Goal: Information Seeking & Learning: Compare options

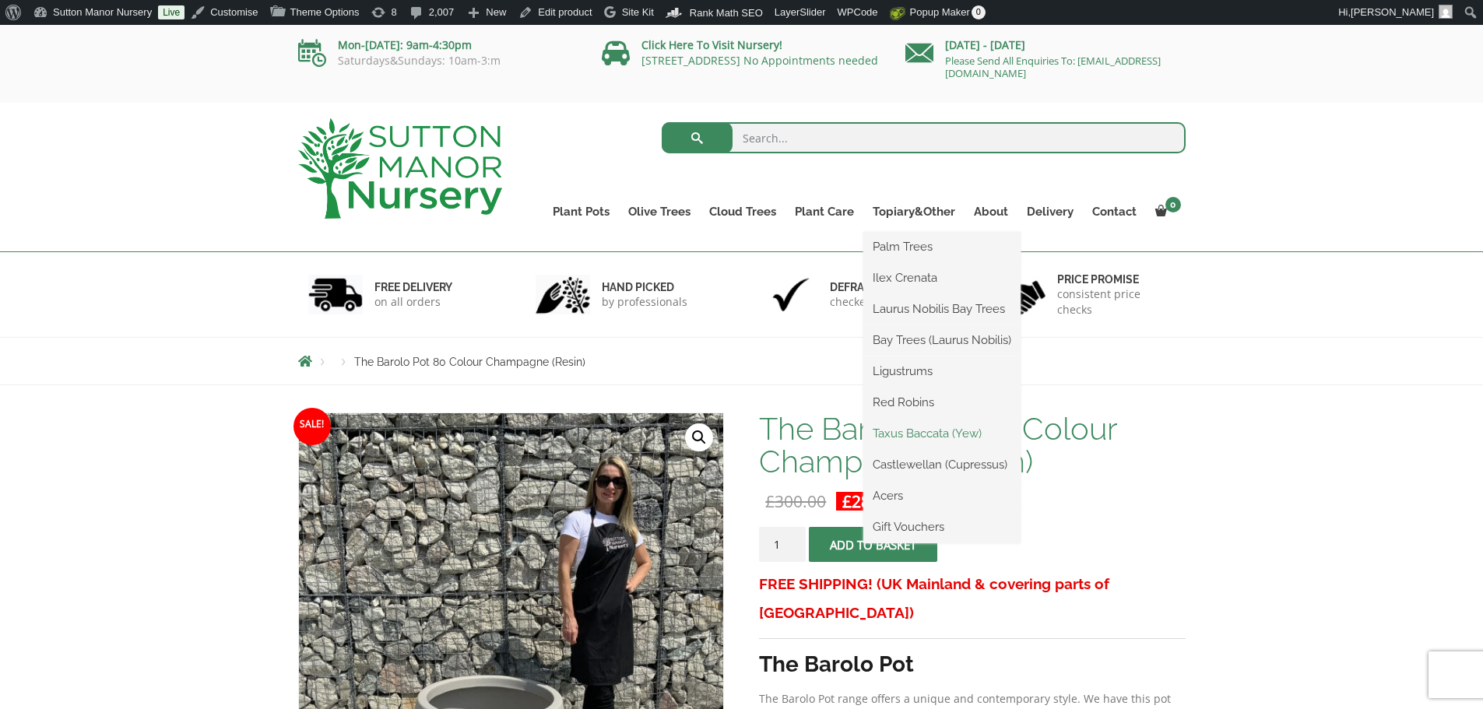
click at [926, 431] on link "Taxus Baccata (Yew)" at bounding box center [941, 433] width 157 height 23
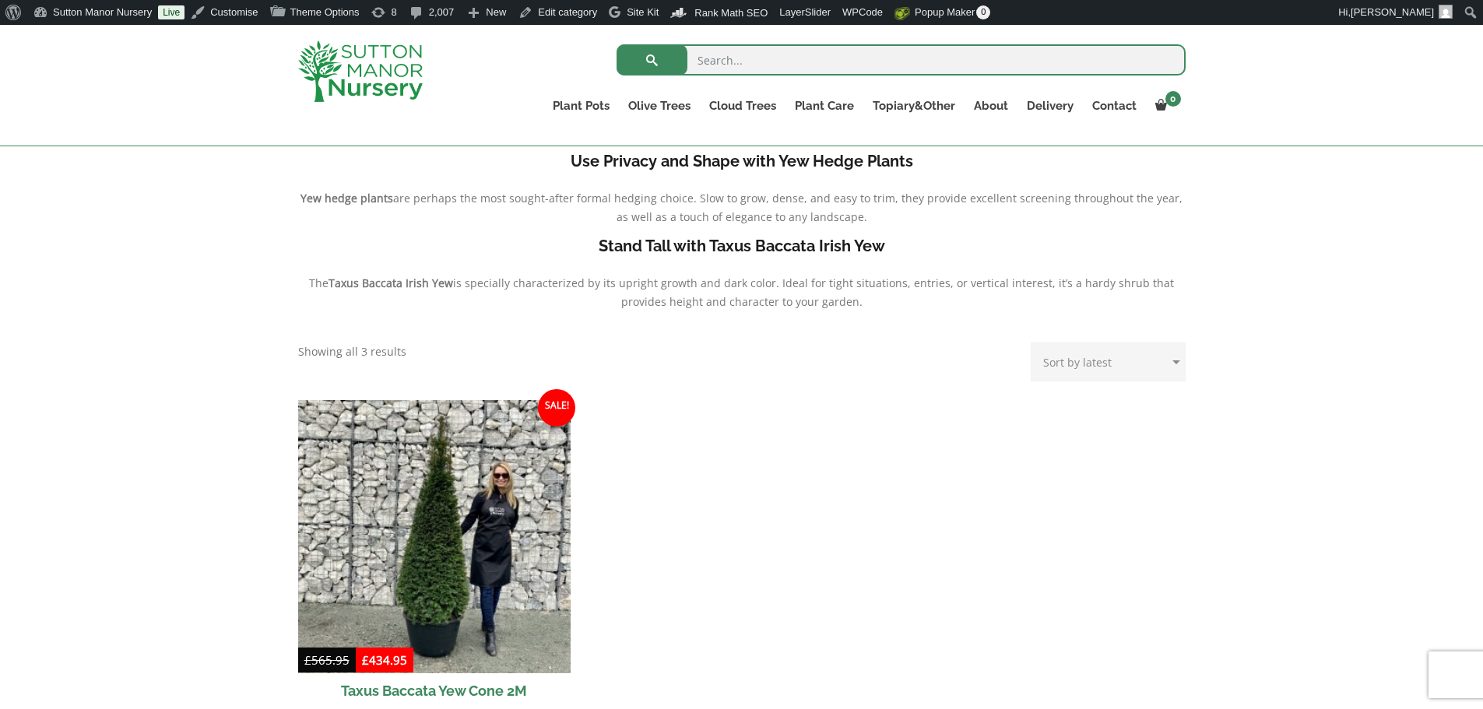
scroll to position [311, 0]
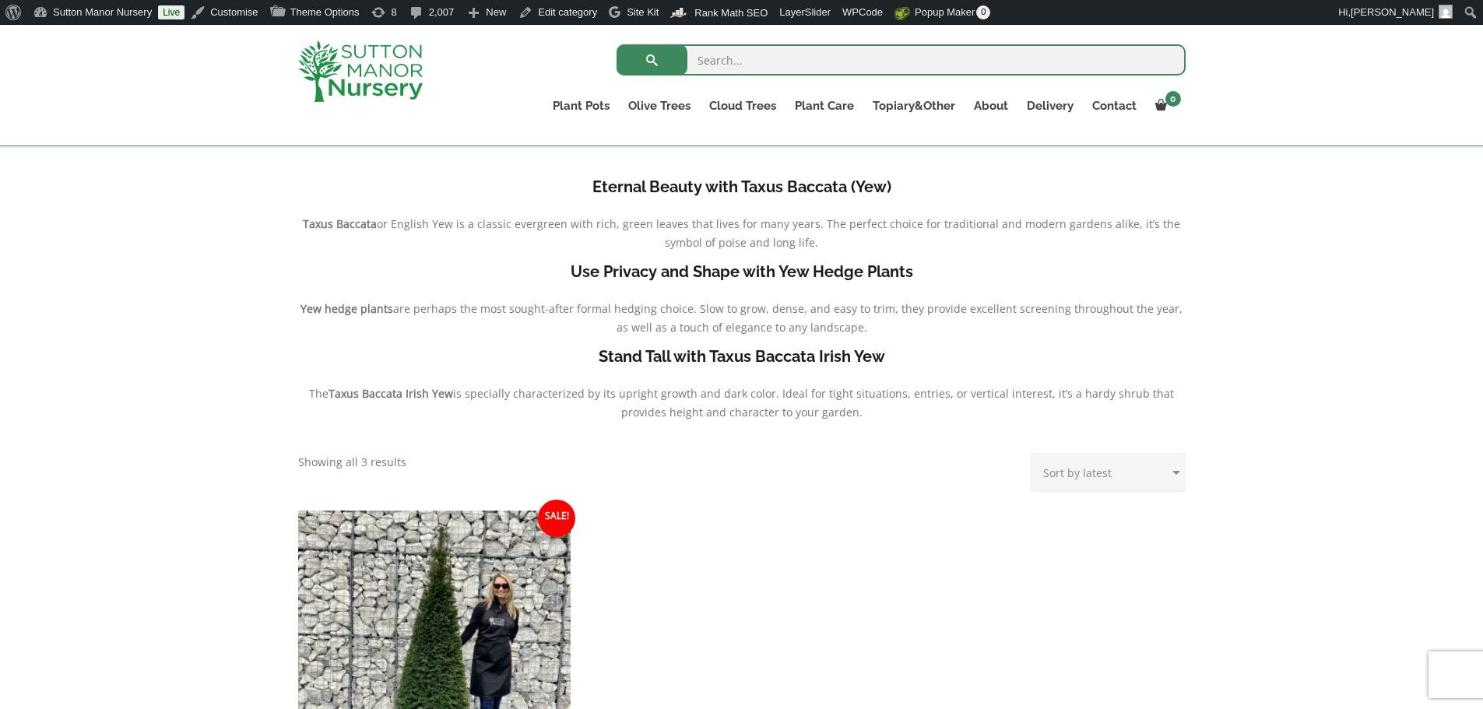
click at [100, 380] on div "Eternal Beauty with Taxus Baccata (Yew) Taxus Baccata or English Yew is a class…" at bounding box center [741, 541] width 1483 height 786
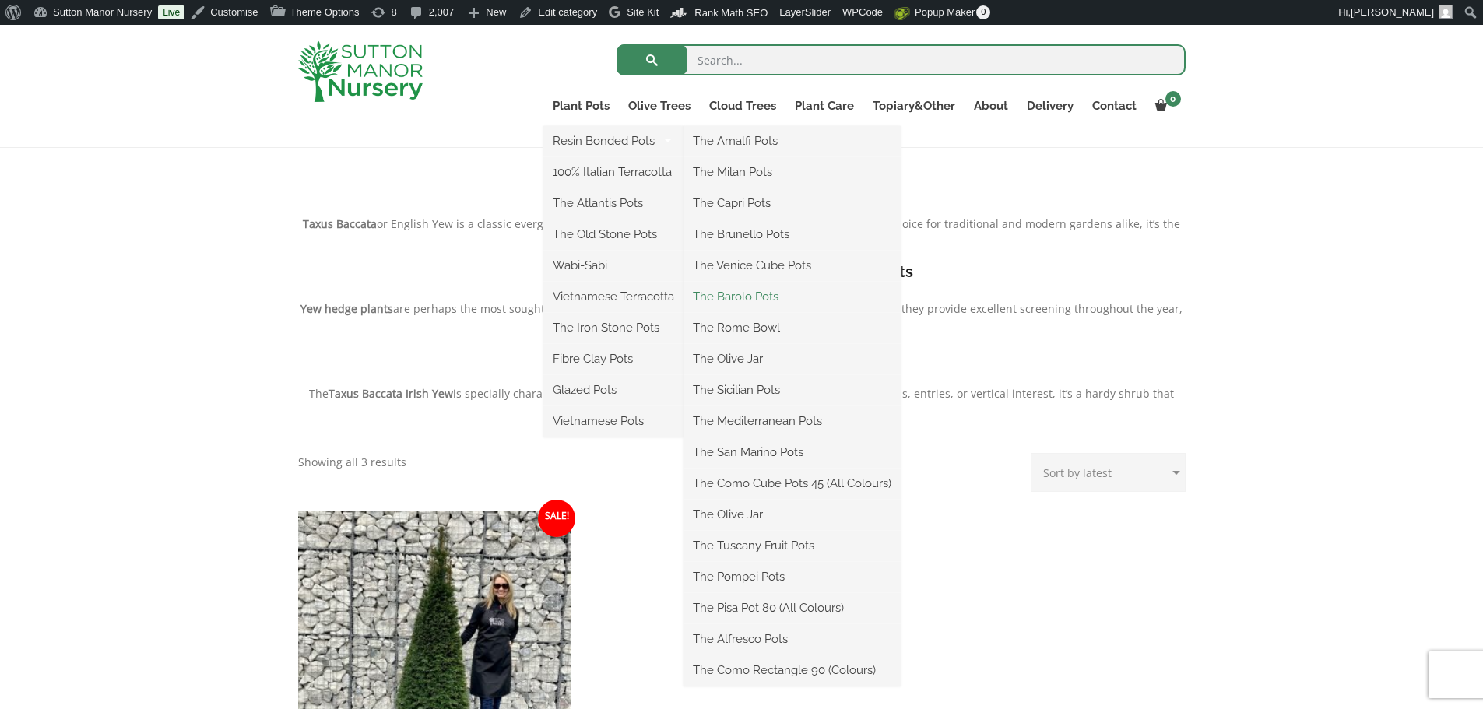
click at [750, 302] on link "The Barolo Pots" at bounding box center [792, 296] width 217 height 23
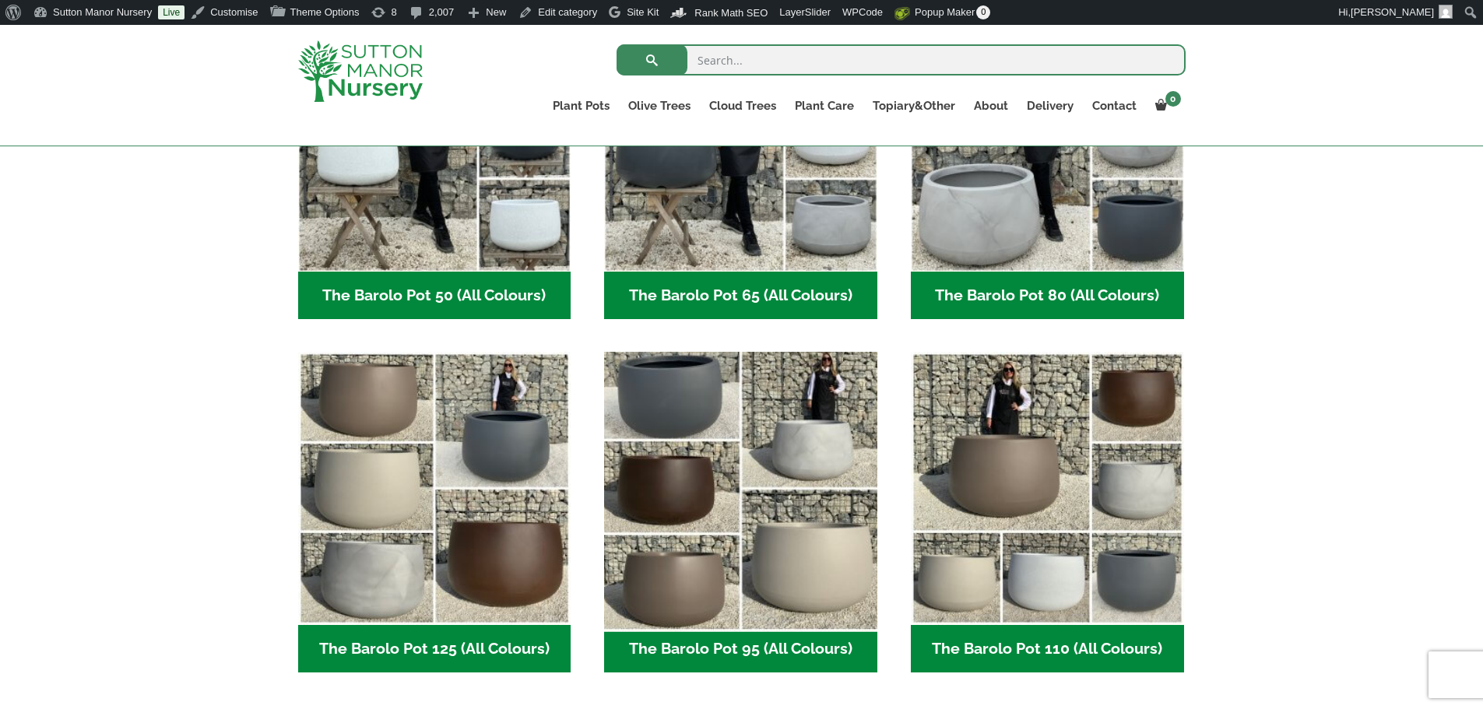
scroll to position [467, 0]
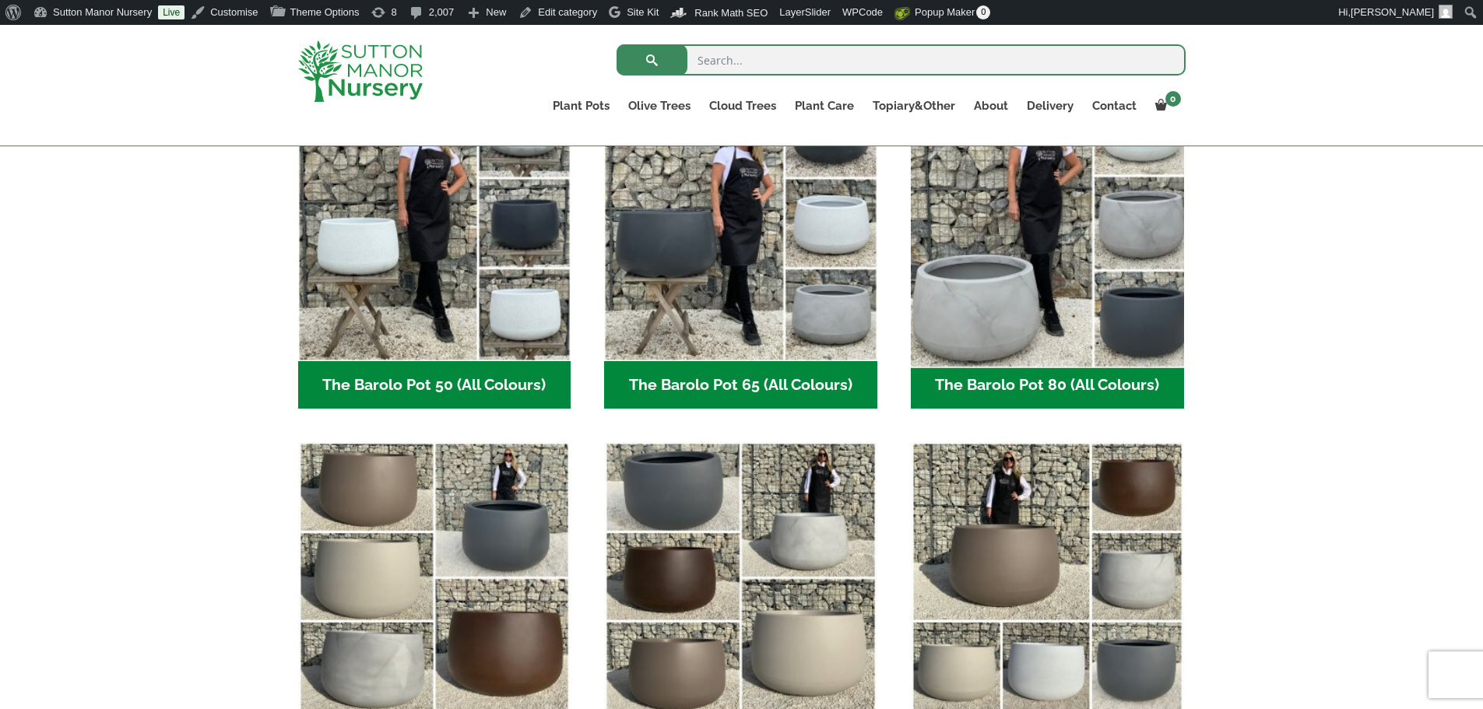
click at [1052, 258] on img "Visit product category The Barolo Pot 80 (All Colours)" at bounding box center [1047, 224] width 287 height 287
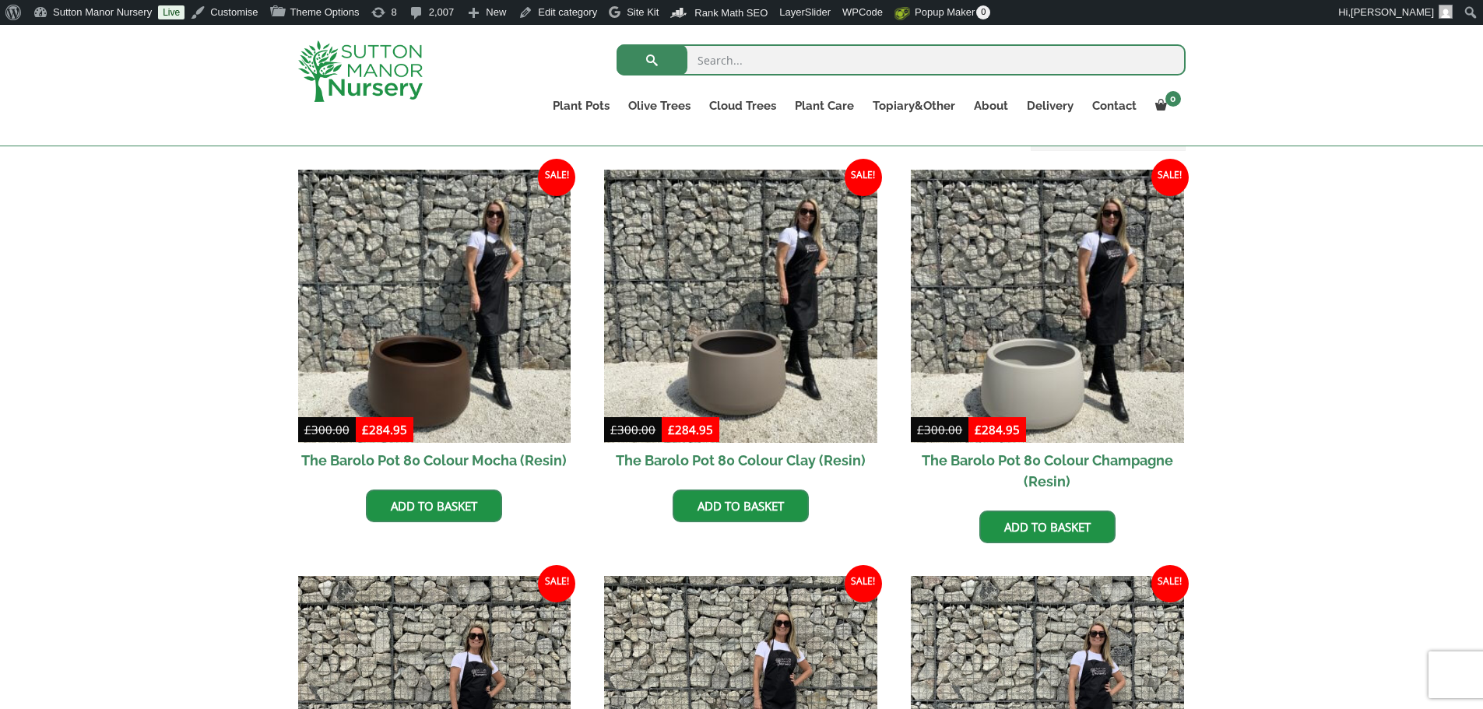
scroll to position [389, 0]
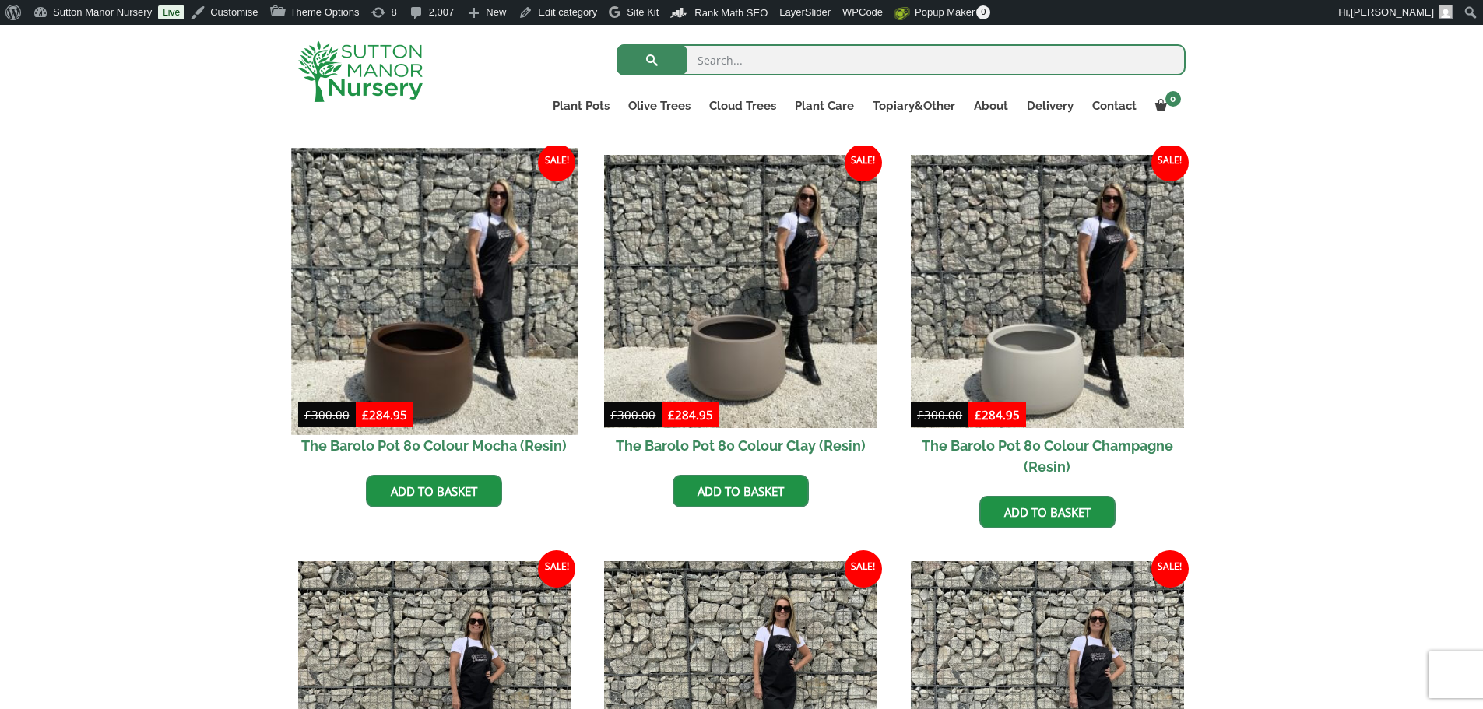
click at [392, 321] on img at bounding box center [434, 291] width 287 height 287
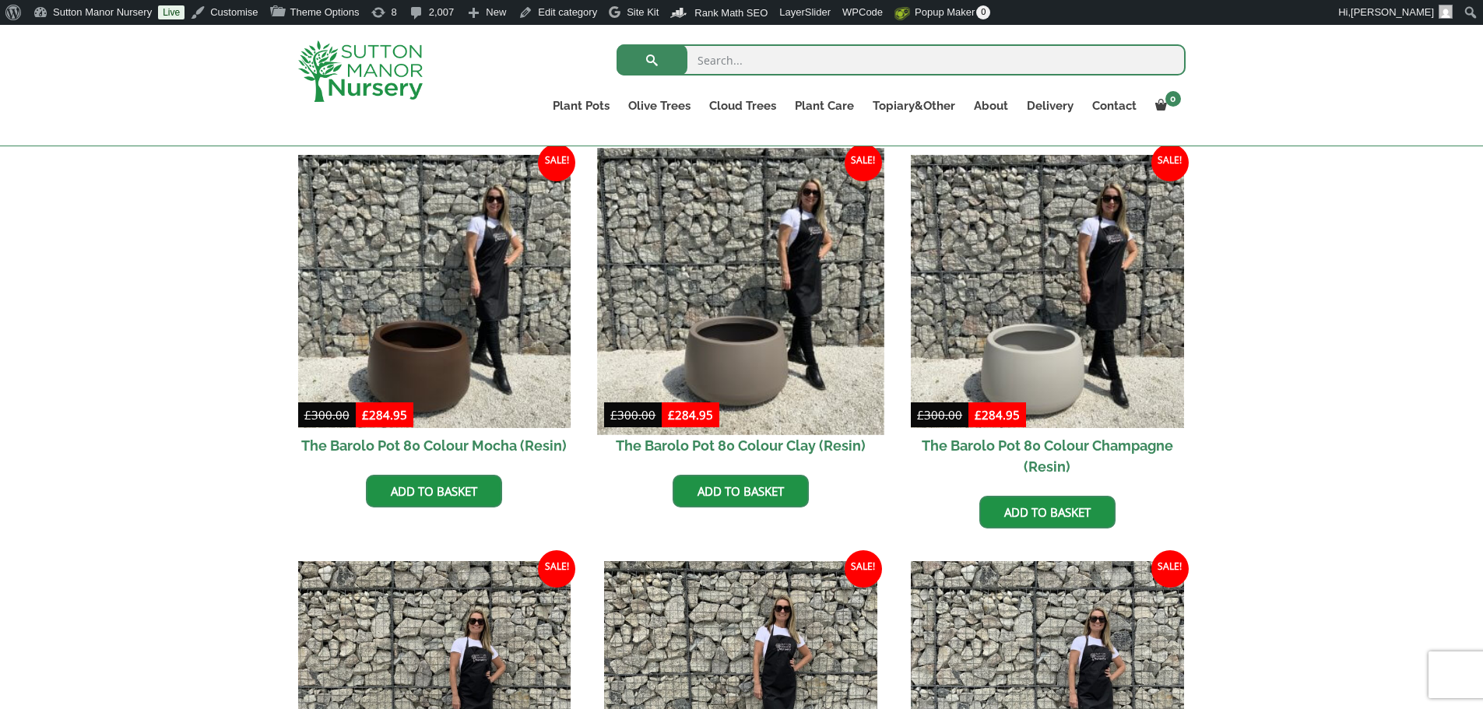
click at [827, 306] on img at bounding box center [741, 291] width 287 height 287
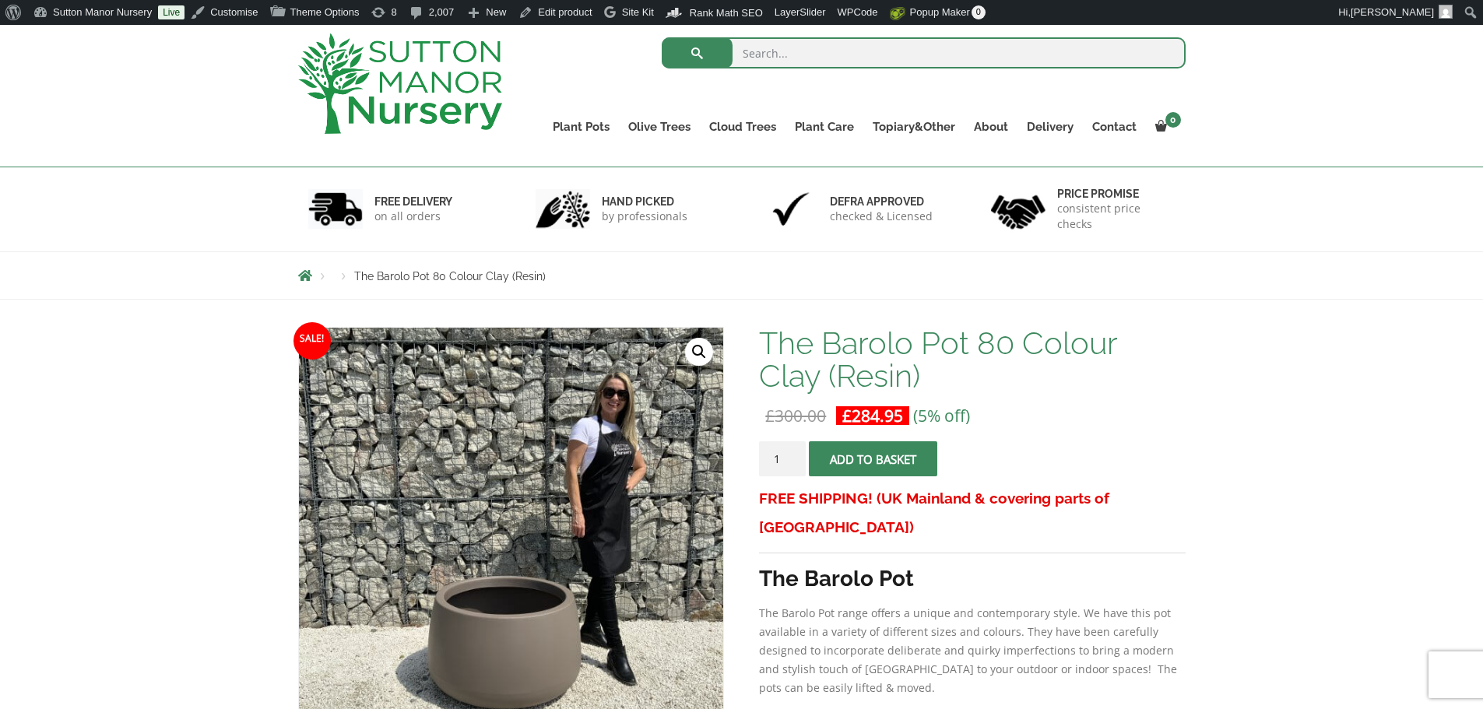
scroll to position [78, 0]
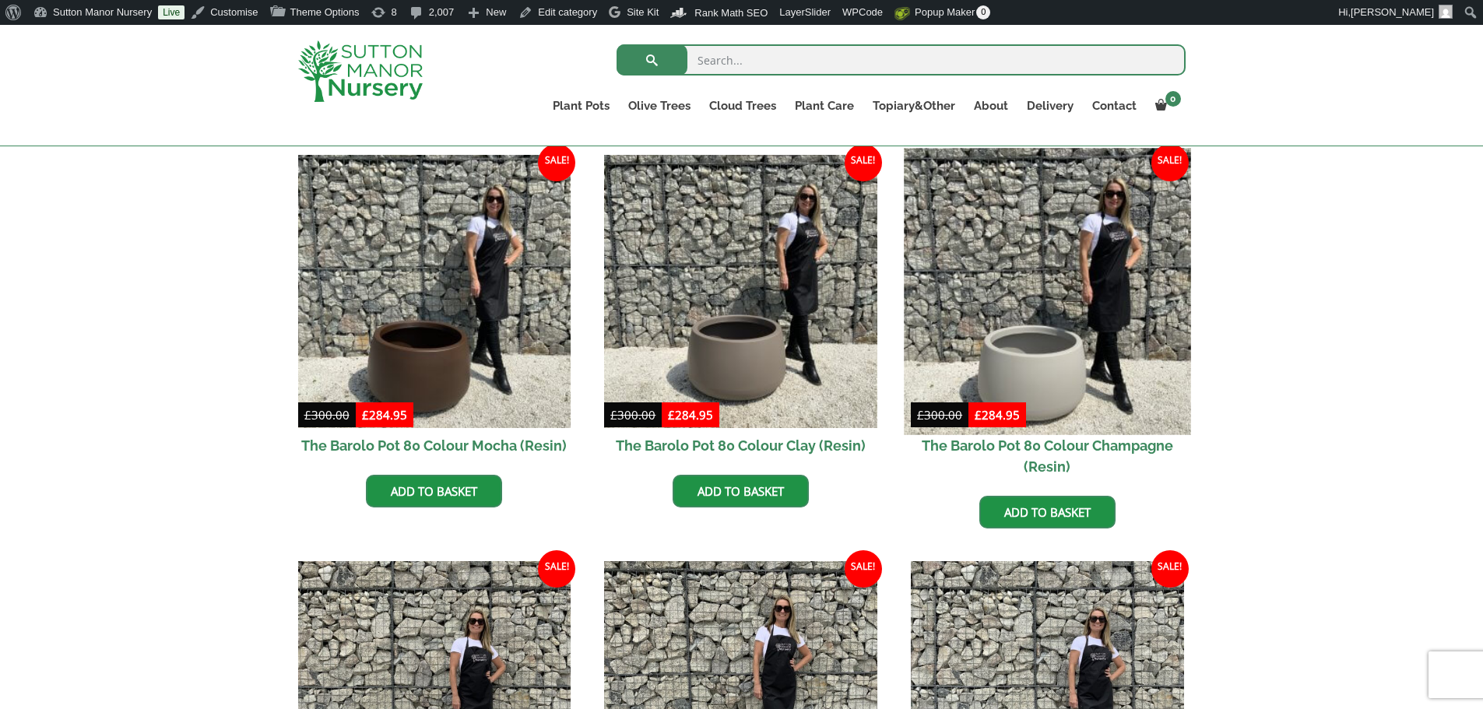
click at [1013, 296] on img at bounding box center [1047, 291] width 287 height 287
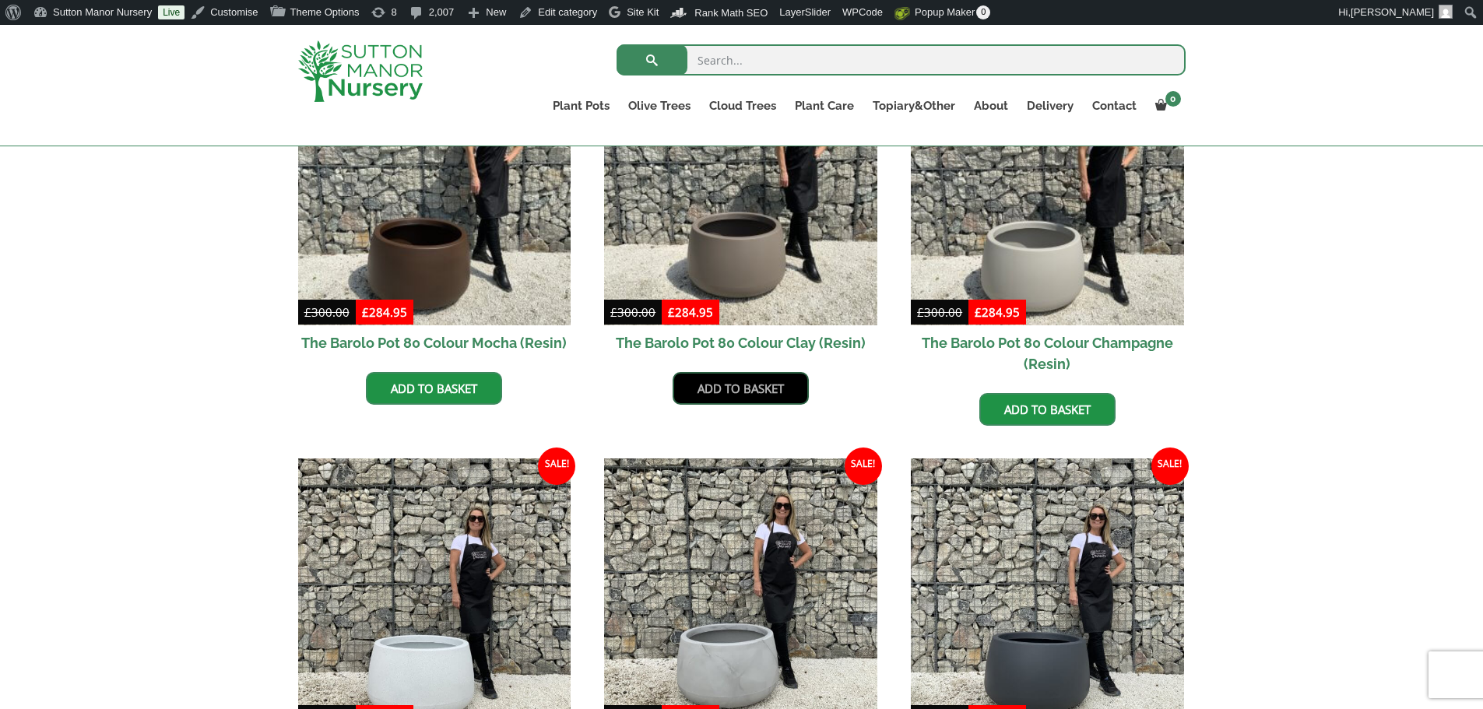
scroll to position [701, 0]
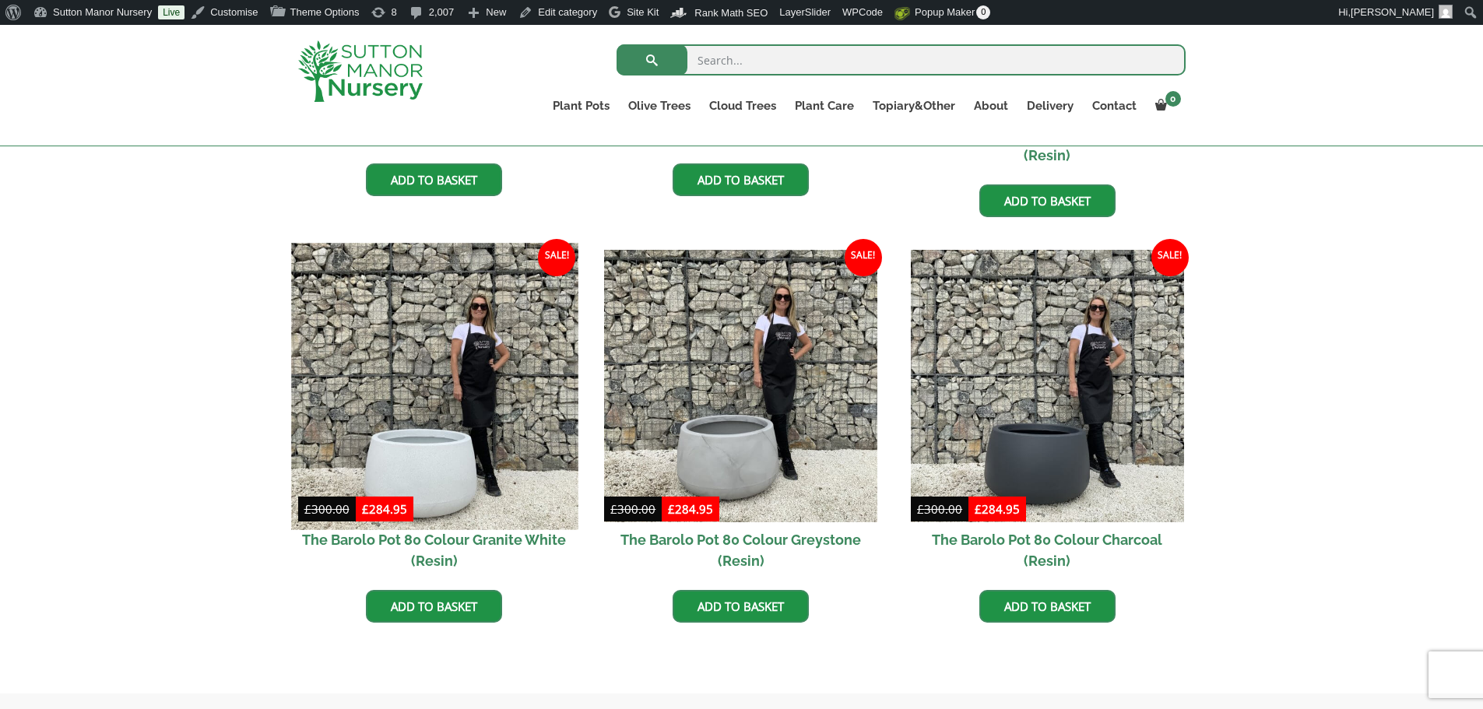
click at [501, 410] on img at bounding box center [434, 386] width 287 height 287
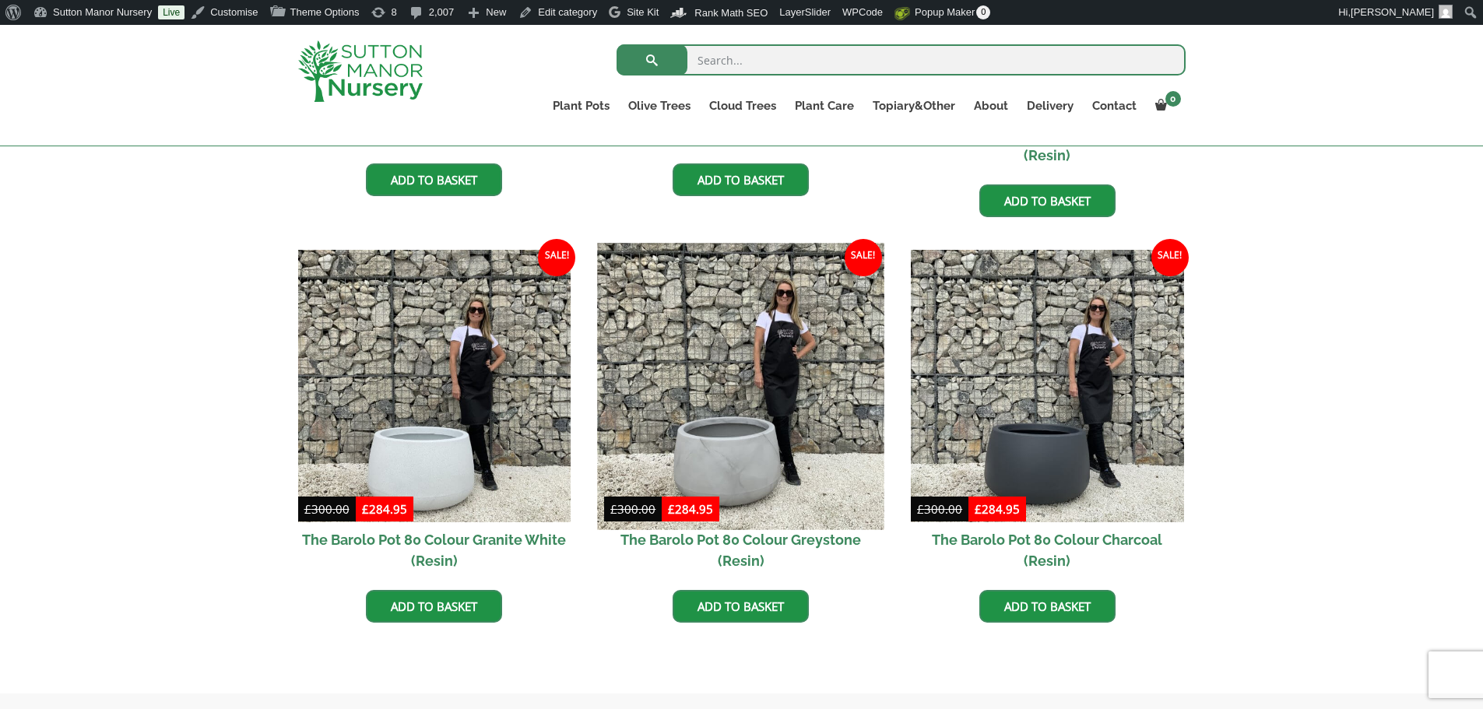
click at [852, 374] on img at bounding box center [741, 386] width 287 height 287
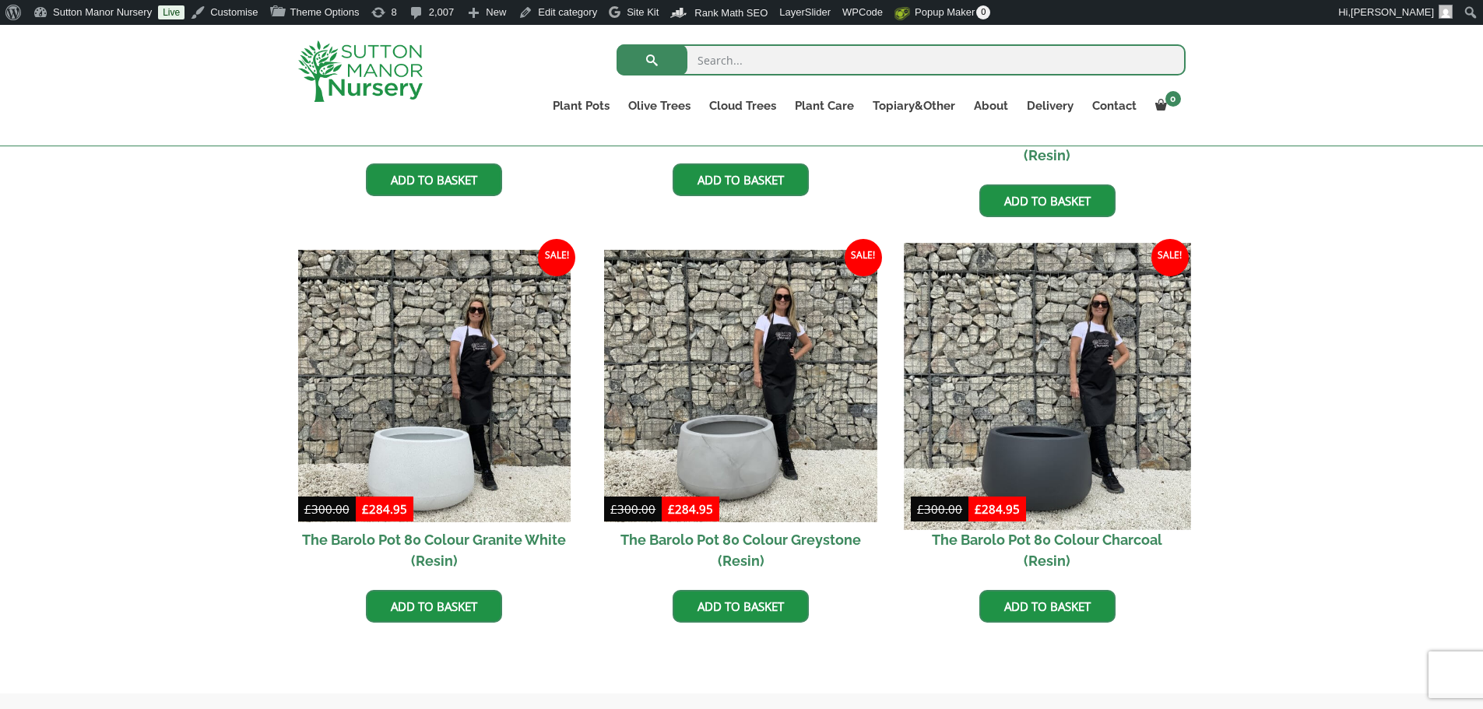
click at [1109, 331] on img at bounding box center [1047, 386] width 287 height 287
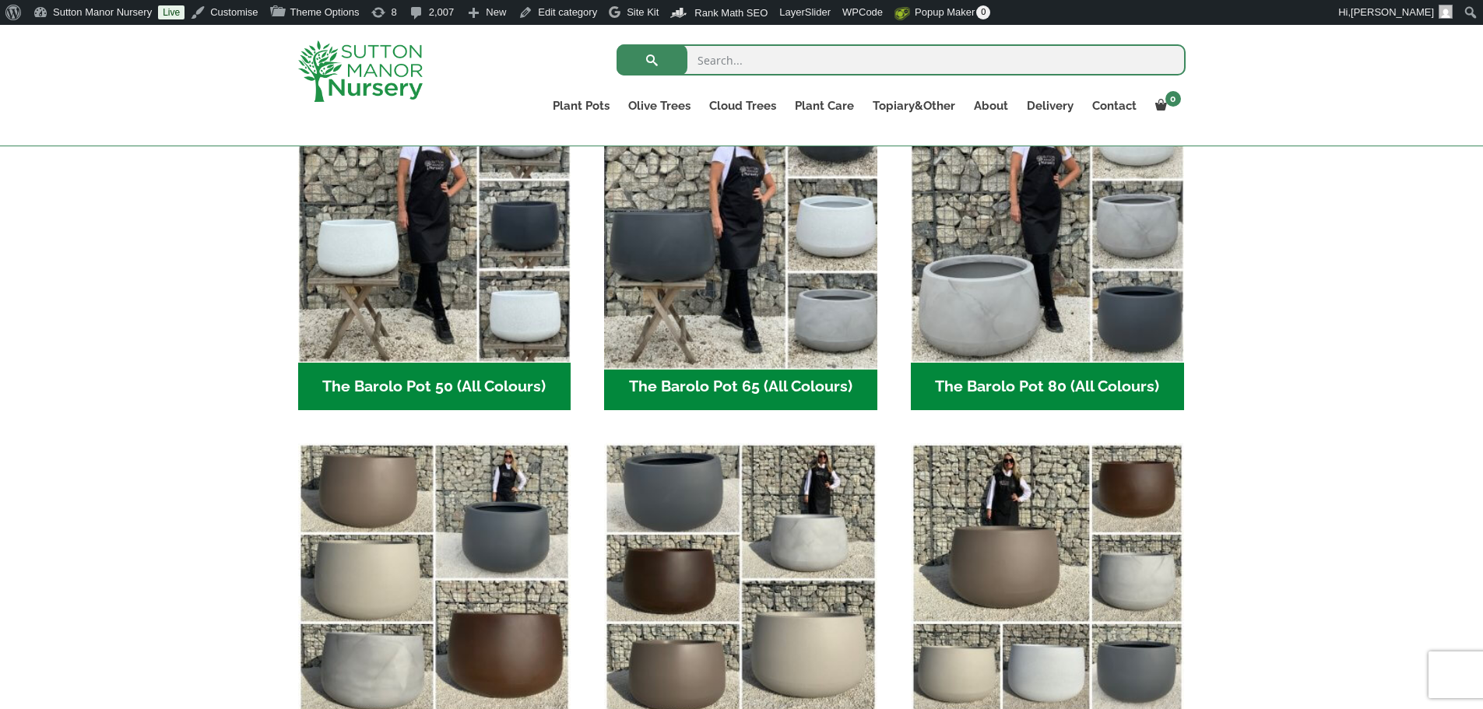
click at [715, 240] on img "Visit product category The Barolo Pot 65 (All Colours)" at bounding box center [741, 226] width 287 height 287
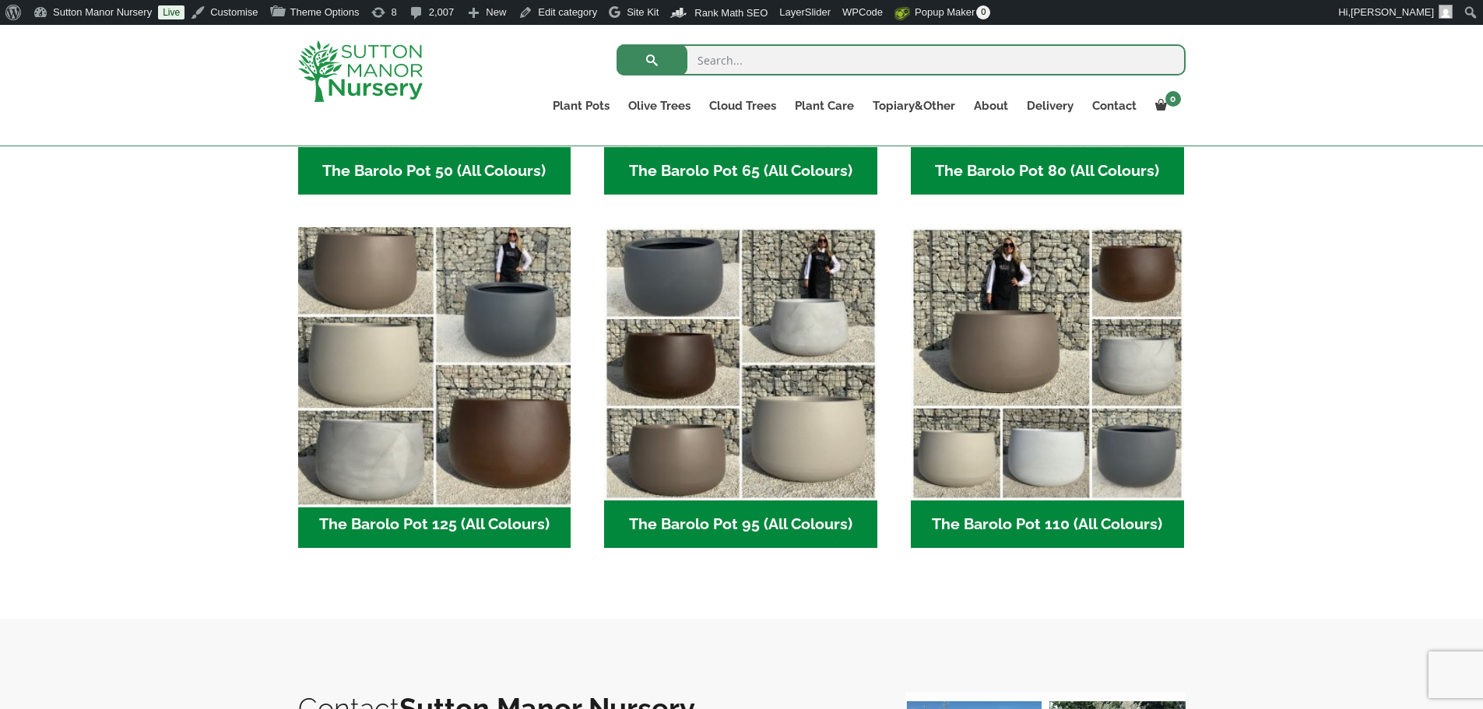
scroll to position [698, 0]
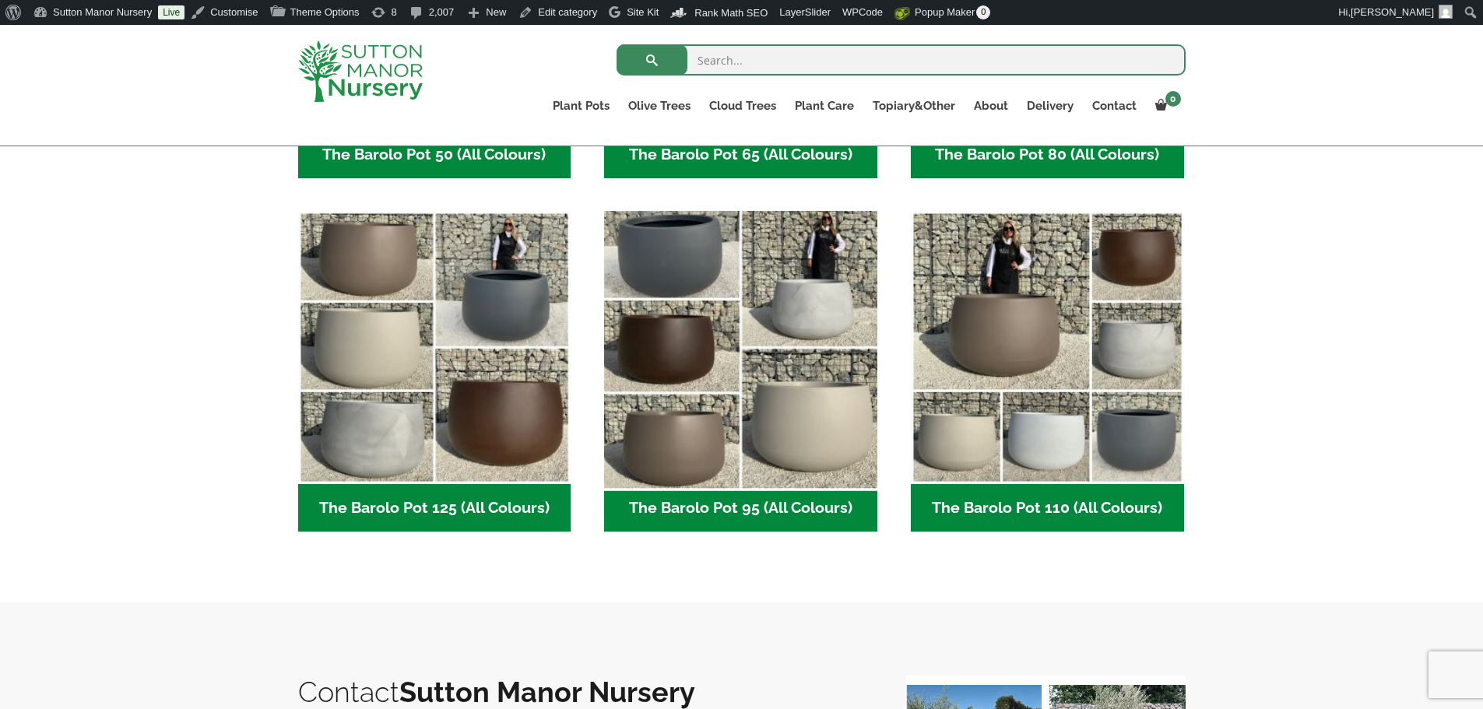
click at [795, 341] on img "Visit product category The Barolo Pot 95 (All Colours)" at bounding box center [741, 348] width 287 height 287
click at [768, 408] on img "Visit product category The Barolo Pot 95 (All Colours)" at bounding box center [741, 348] width 287 height 287
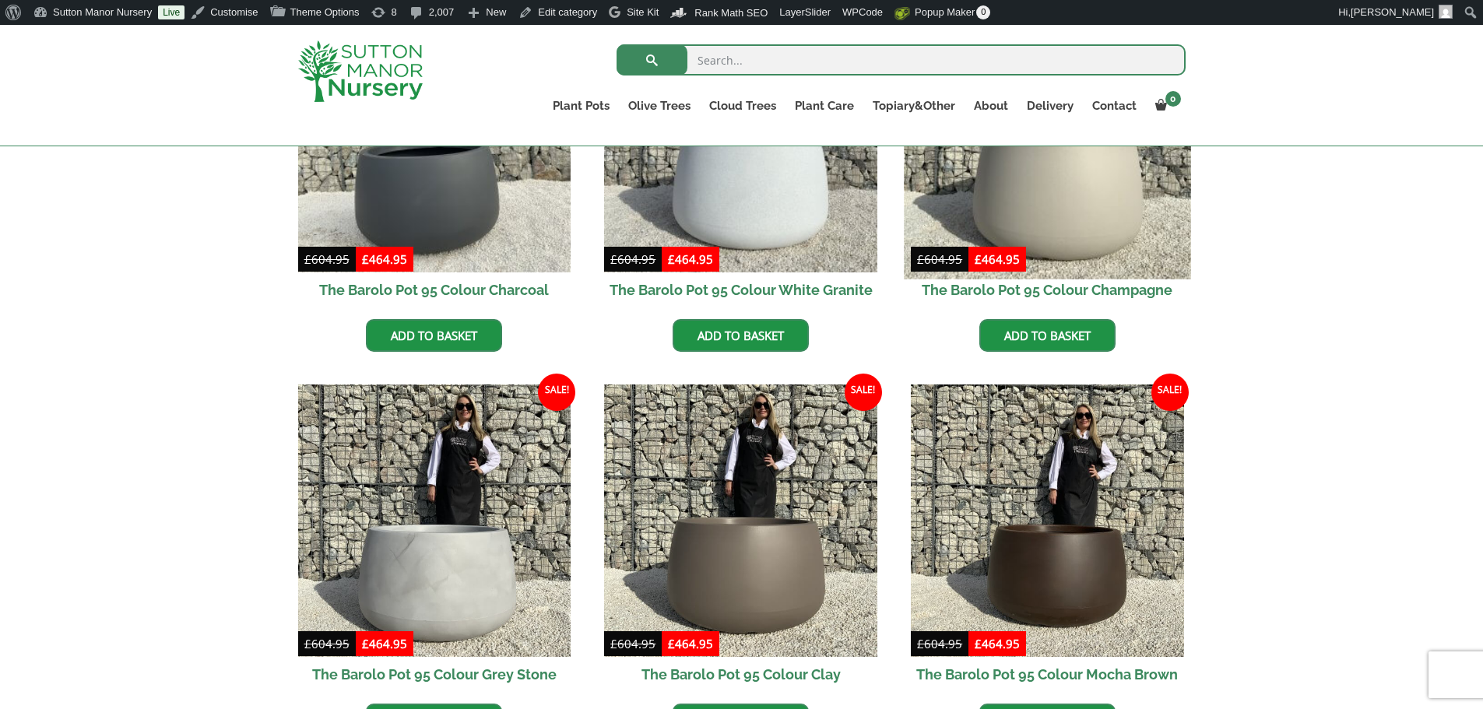
click at [984, 174] on img at bounding box center [1047, 135] width 287 height 287
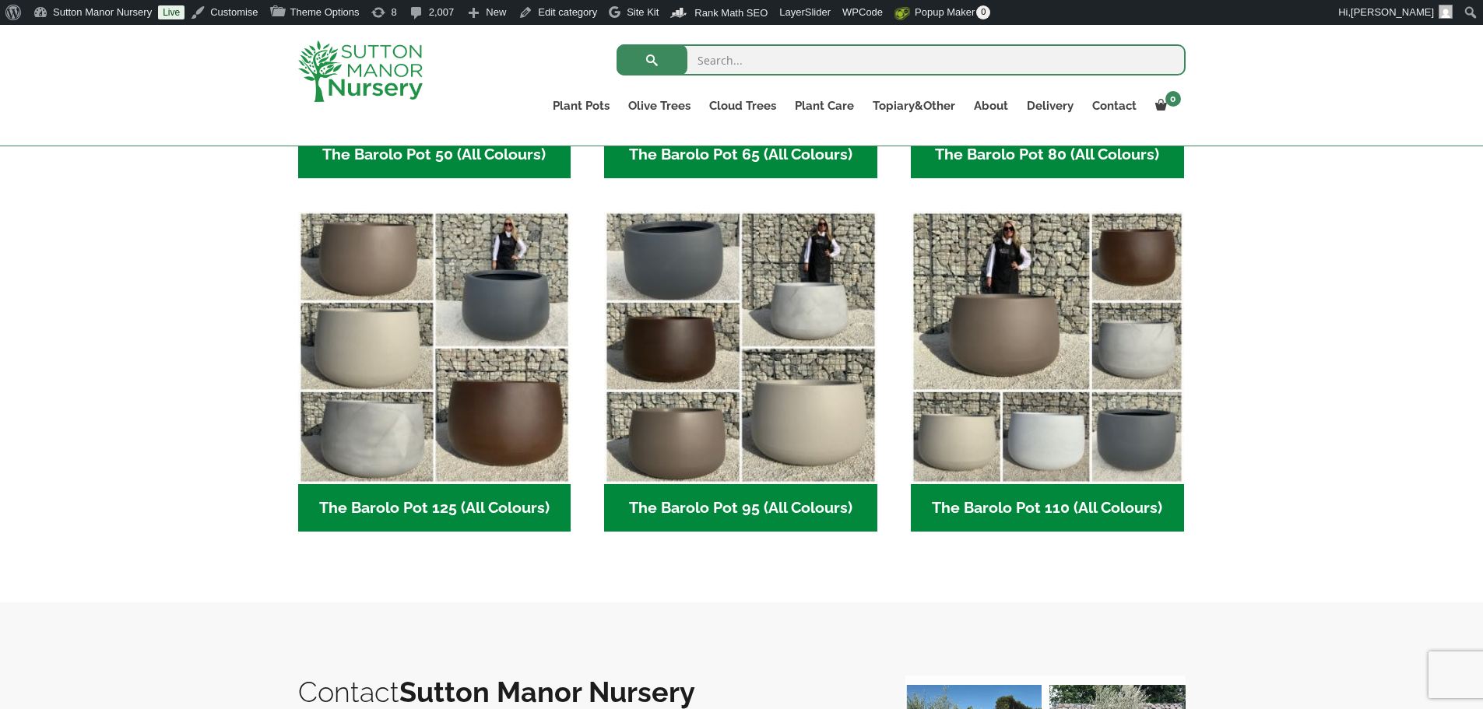
click at [367, 73] on img at bounding box center [360, 71] width 125 height 62
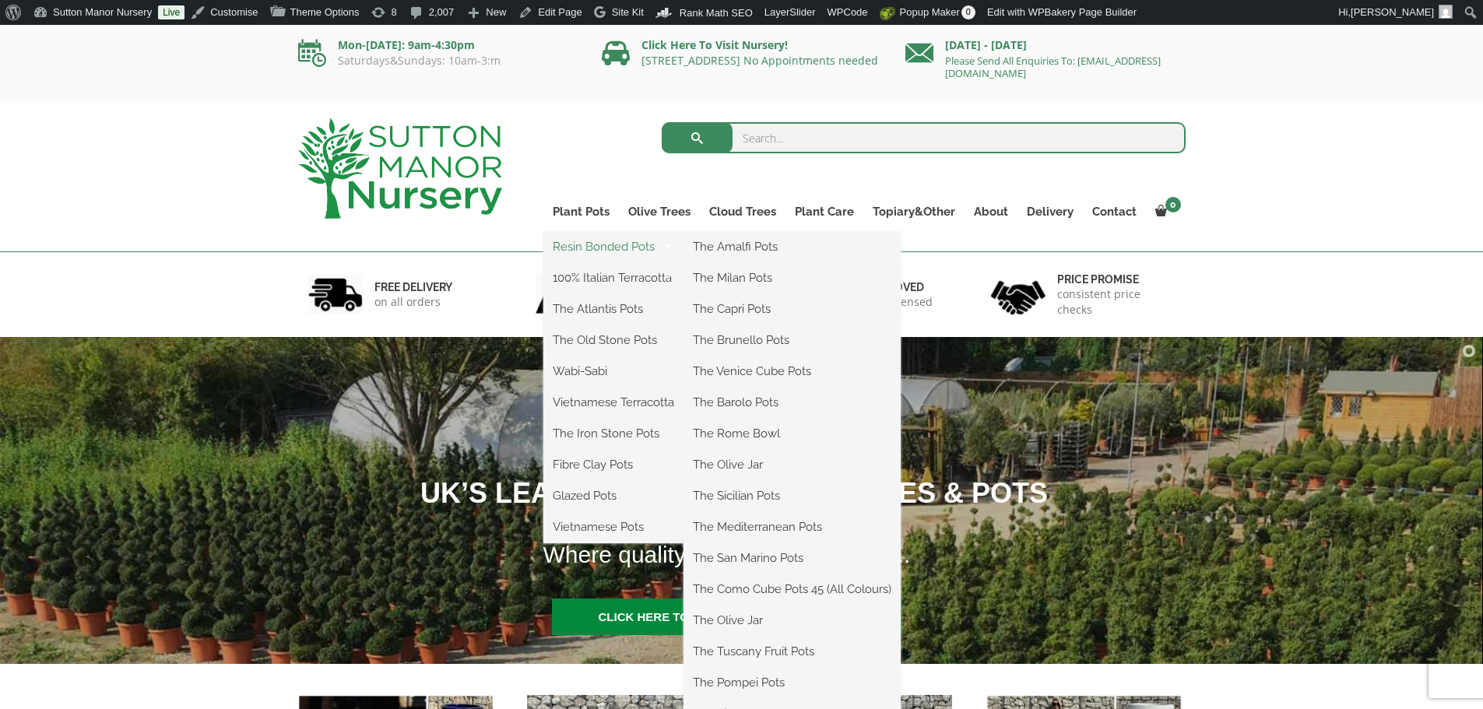
click at [571, 244] on link "Resin Bonded Pots" at bounding box center [613, 246] width 140 height 23
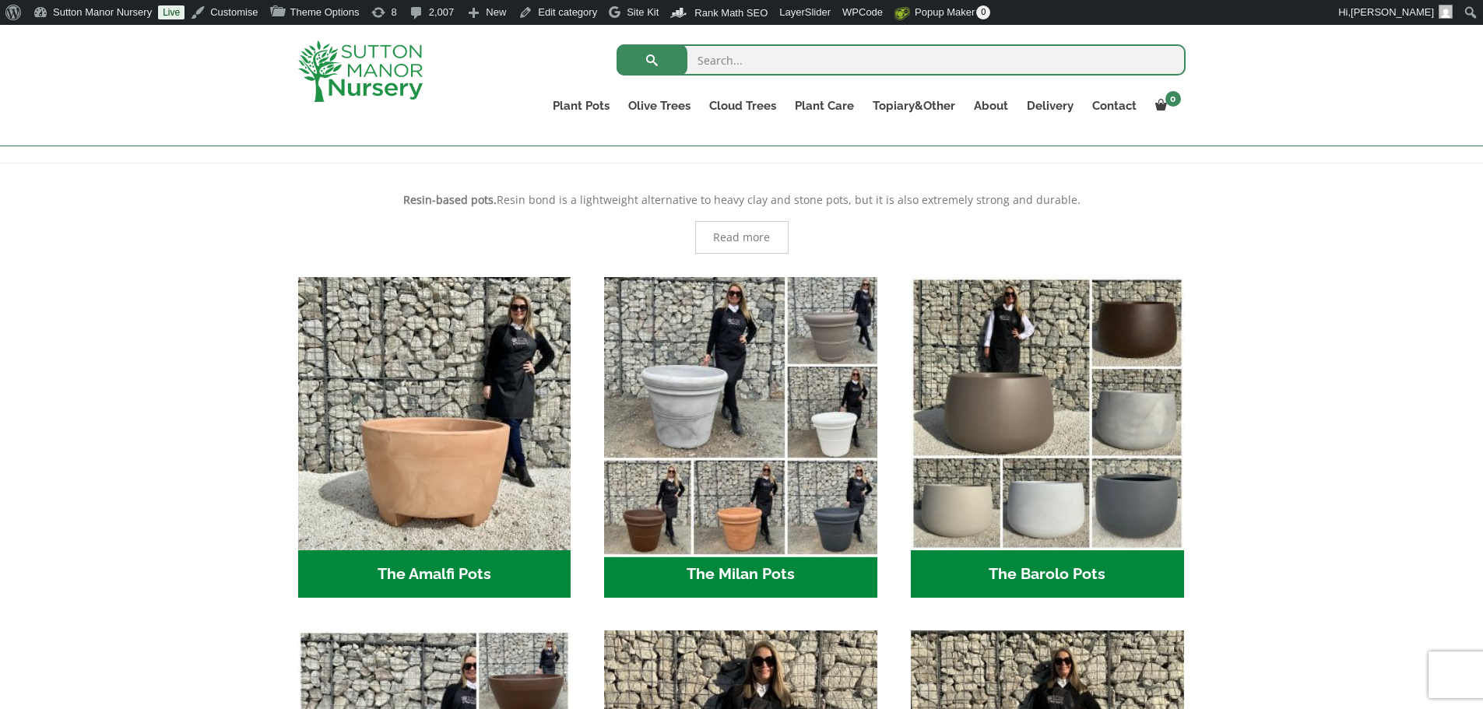
scroll to position [389, 0]
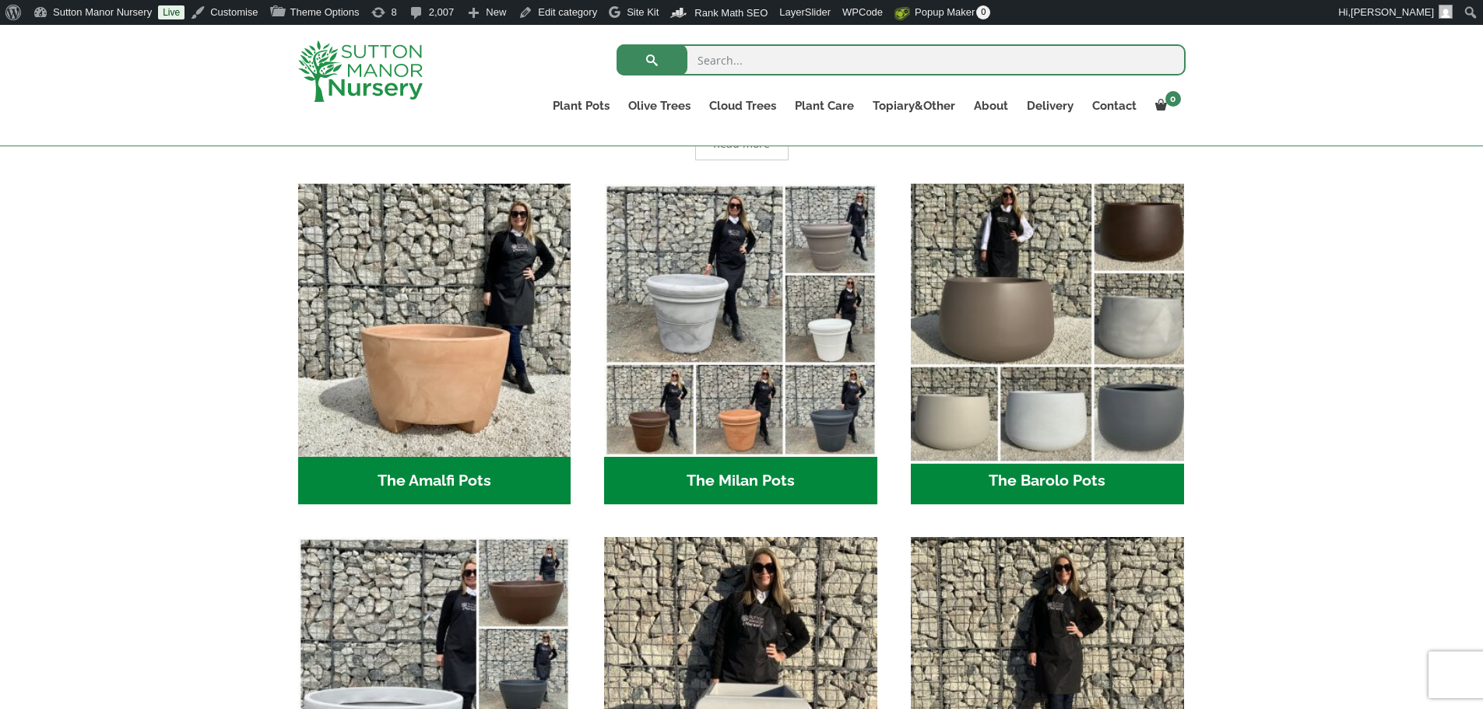
click at [1057, 363] on img "Visit product category The Barolo Pots" at bounding box center [1047, 320] width 287 height 287
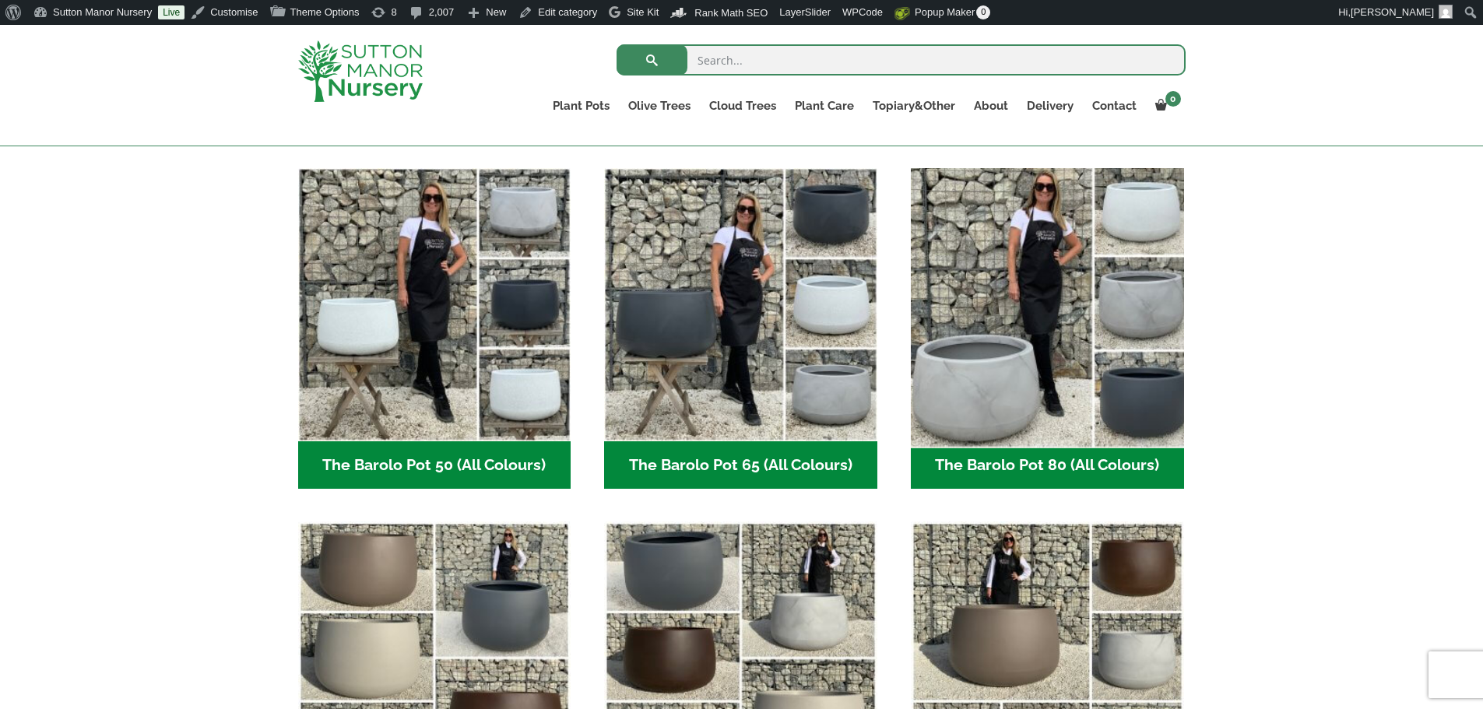
scroll to position [389, 0]
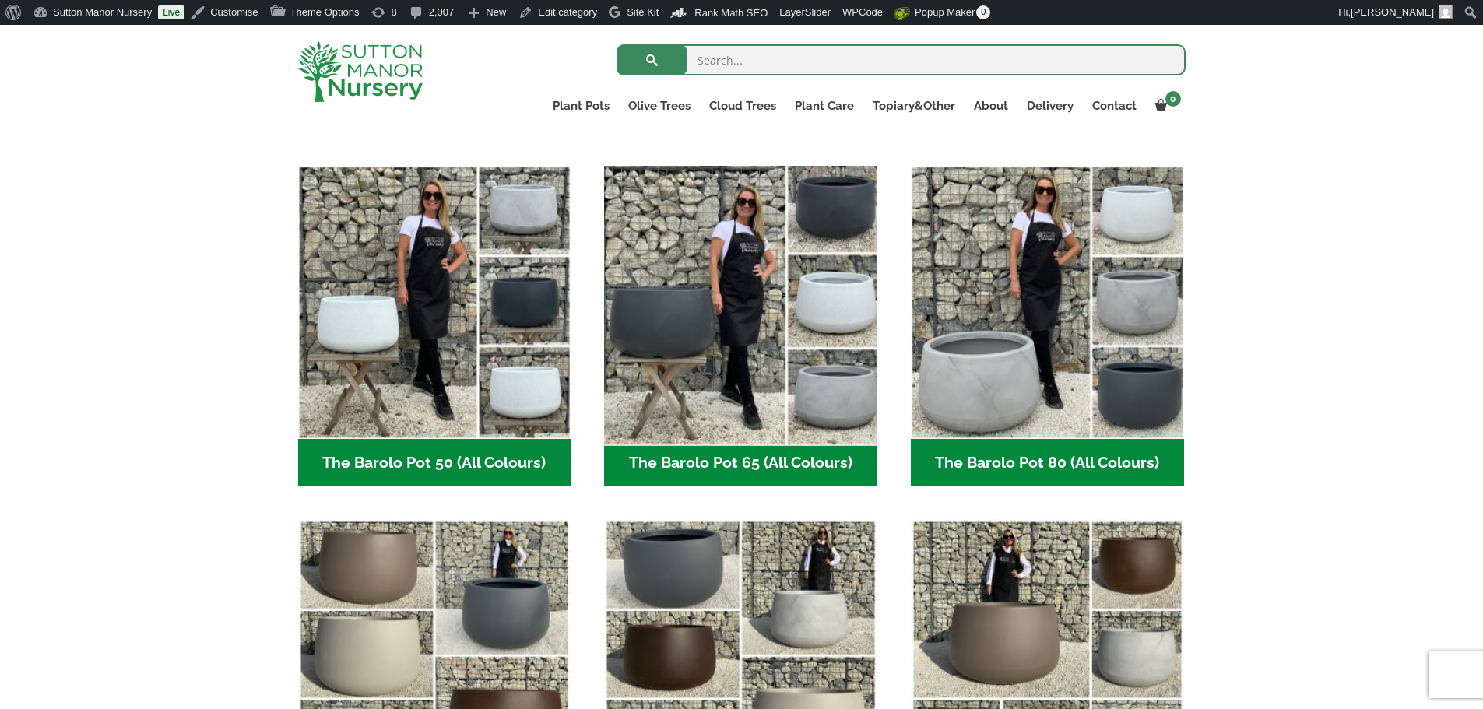
click at [764, 276] on img "Visit product category The Barolo Pot 65 (All Colours)" at bounding box center [741, 302] width 287 height 287
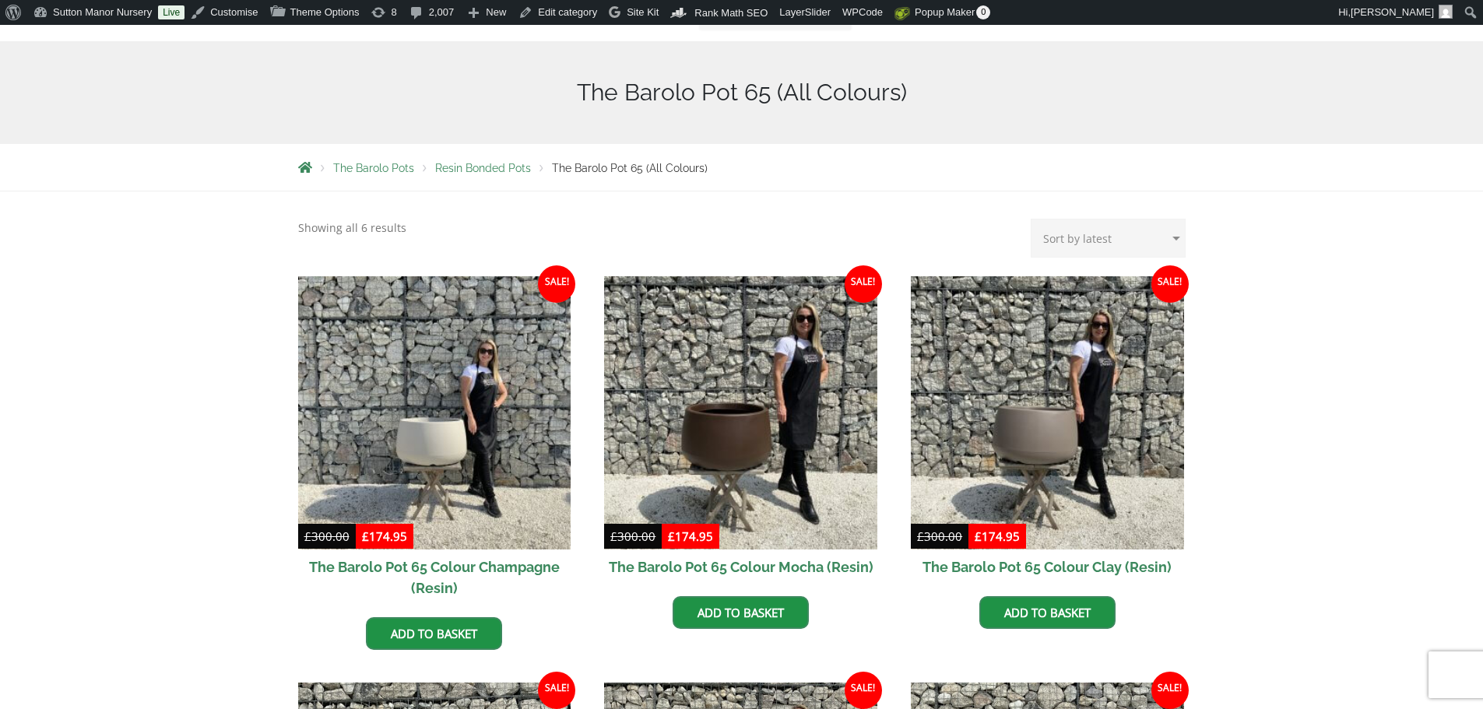
scroll to position [389, 0]
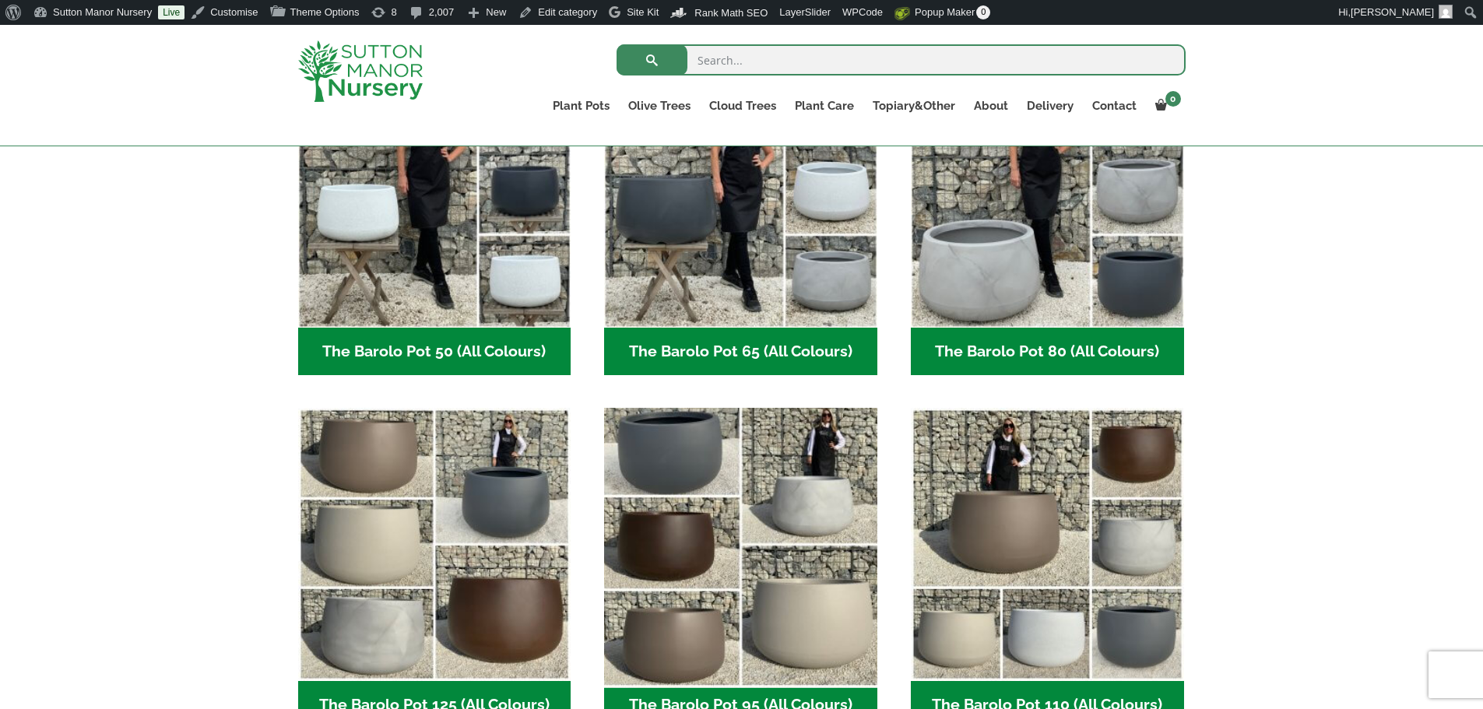
scroll to position [545, 0]
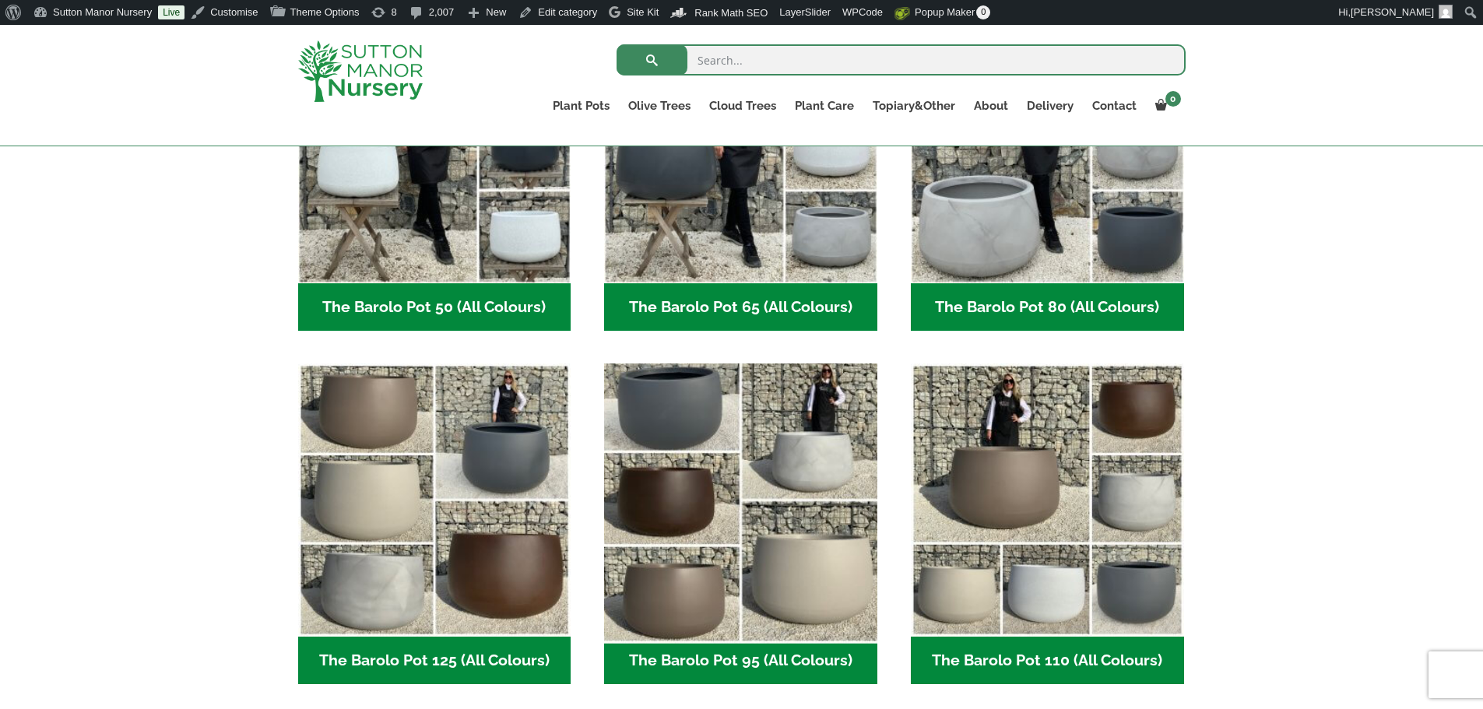
click at [758, 441] on img "Visit product category The Barolo Pot 95 (All Colours)" at bounding box center [741, 500] width 287 height 287
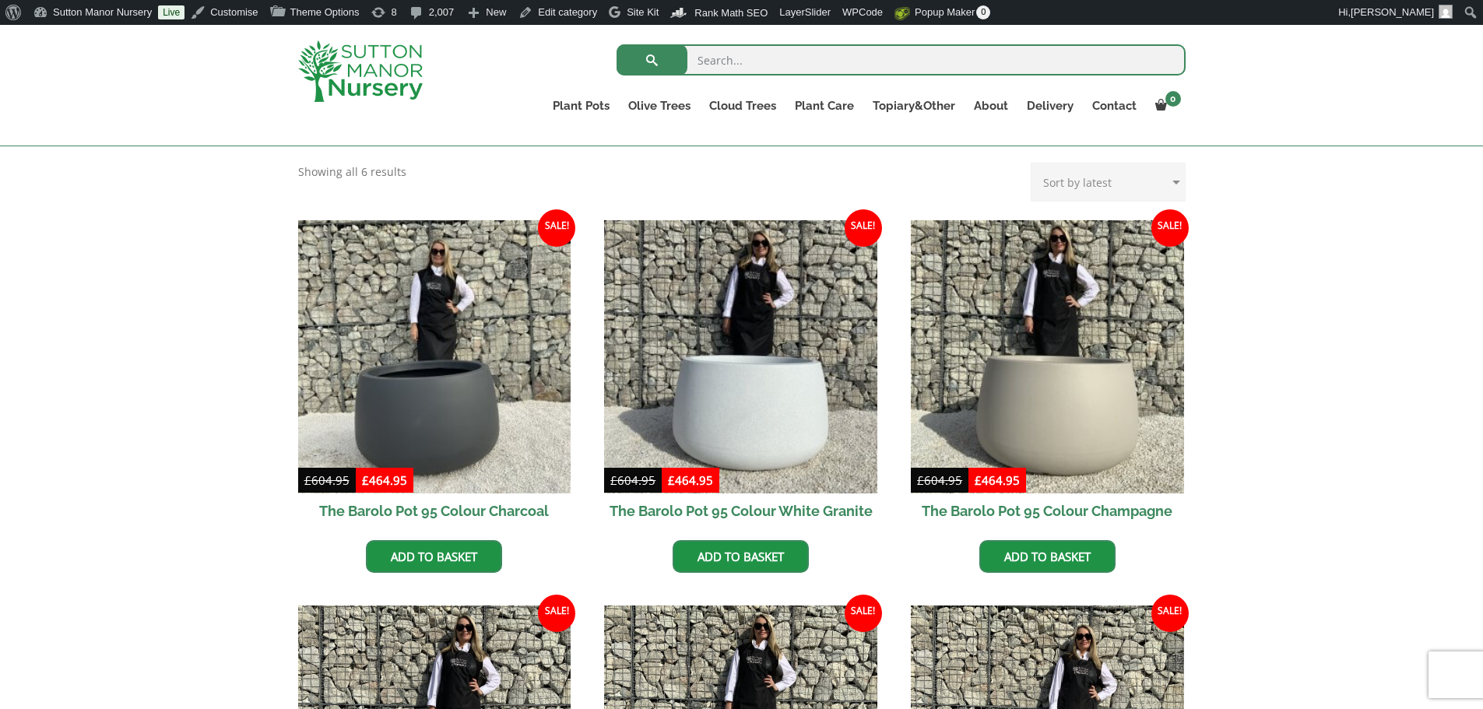
scroll to position [389, 0]
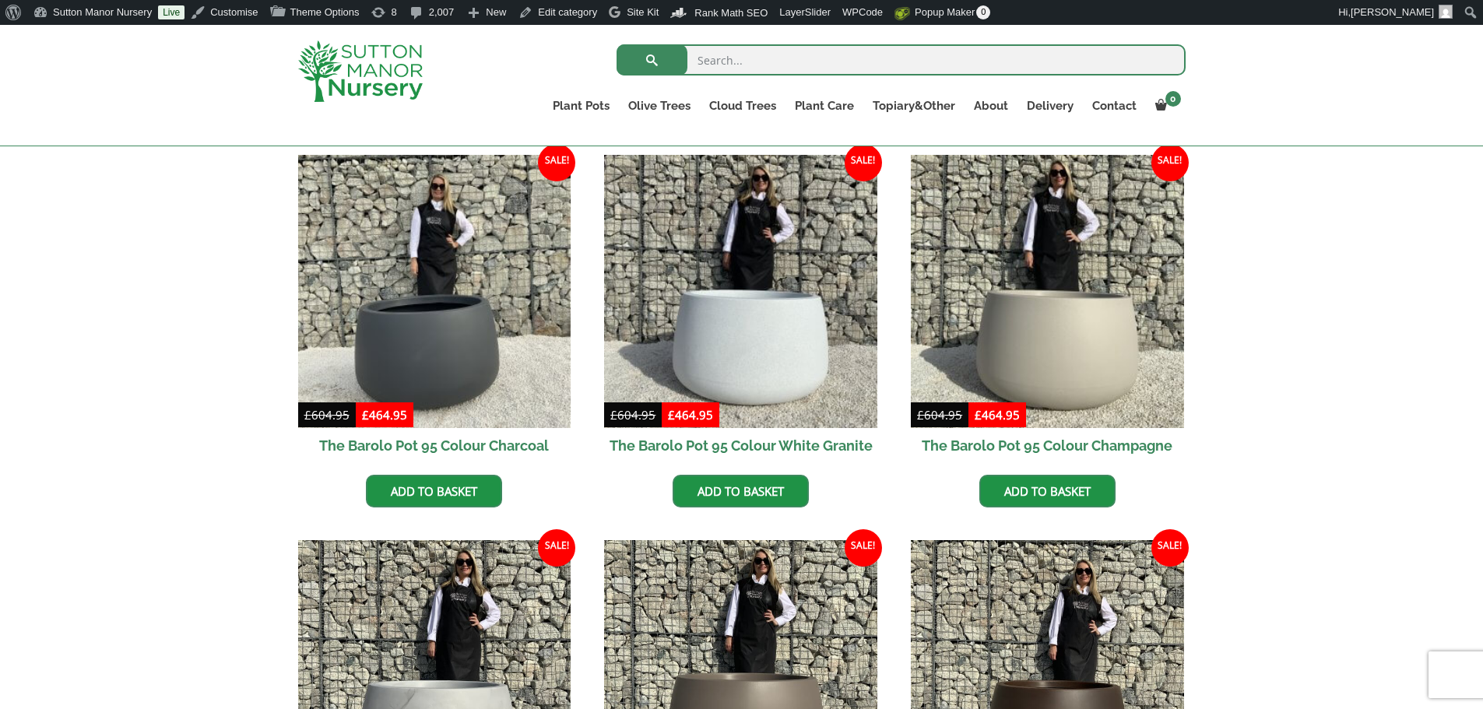
click at [381, 55] on img at bounding box center [360, 71] width 125 height 62
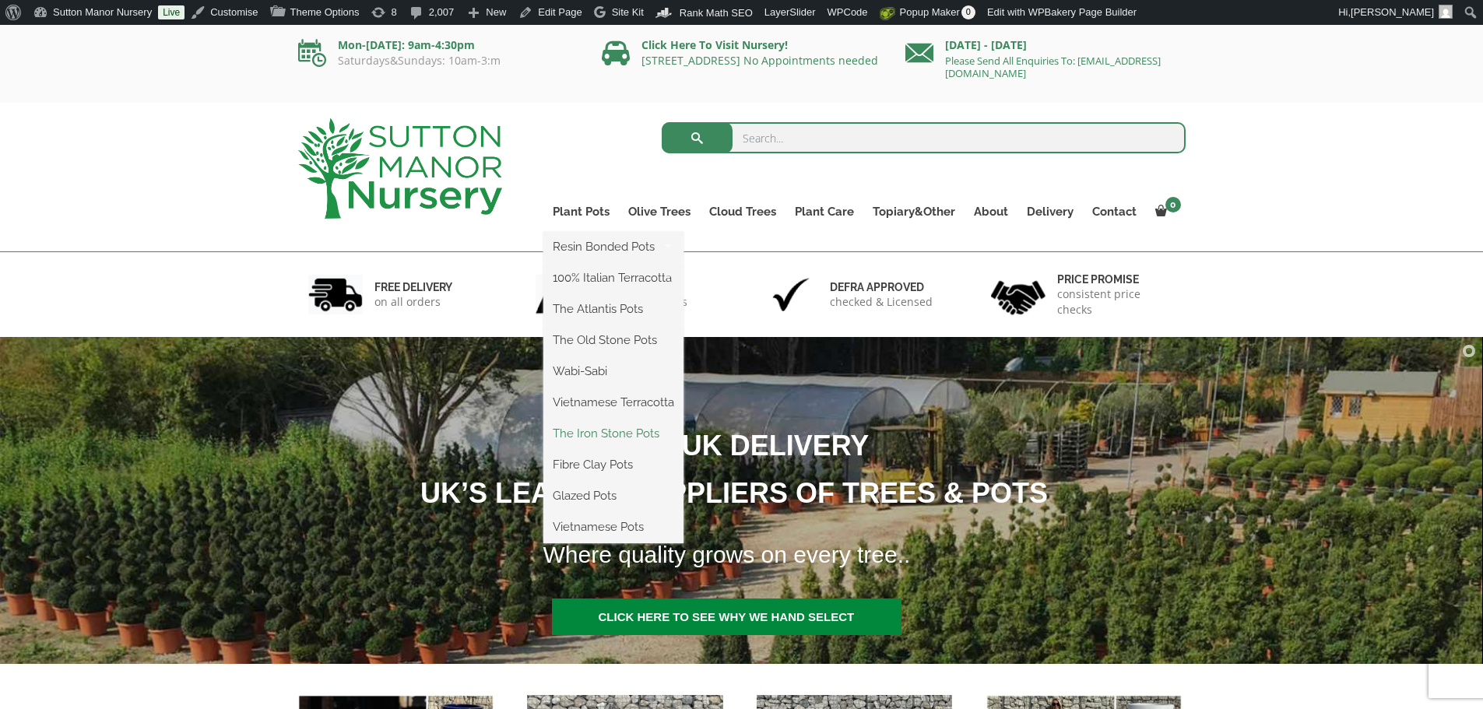
click at [588, 427] on link "The Iron Stone Pots" at bounding box center [613, 433] width 140 height 23
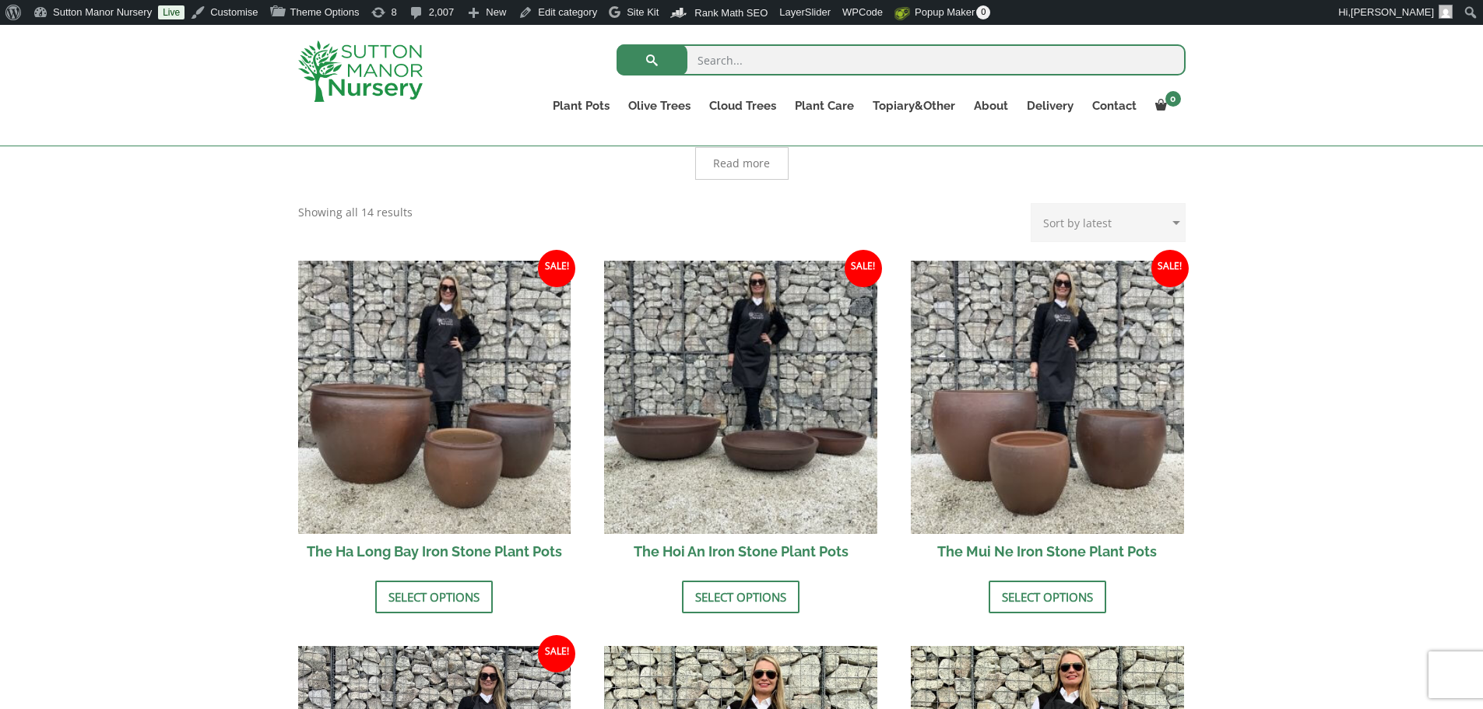
scroll to position [389, 0]
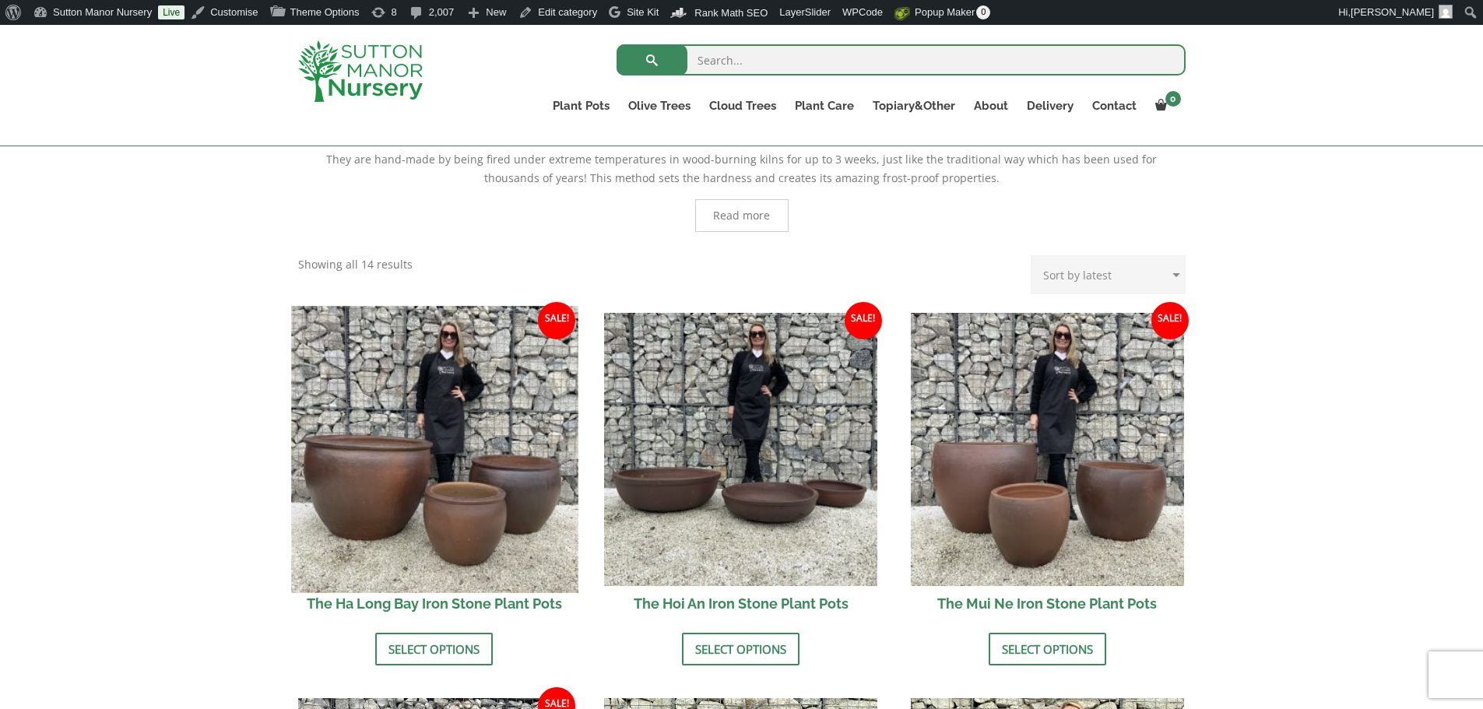
click at [380, 495] on img at bounding box center [434, 449] width 287 height 287
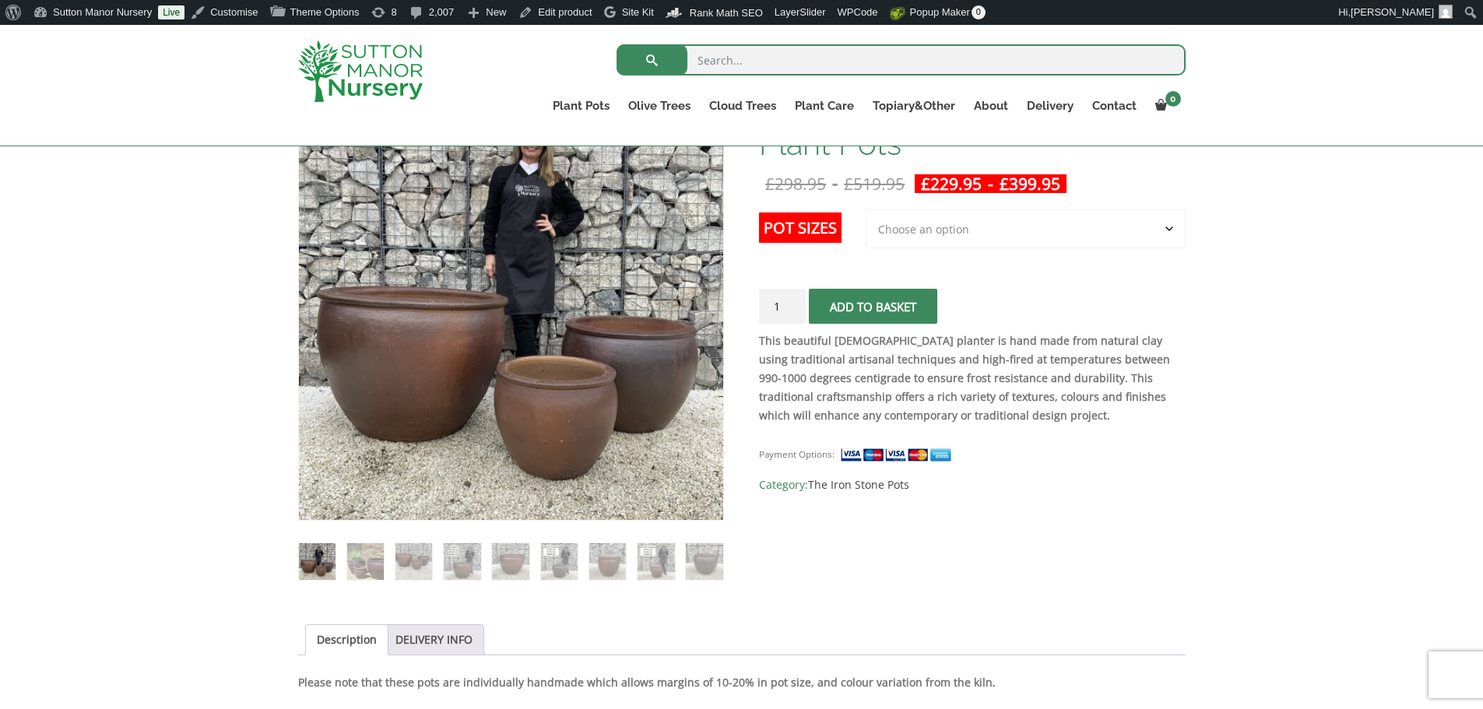
scroll to position [311, 0]
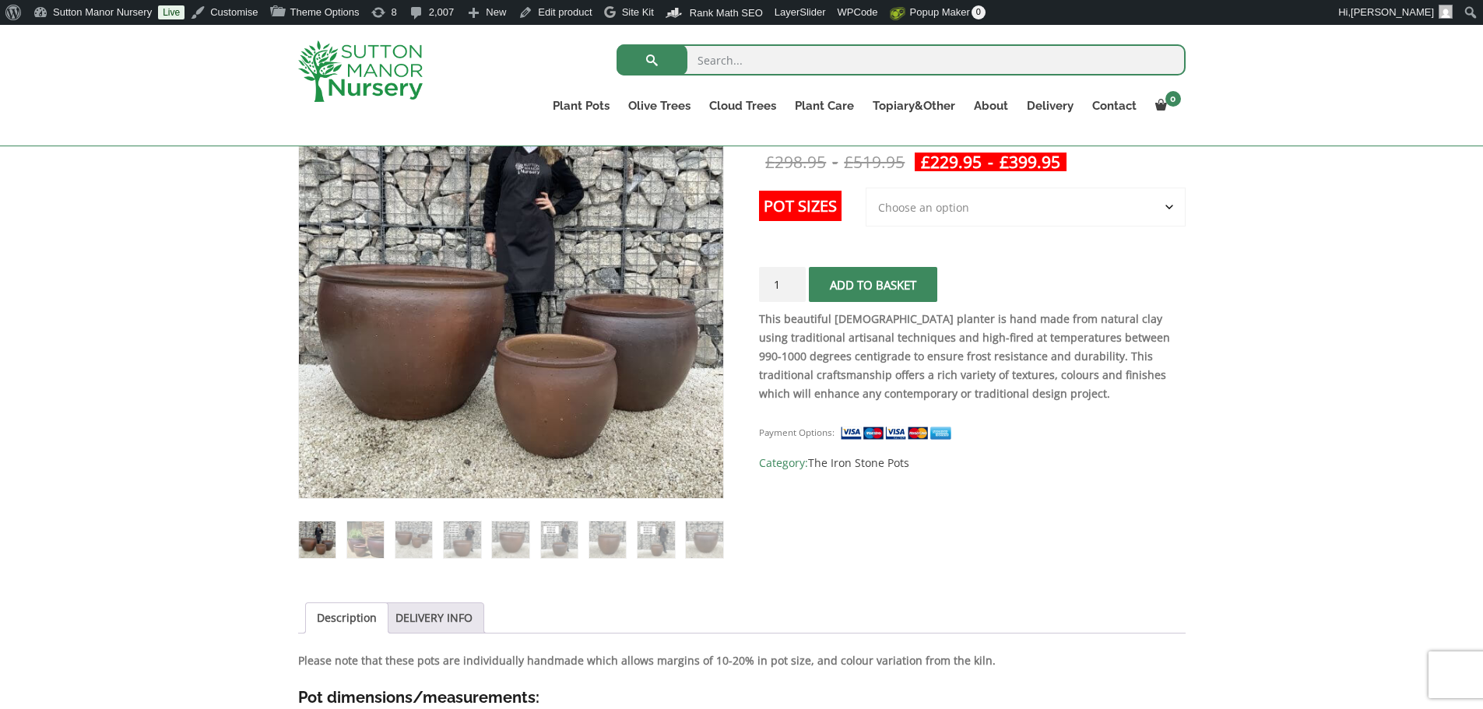
click at [1025, 208] on select "Choose an option 3rd to Largest Pot In The Picture 2nd to Largest Pot In The Pi…" at bounding box center [1026, 207] width 320 height 39
select select "Largest pot In The Picture"
click at [867, 188] on select "Choose an option 3rd to Largest Pot In The Picture 2nd to Largest Pot In The Pi…" at bounding box center [1026, 207] width 320 height 39
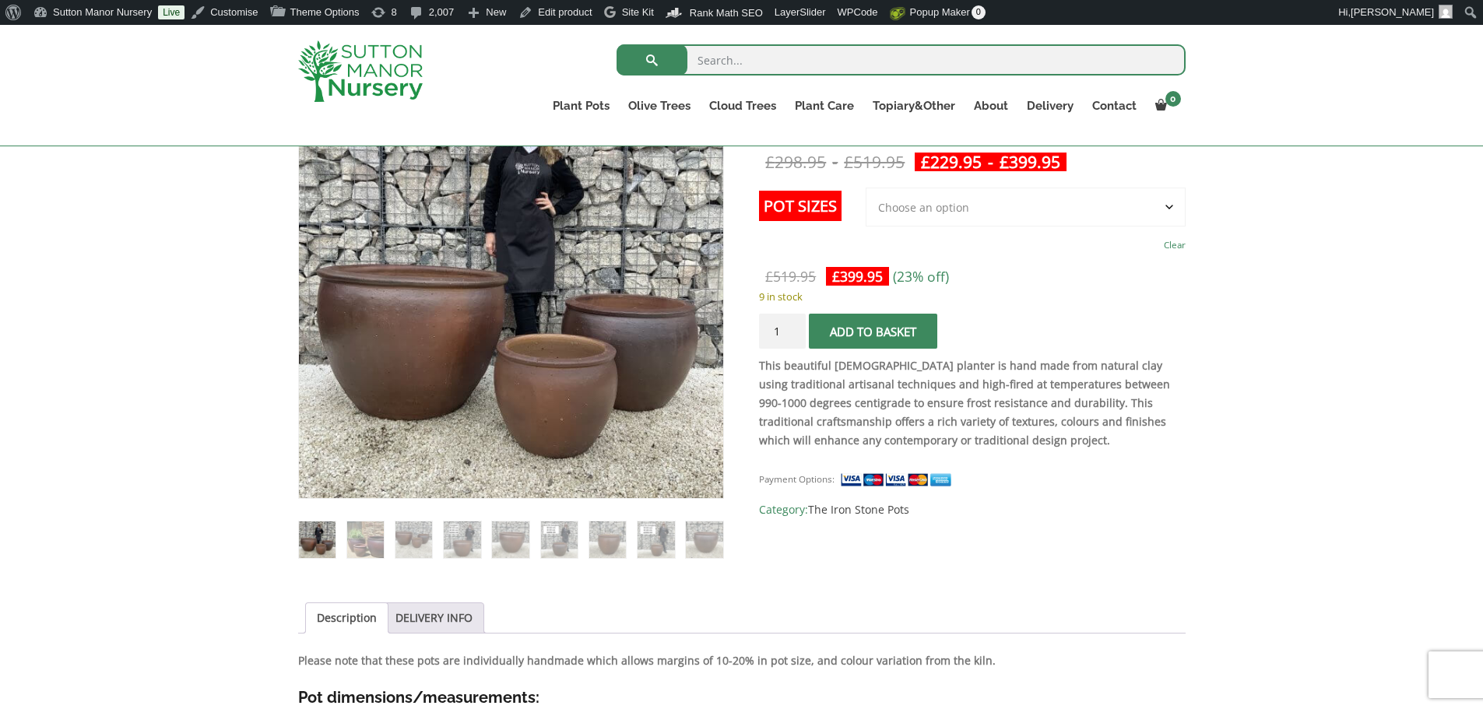
drag, startPoint x: 1052, startPoint y: 705, endPoint x: 1062, endPoint y: 708, distance: 10.6
drag, startPoint x: 1062, startPoint y: 708, endPoint x: 1128, endPoint y: 291, distance: 421.8
click at [1128, 291] on p "9 in stock" at bounding box center [972, 296] width 426 height 19
click at [346, 77] on img at bounding box center [360, 71] width 125 height 62
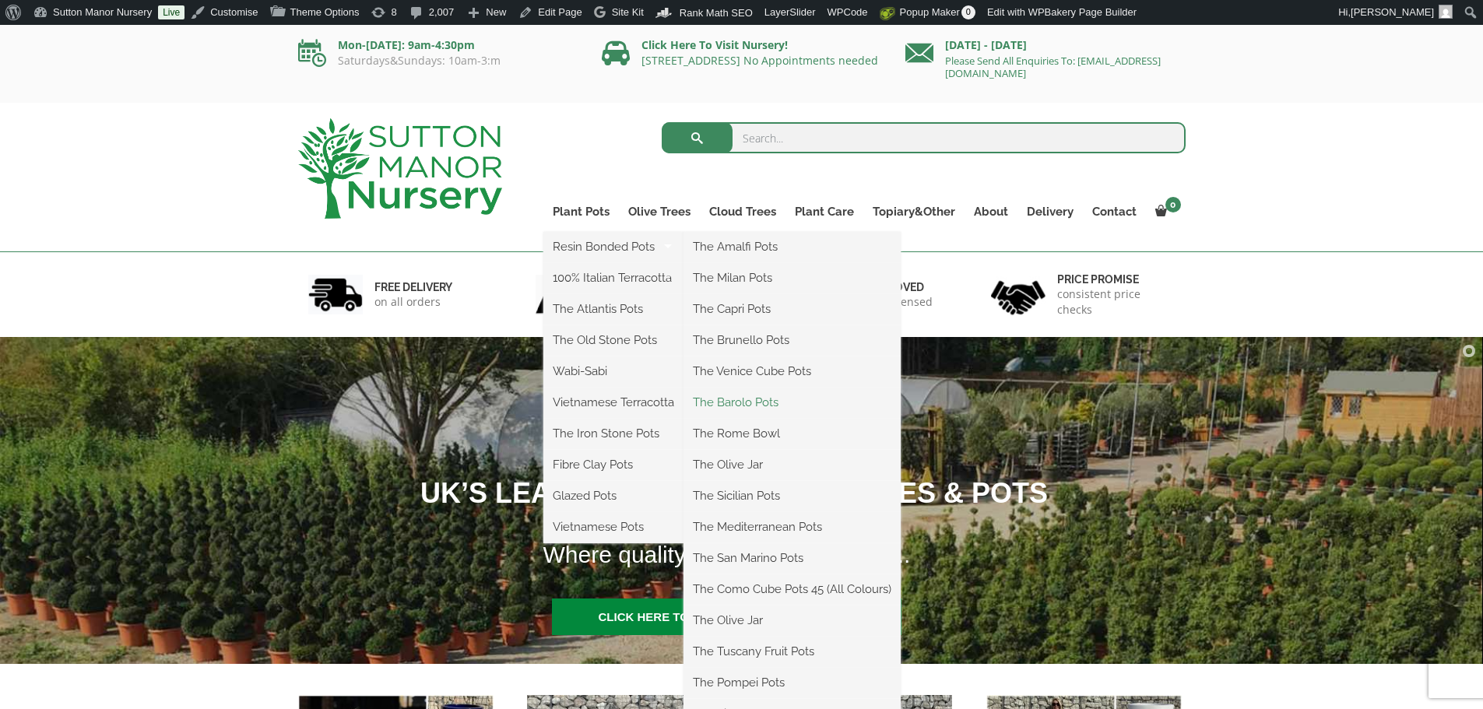
click at [737, 408] on link "The Barolo Pots" at bounding box center [792, 402] width 217 height 23
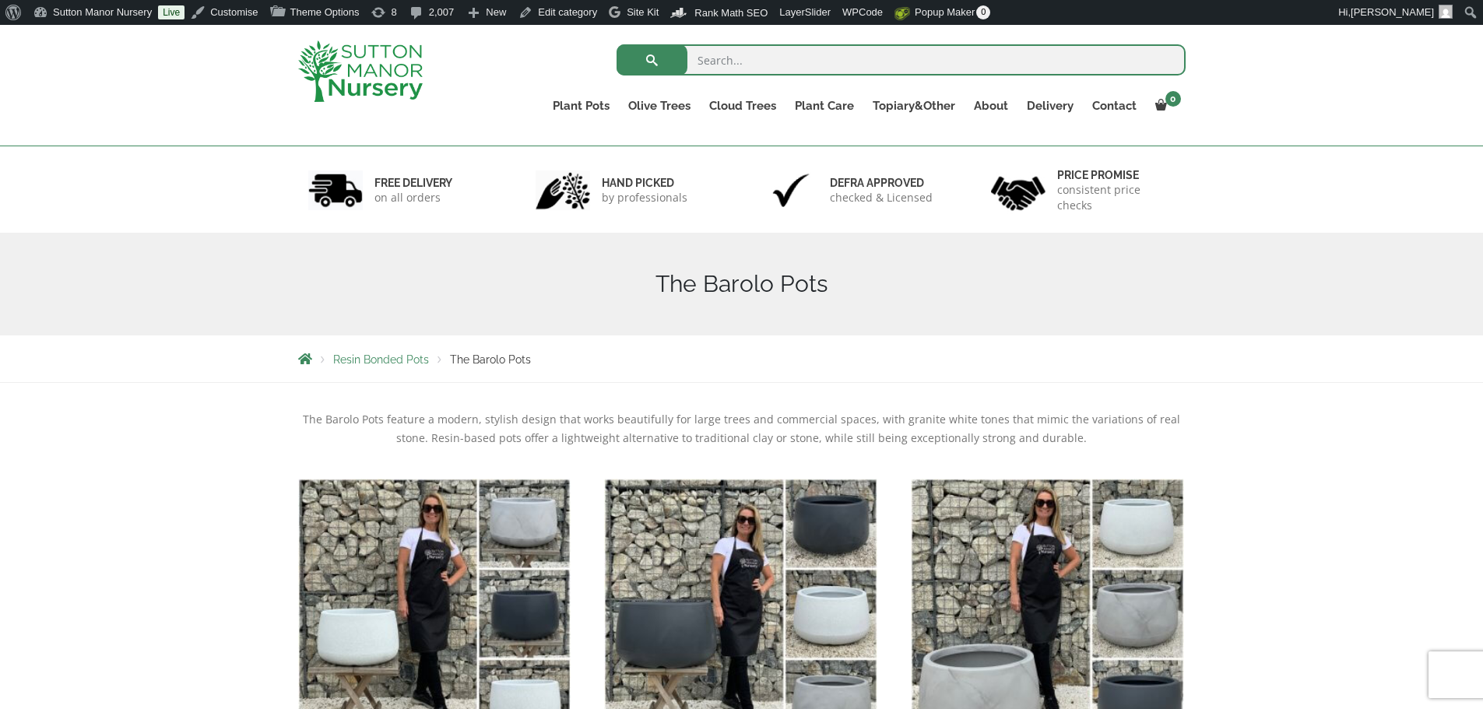
scroll to position [467, 0]
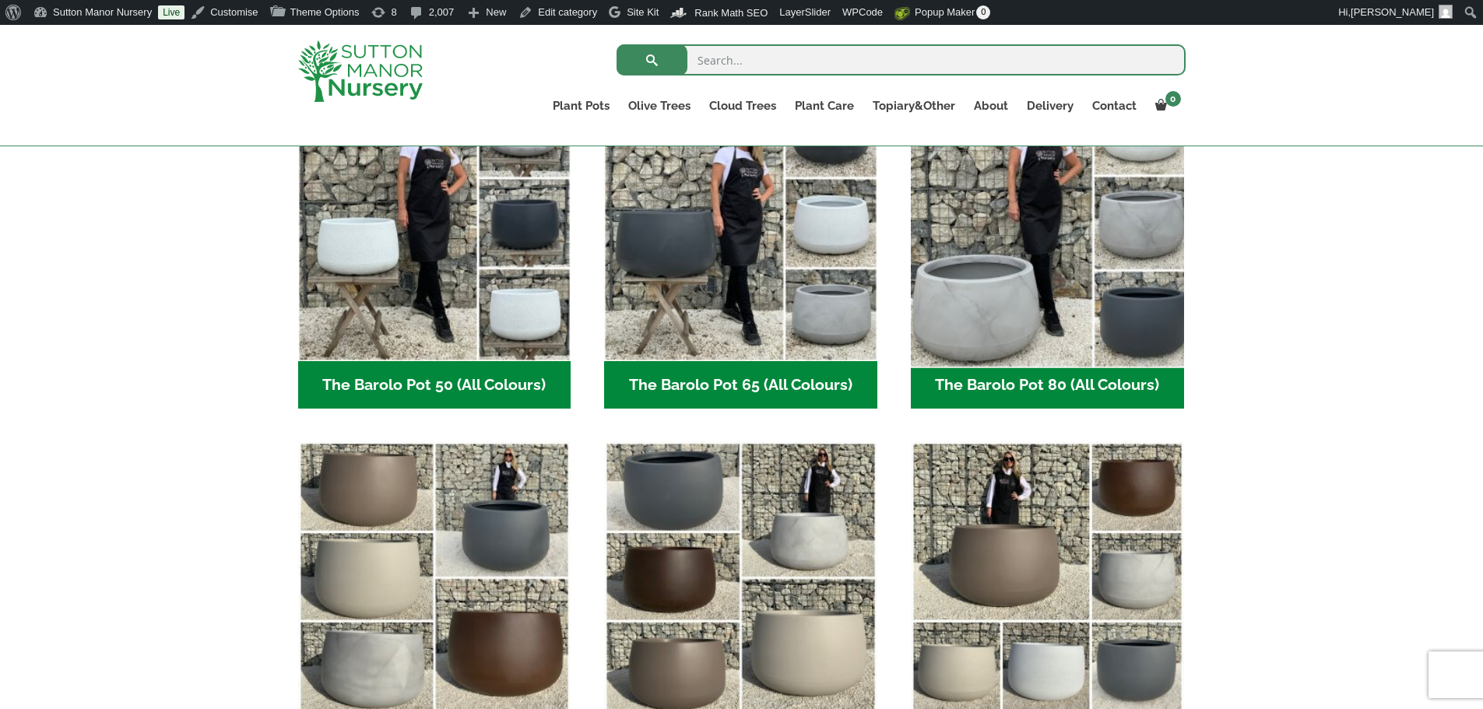
click at [1082, 295] on img "Visit product category The Barolo Pot 80 (All Colours)" at bounding box center [1047, 224] width 287 height 287
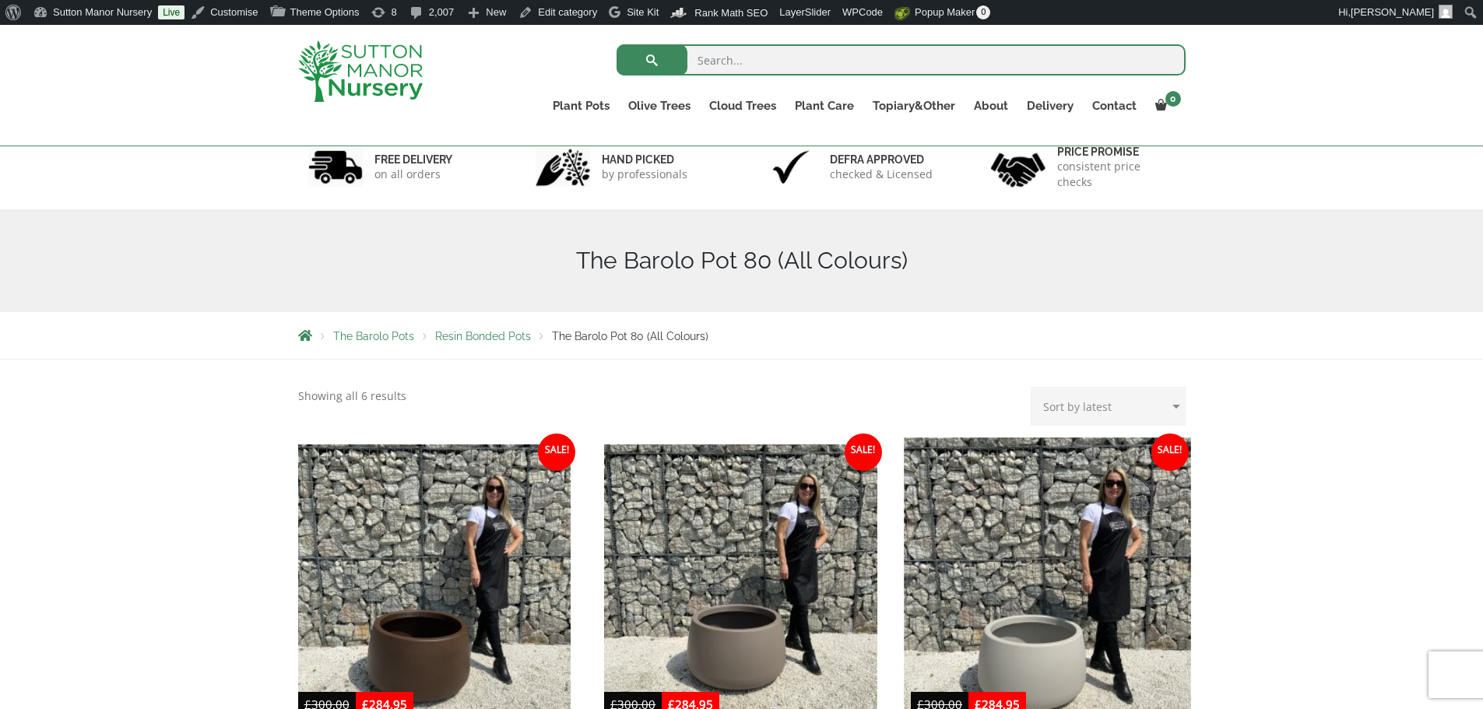
scroll to position [389, 0]
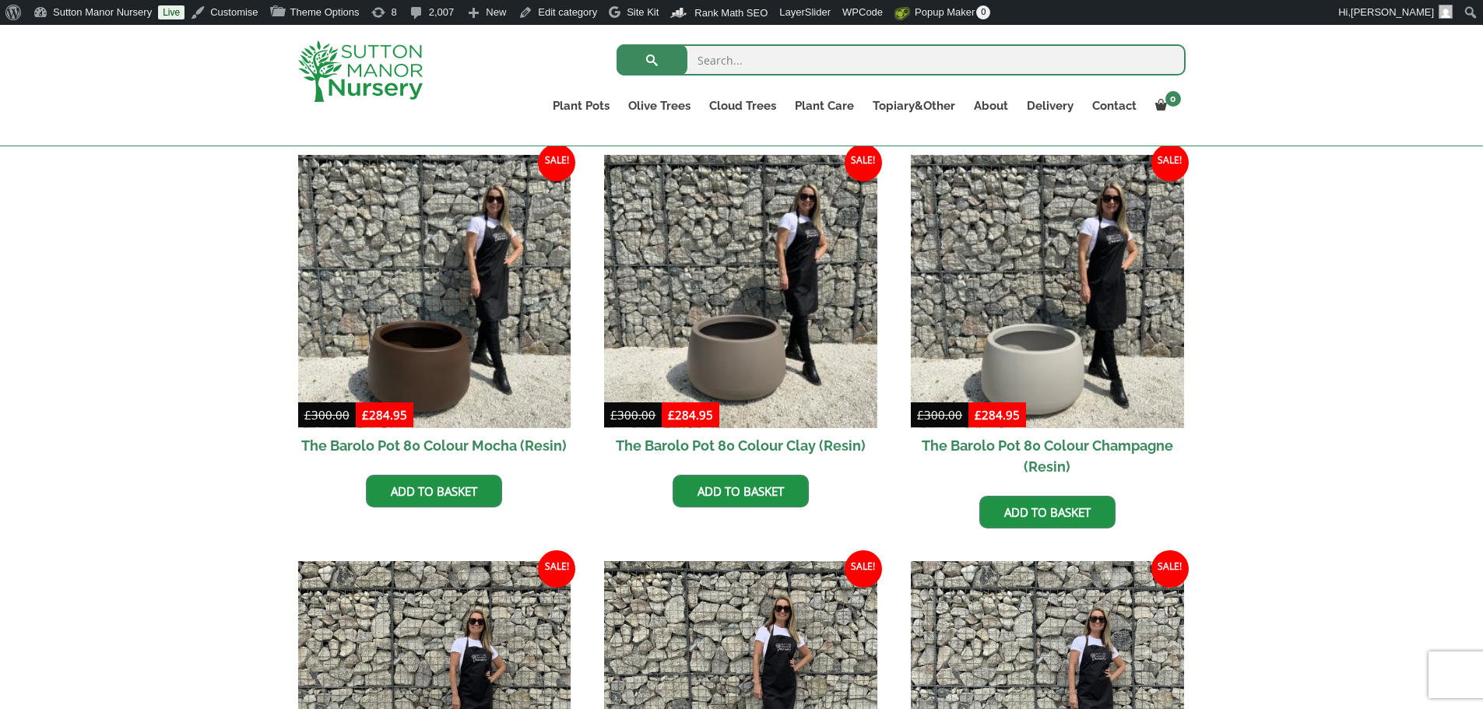
click at [727, 50] on input "search" at bounding box center [901, 59] width 569 height 31
type input "j728"
click at [617, 44] on button "submit" at bounding box center [652, 59] width 71 height 31
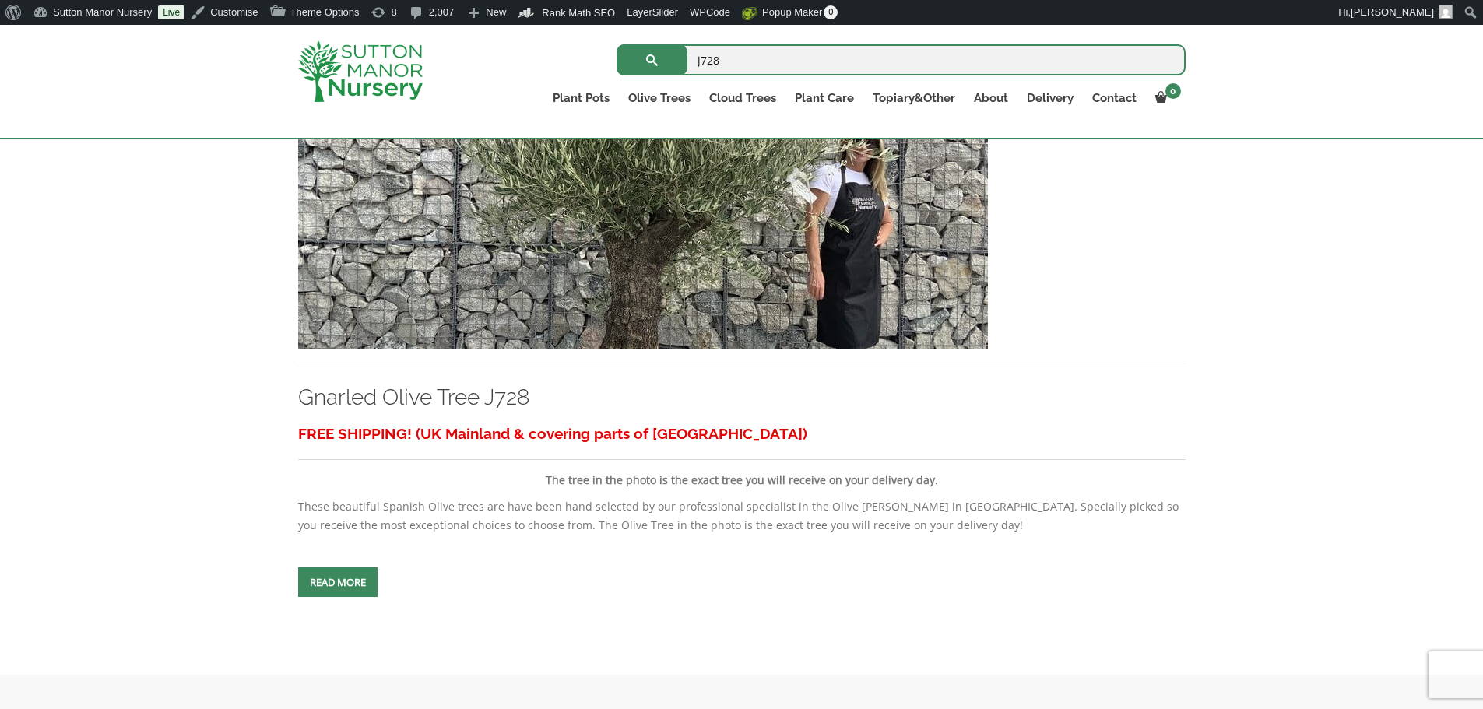
scroll to position [467, 0]
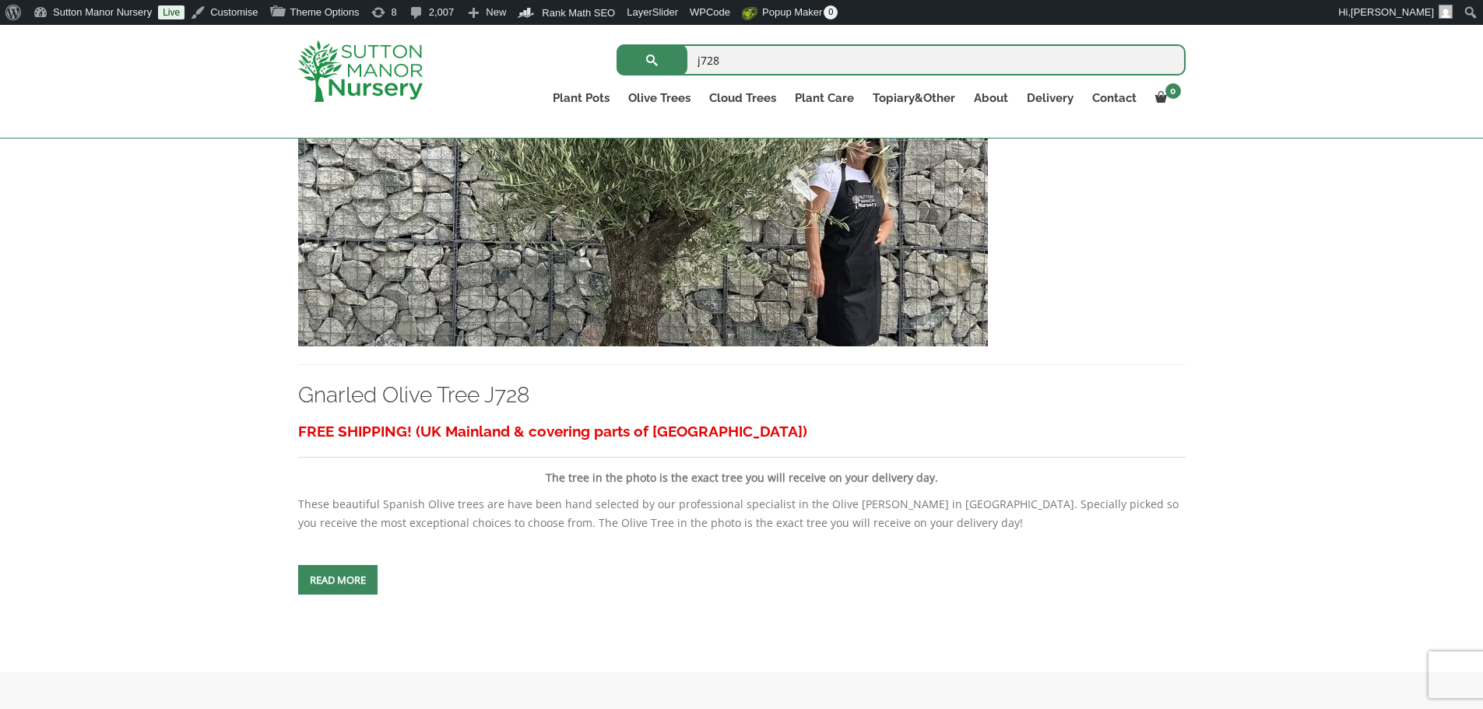
click at [792, 237] on img at bounding box center [643, 179] width 690 height 335
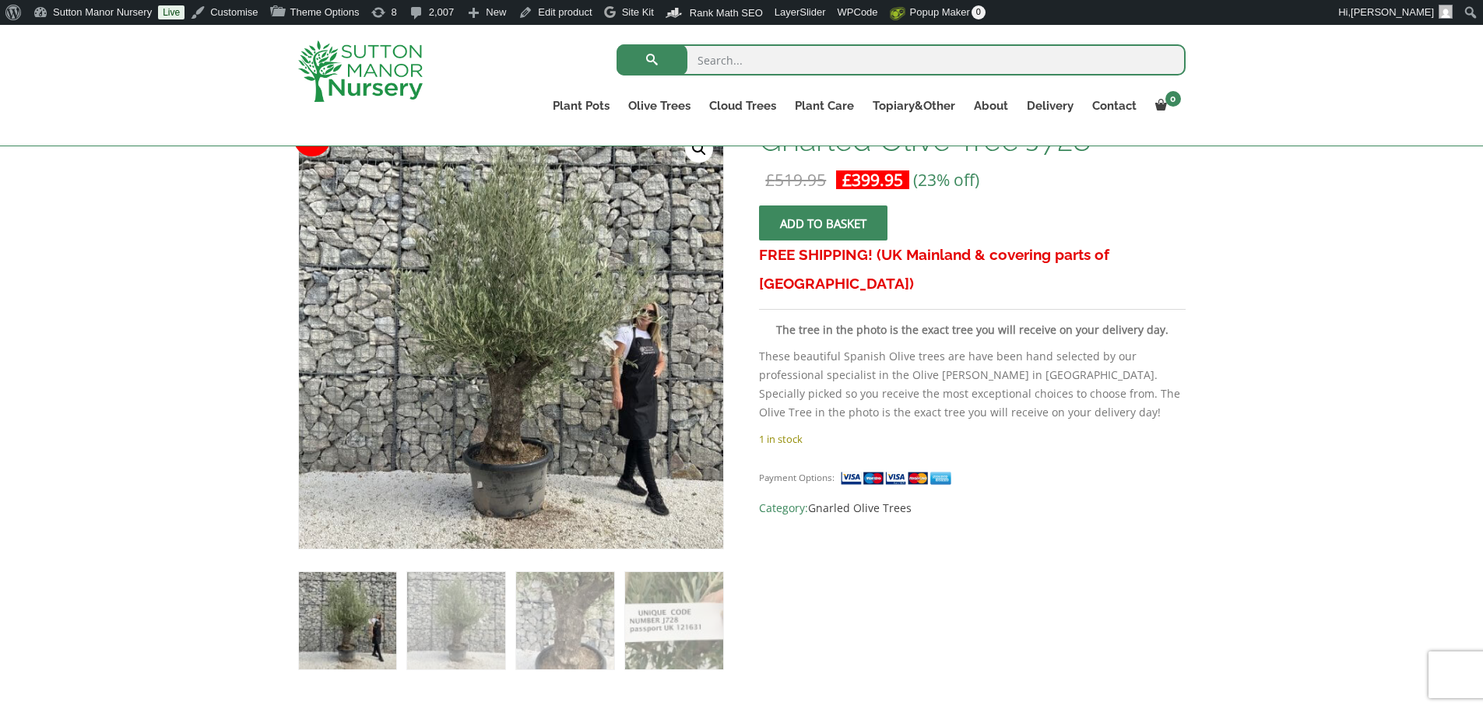
scroll to position [234, 0]
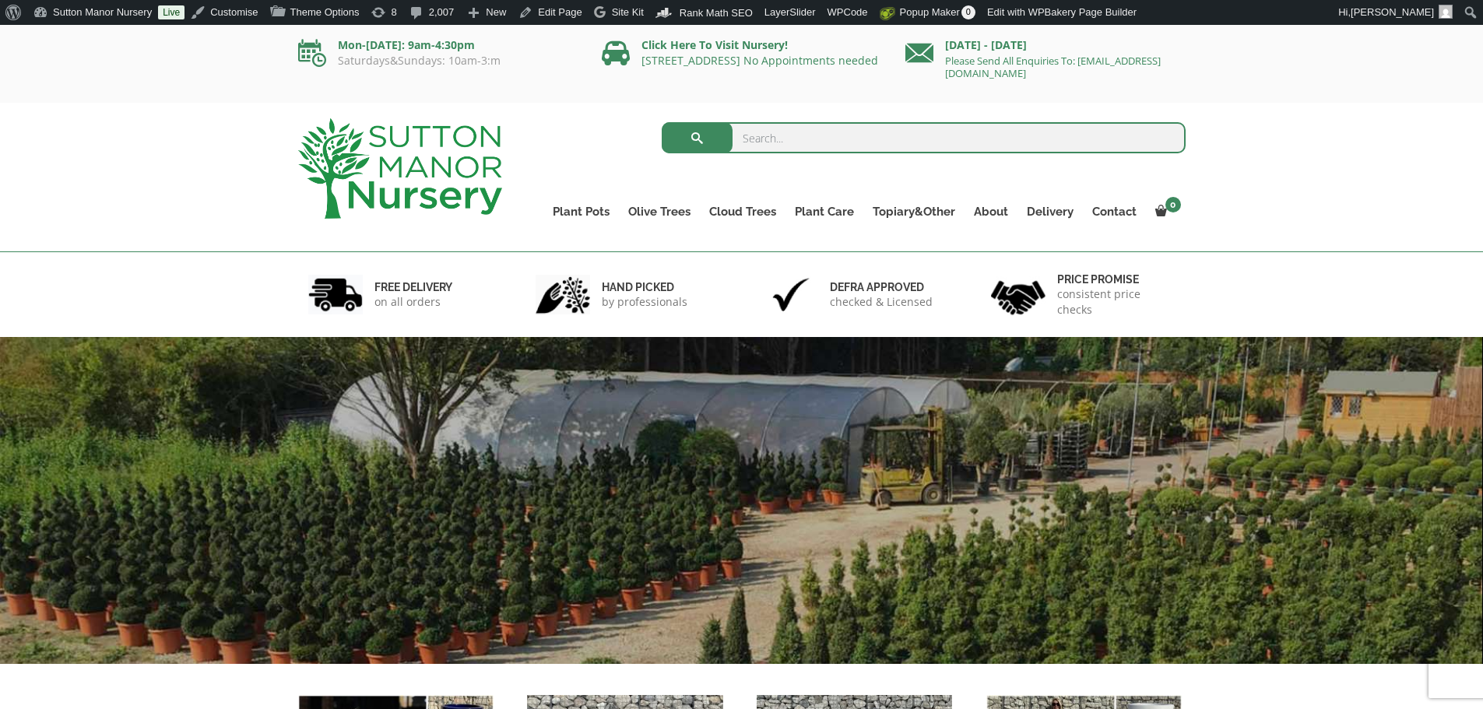
click at [831, 131] on input "search" at bounding box center [924, 137] width 524 height 31
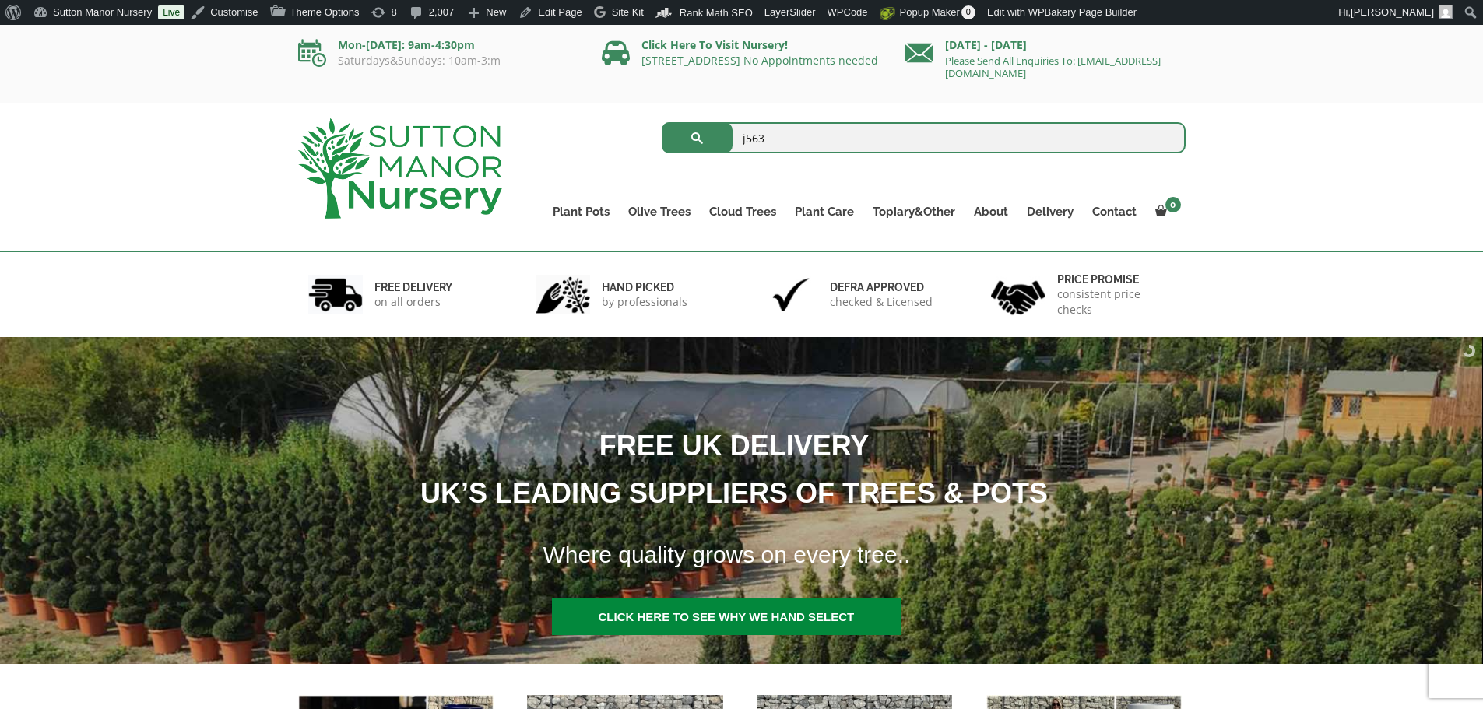
type input "j563"
click at [662, 122] on button "submit" at bounding box center [697, 137] width 71 height 31
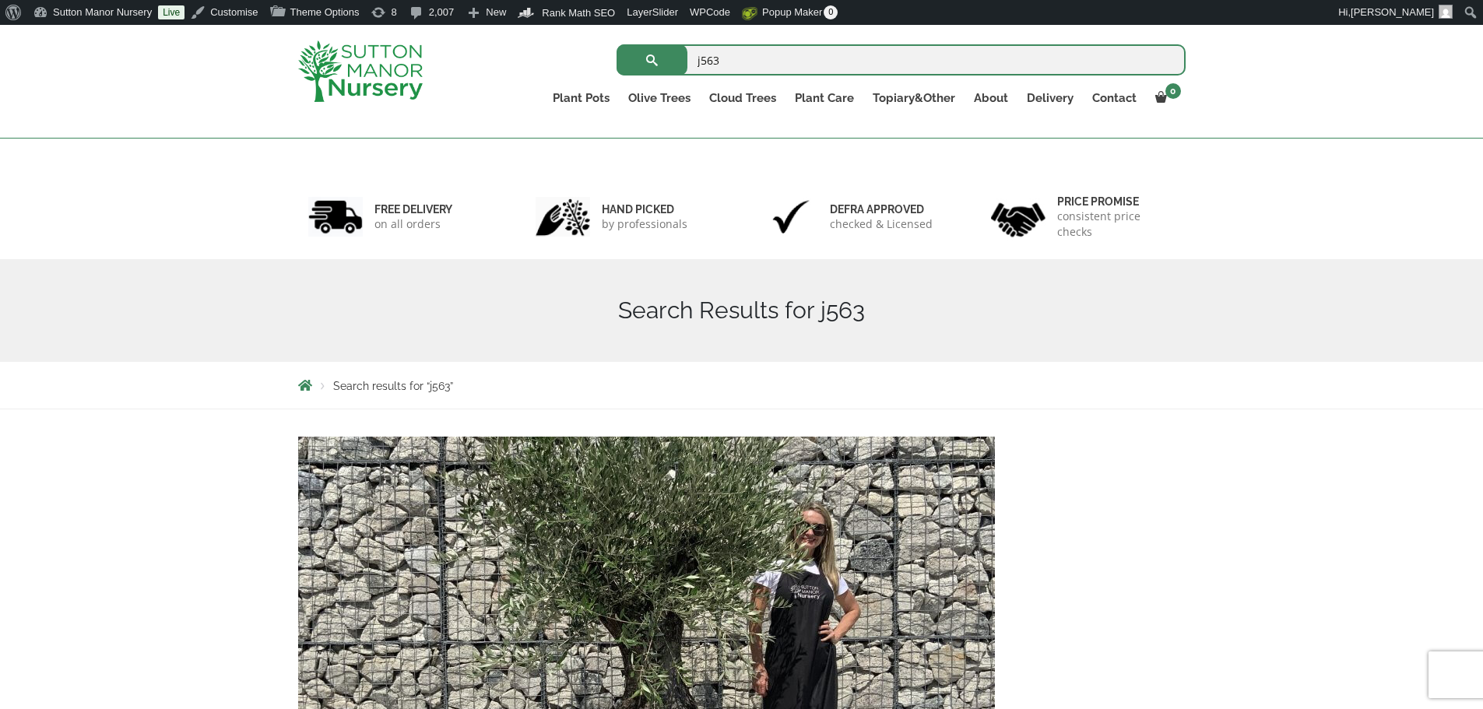
scroll to position [234, 0]
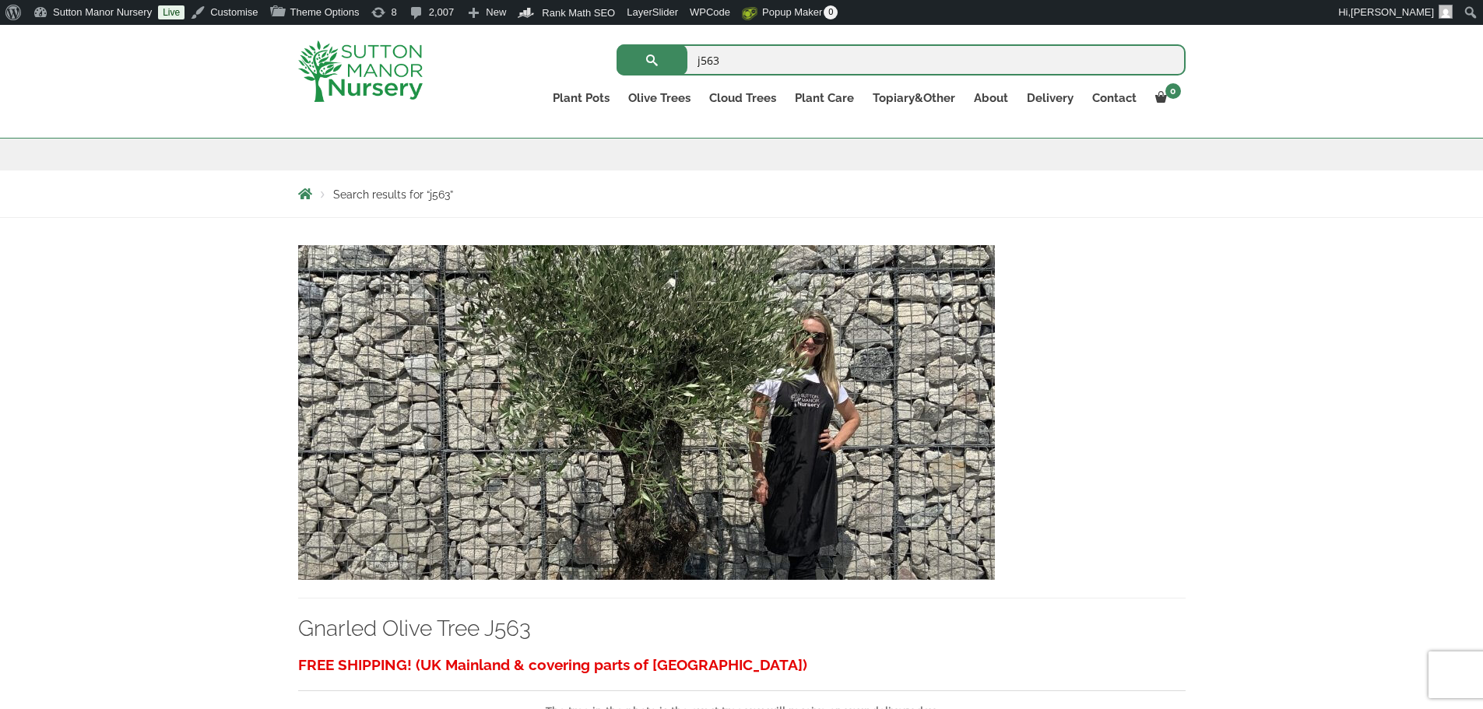
click at [724, 427] on img at bounding box center [646, 412] width 697 height 335
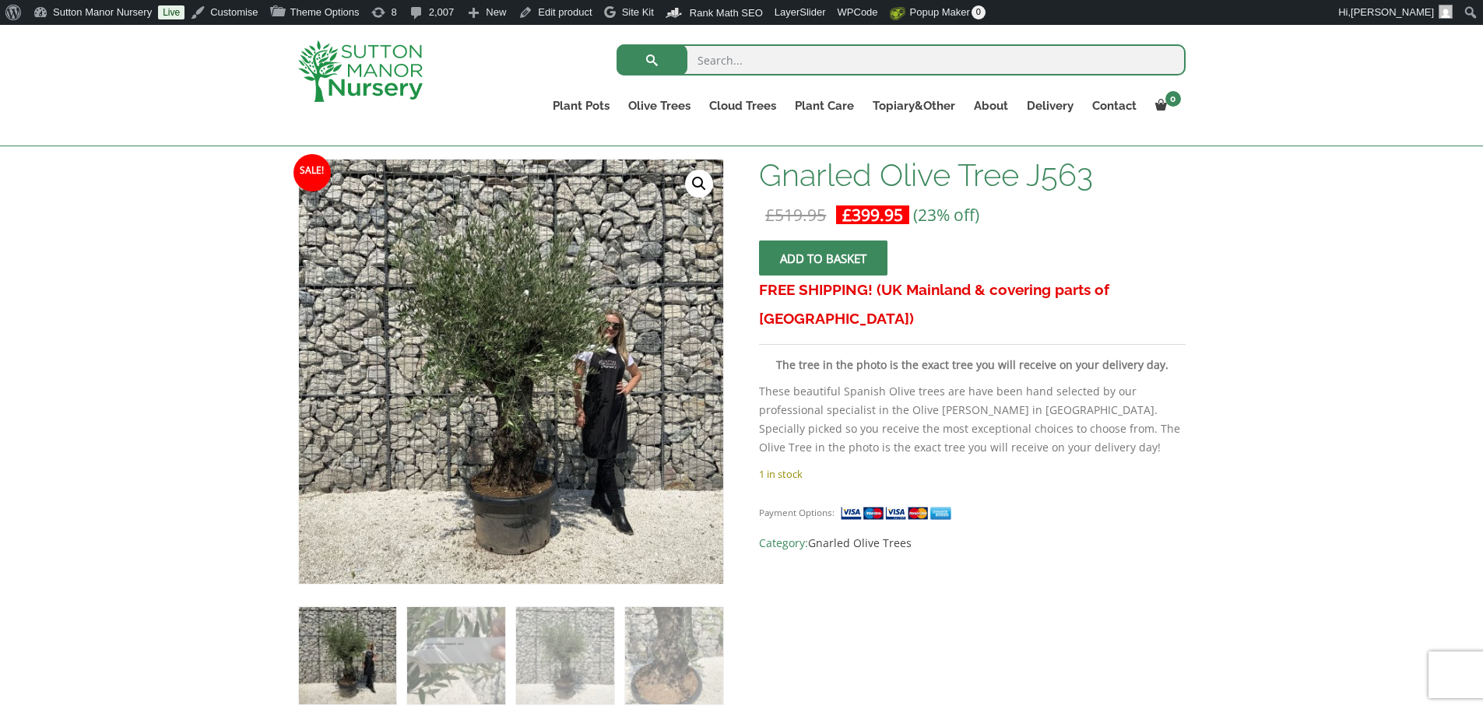
scroll to position [234, 0]
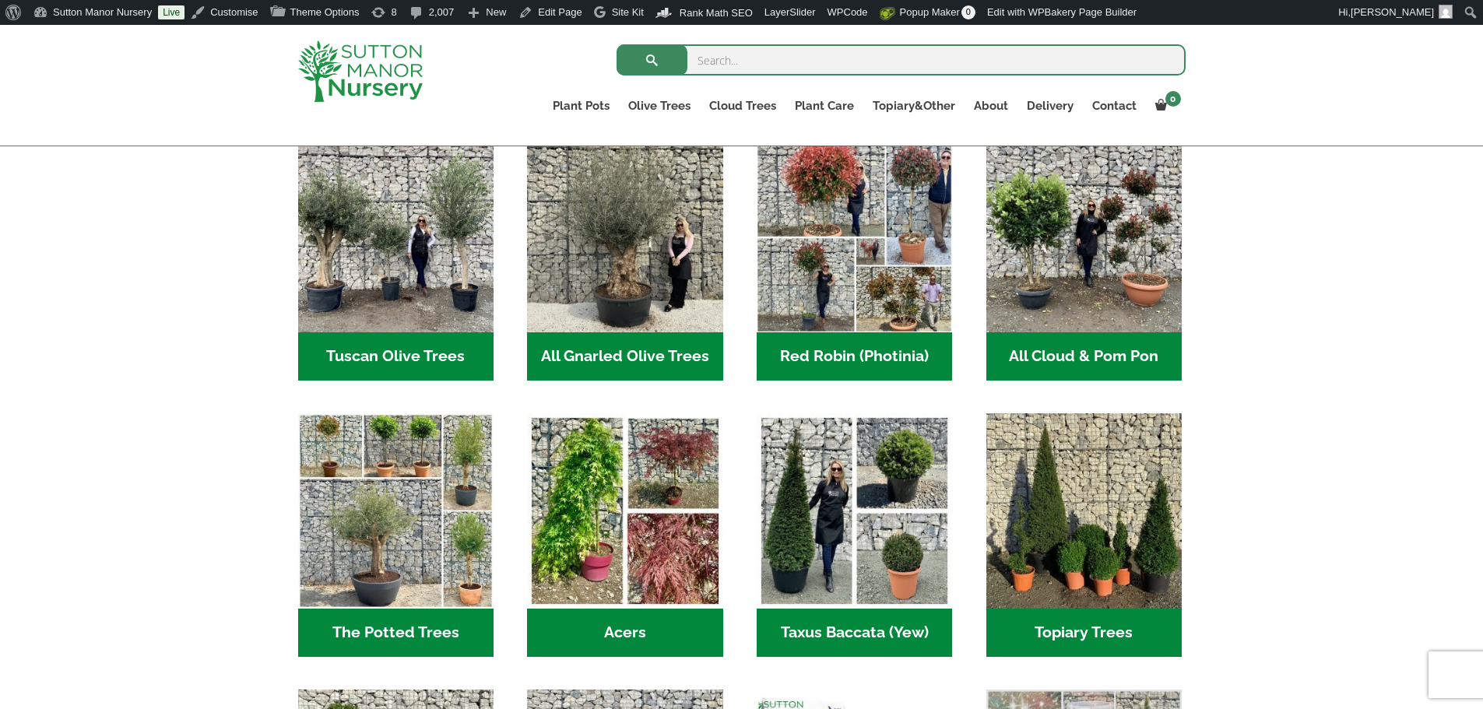
scroll to position [856, 0]
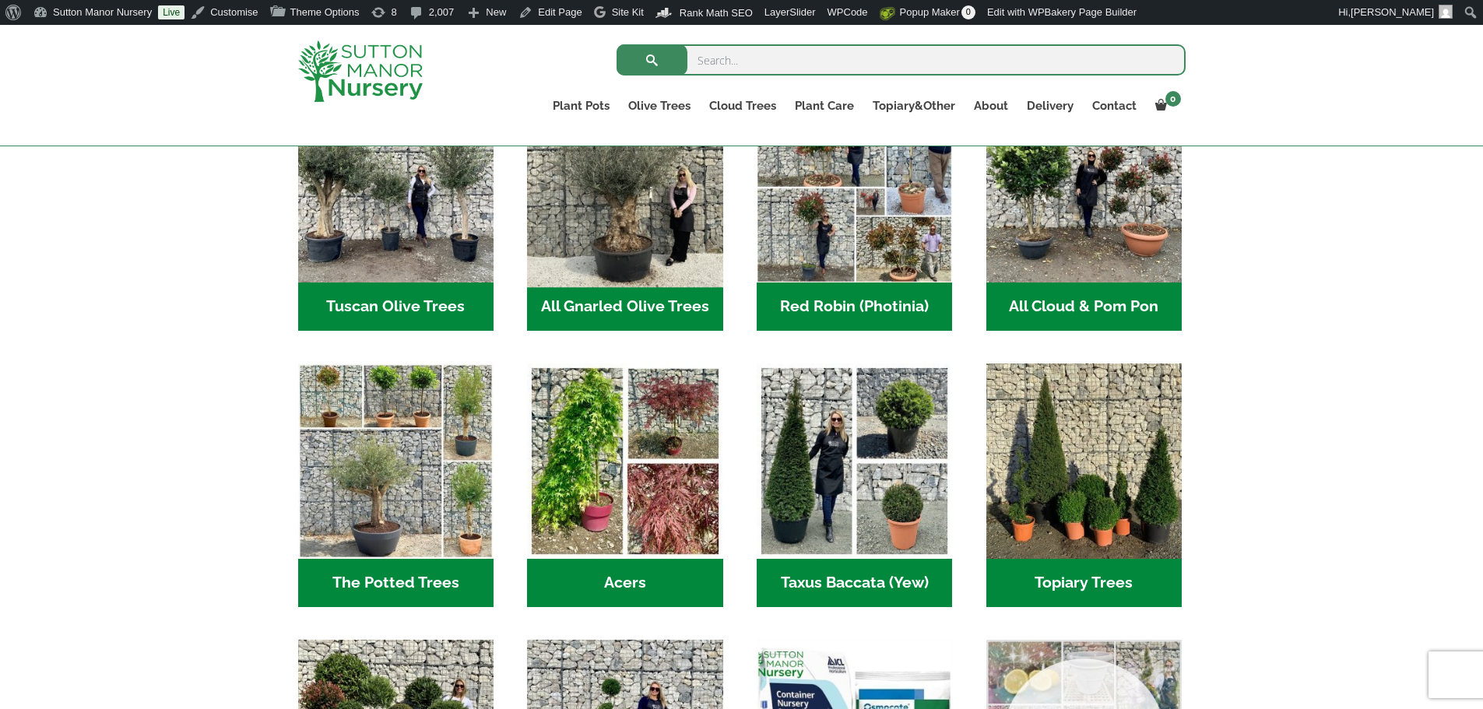
click at [625, 237] on img "Visit product category All Gnarled Olive Trees" at bounding box center [625, 186] width 206 height 206
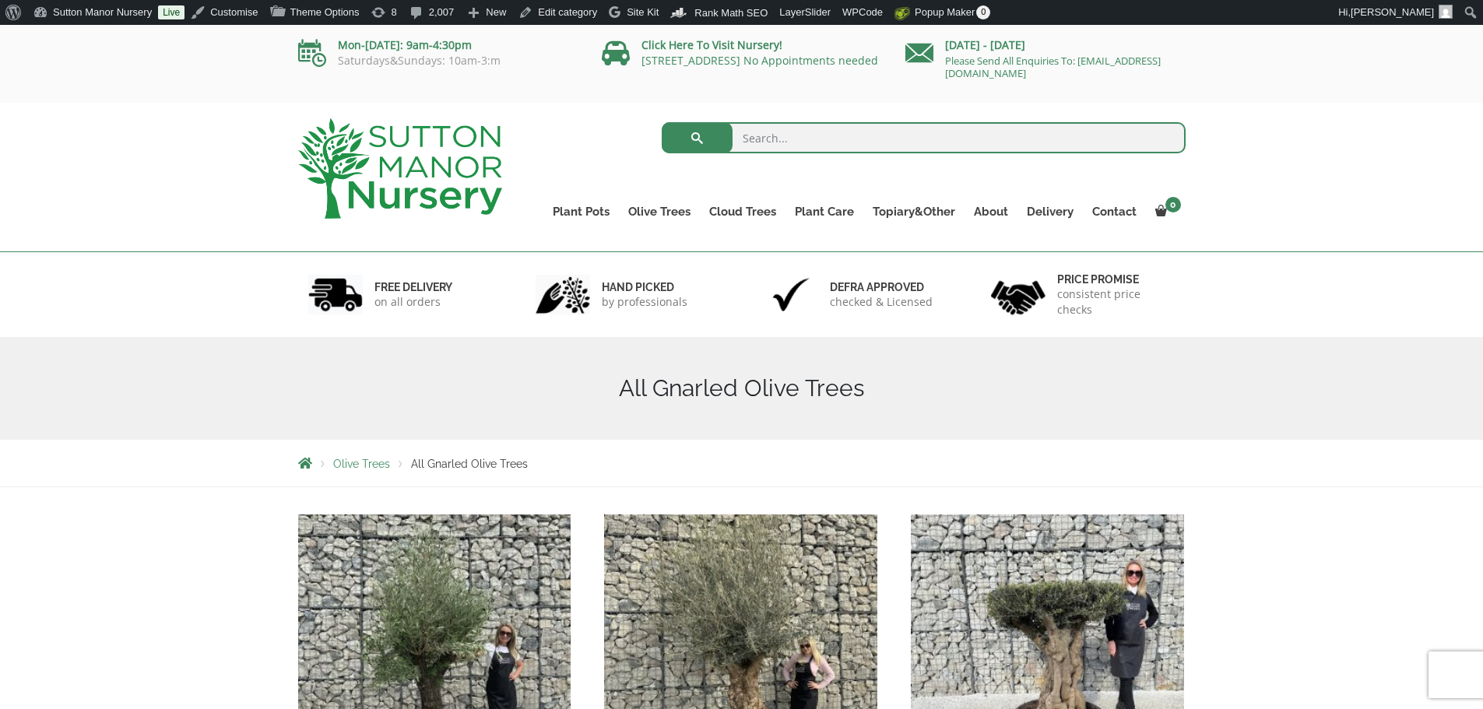
scroll to position [234, 0]
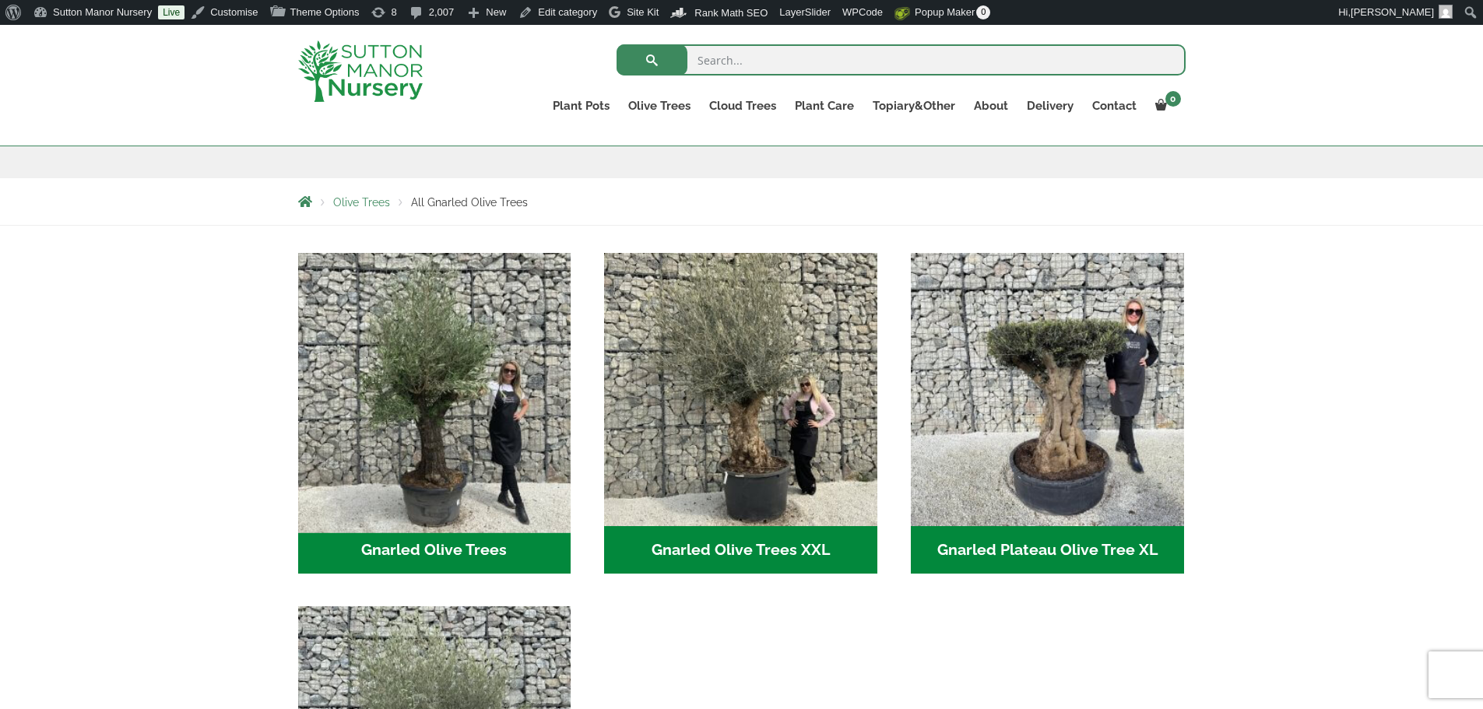
click at [448, 415] on img "Visit product category Gnarled Olive Trees" at bounding box center [434, 389] width 287 height 287
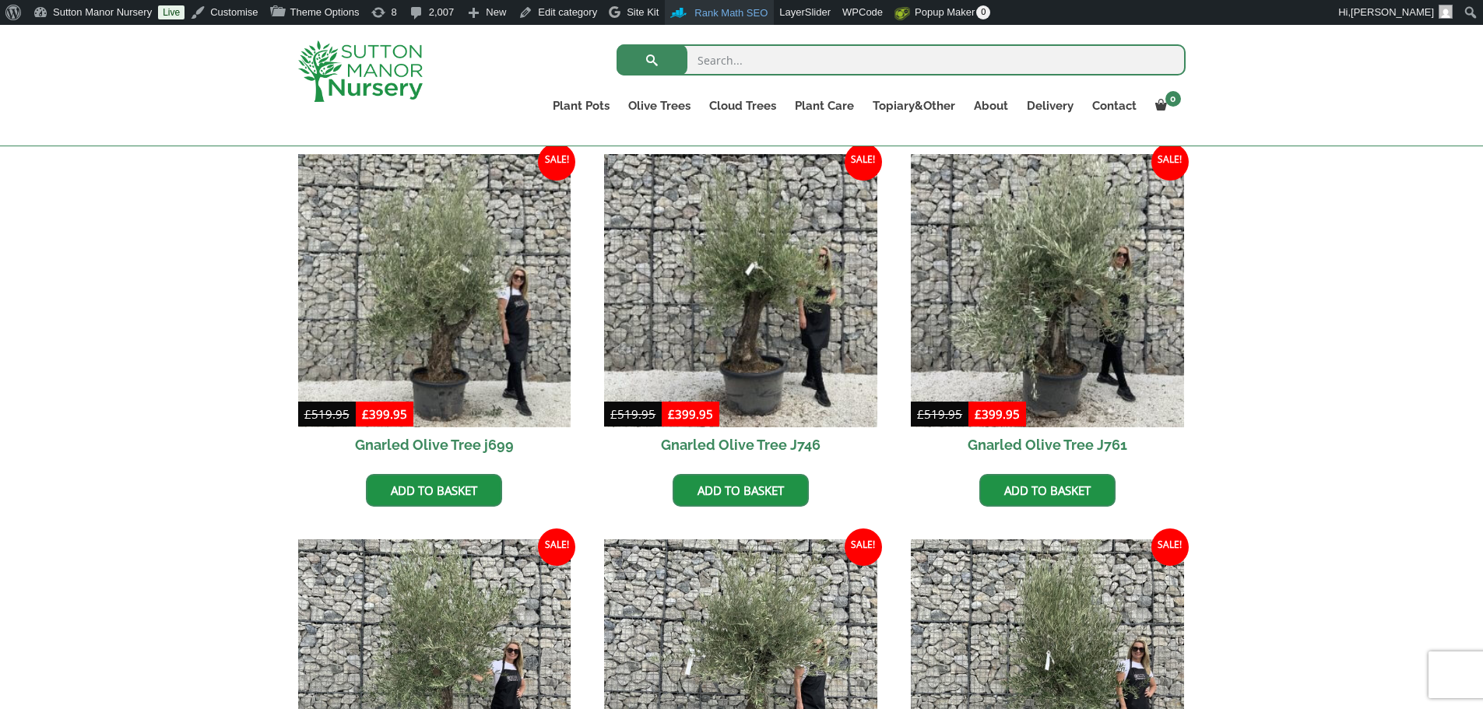
scroll to position [389, 0]
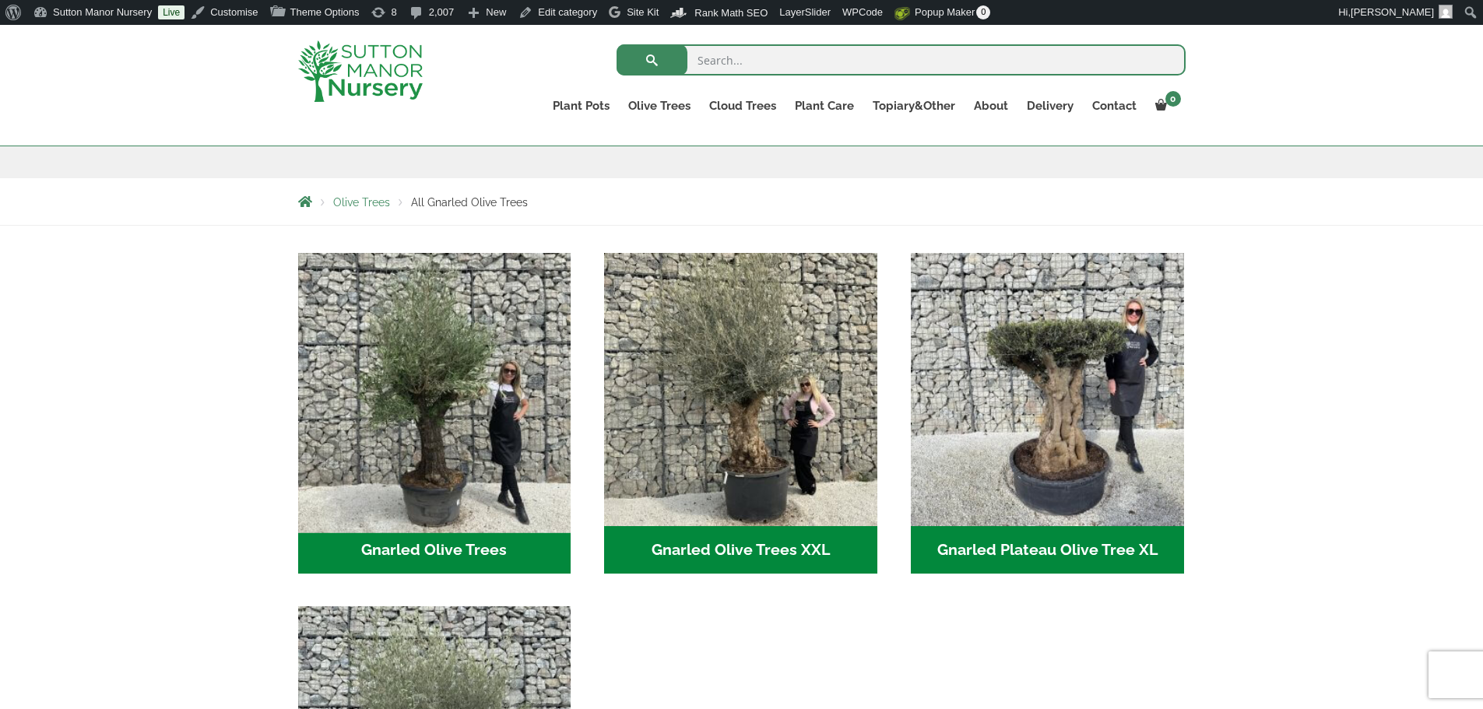
click at [498, 406] on img "Visit product category Gnarled Olive Trees" at bounding box center [434, 389] width 287 height 287
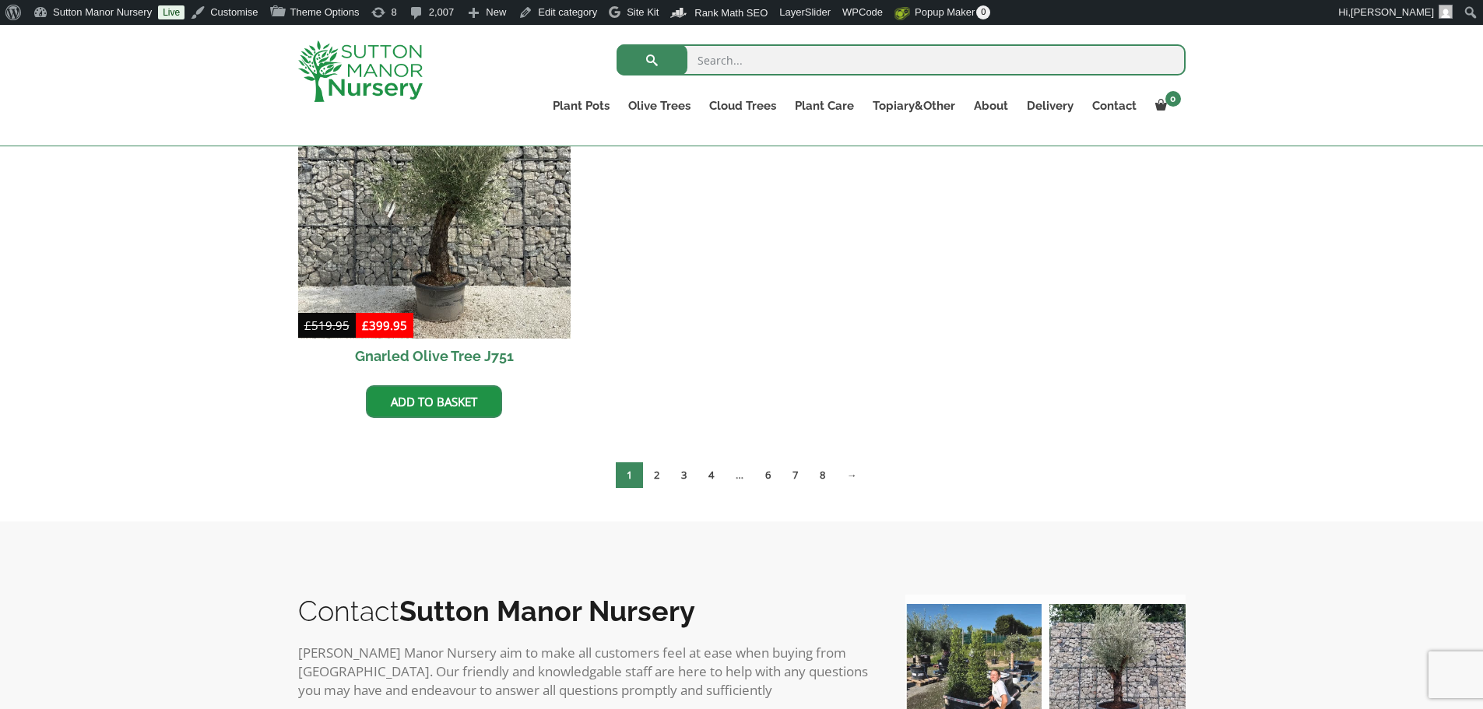
scroll to position [1635, 0]
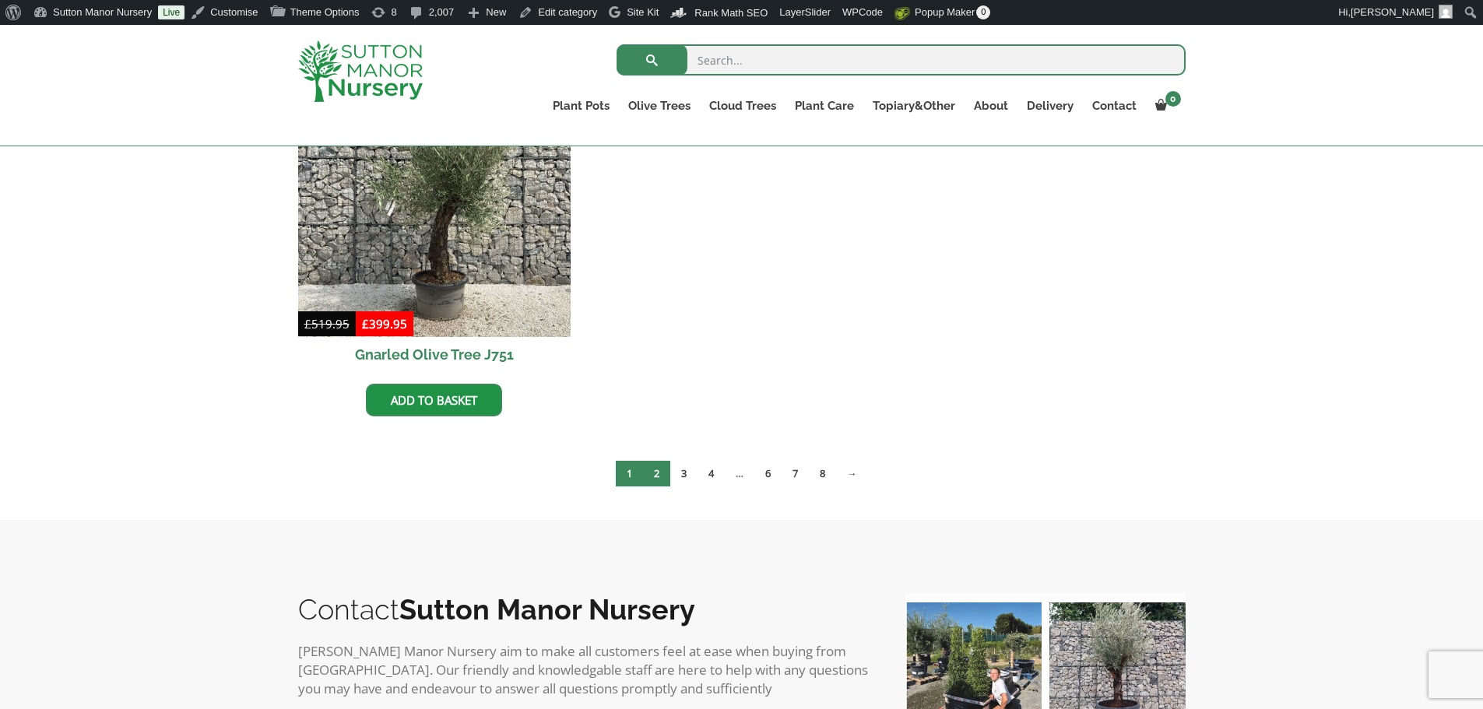
click at [652, 467] on link "2" at bounding box center [656, 474] width 27 height 26
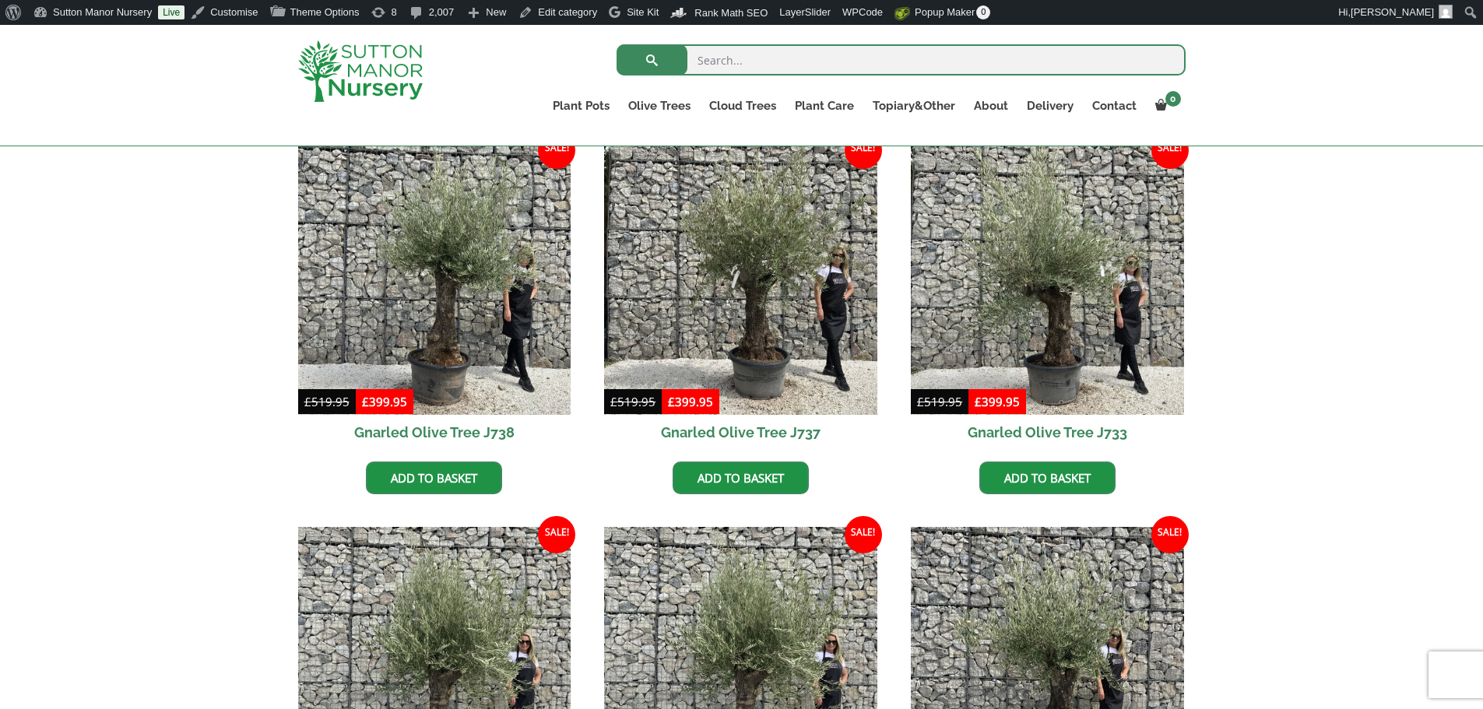
scroll to position [1869, 0]
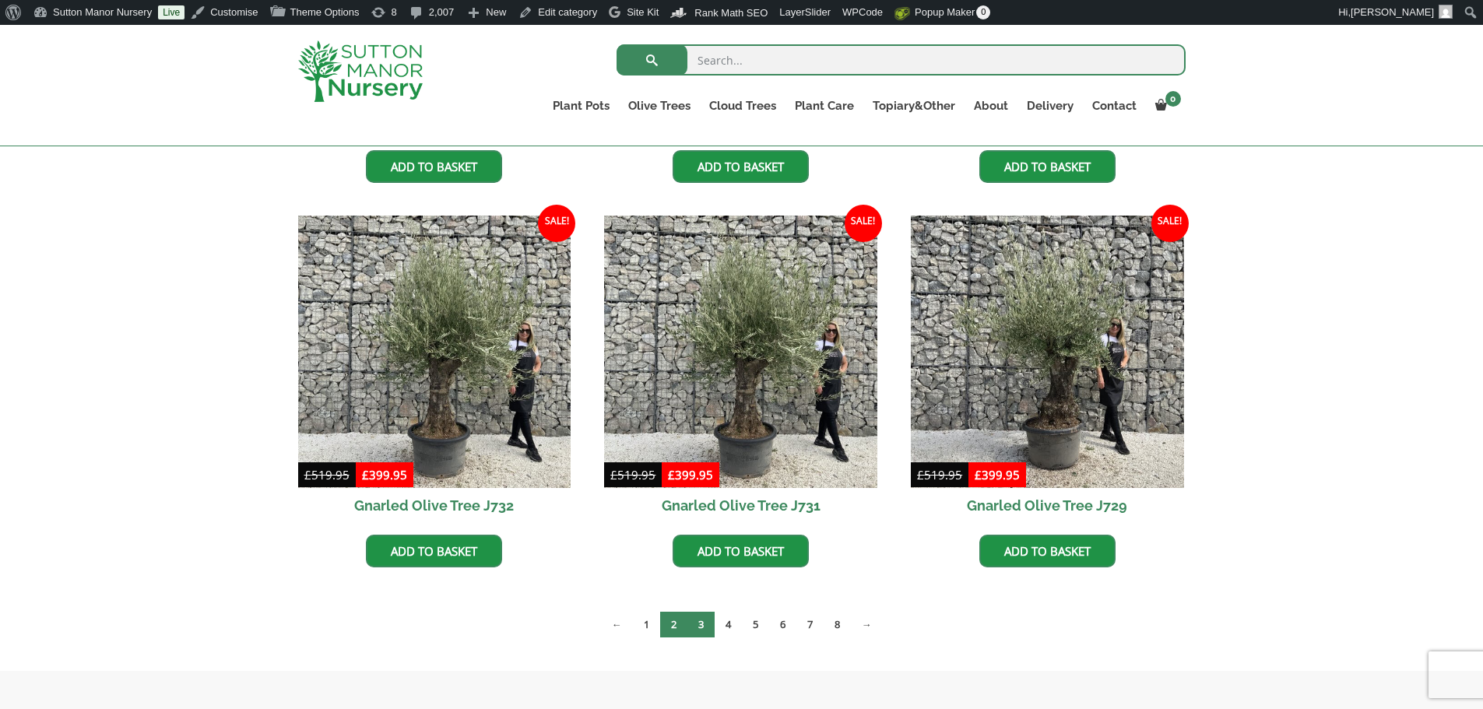
click at [705, 627] on link "3" at bounding box center [700, 625] width 27 height 26
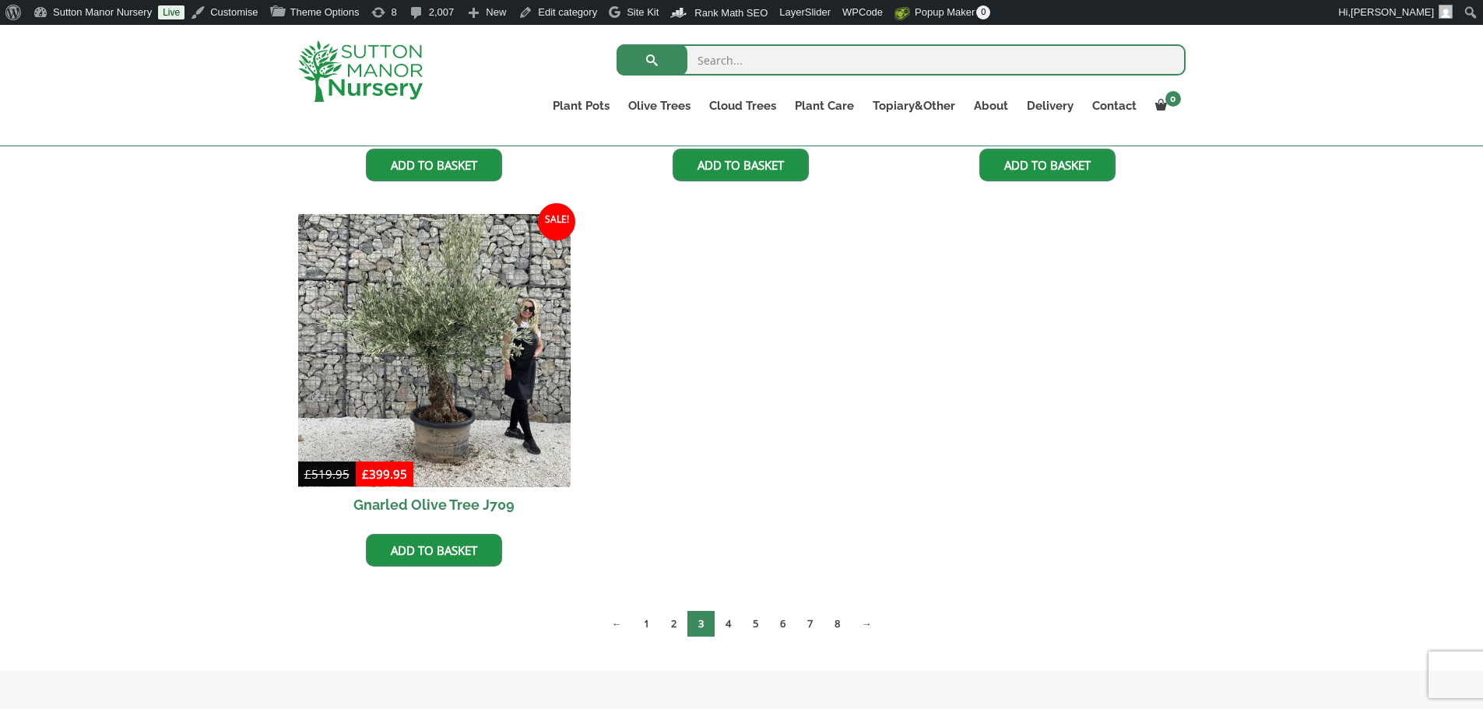
scroll to position [2258, 0]
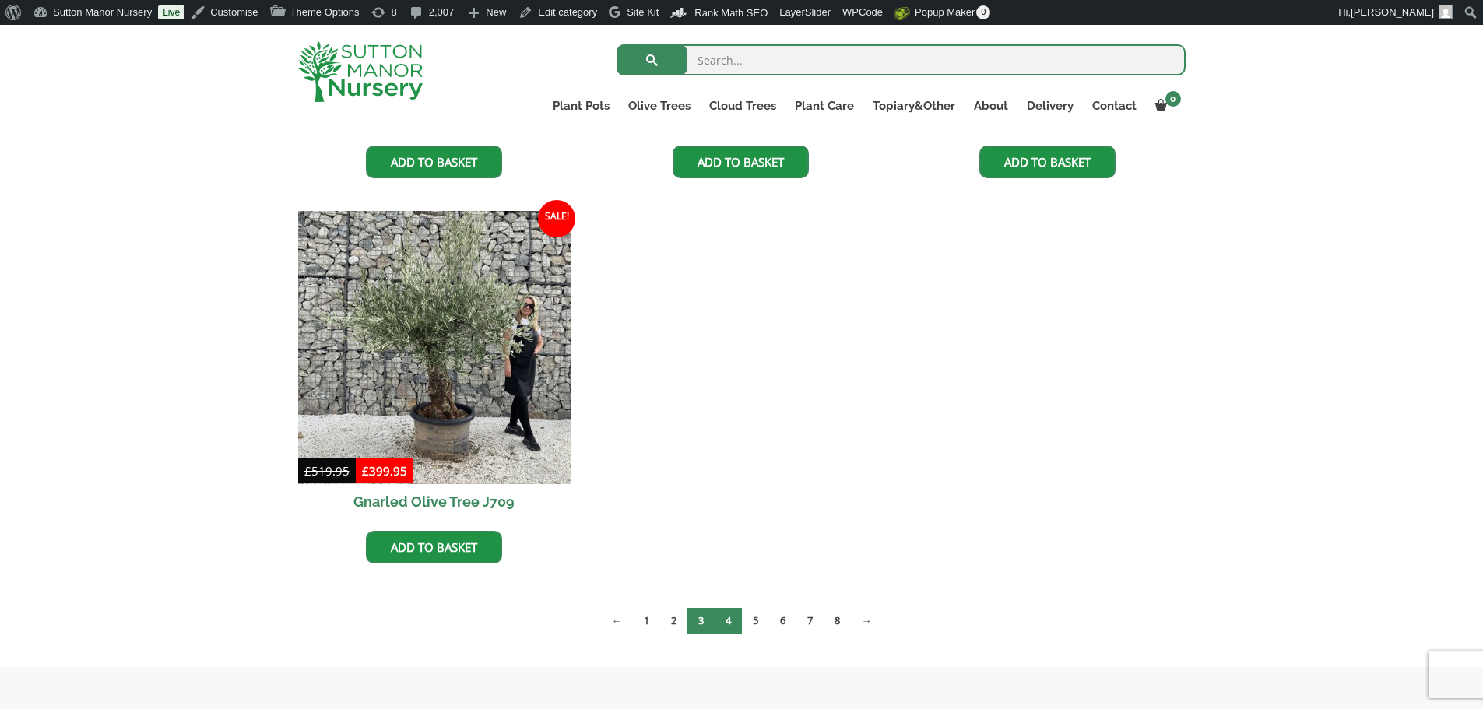
click at [732, 621] on link "4" at bounding box center [728, 621] width 27 height 26
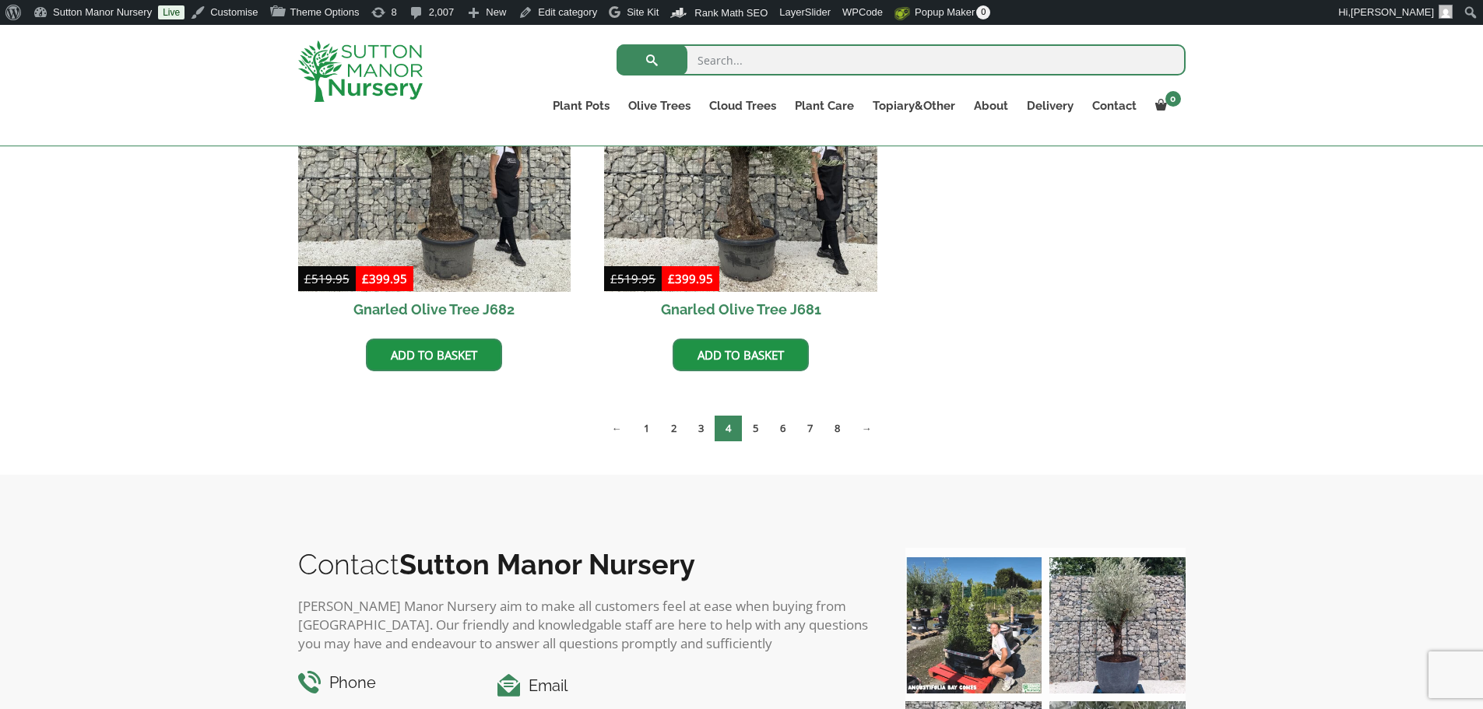
scroll to position [2491, 0]
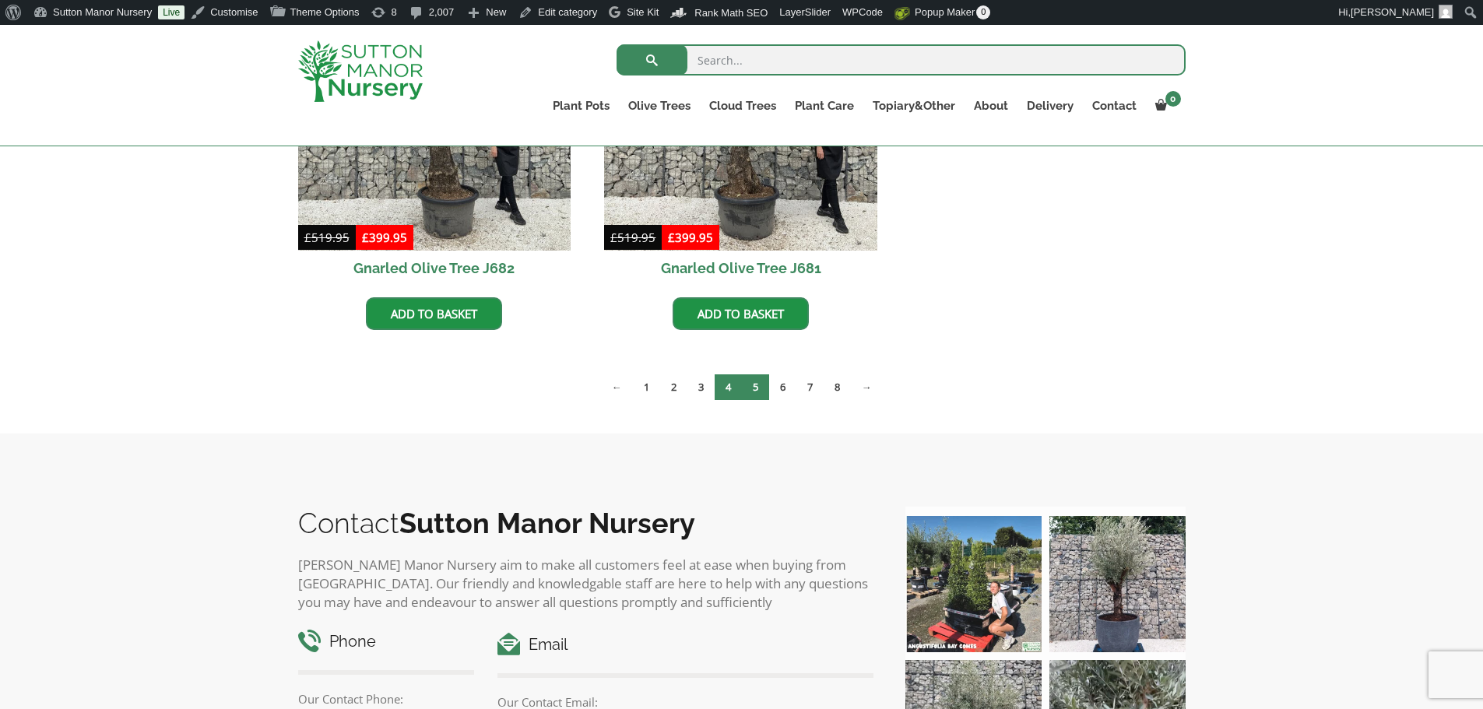
click at [761, 389] on link "5" at bounding box center [755, 387] width 27 height 26
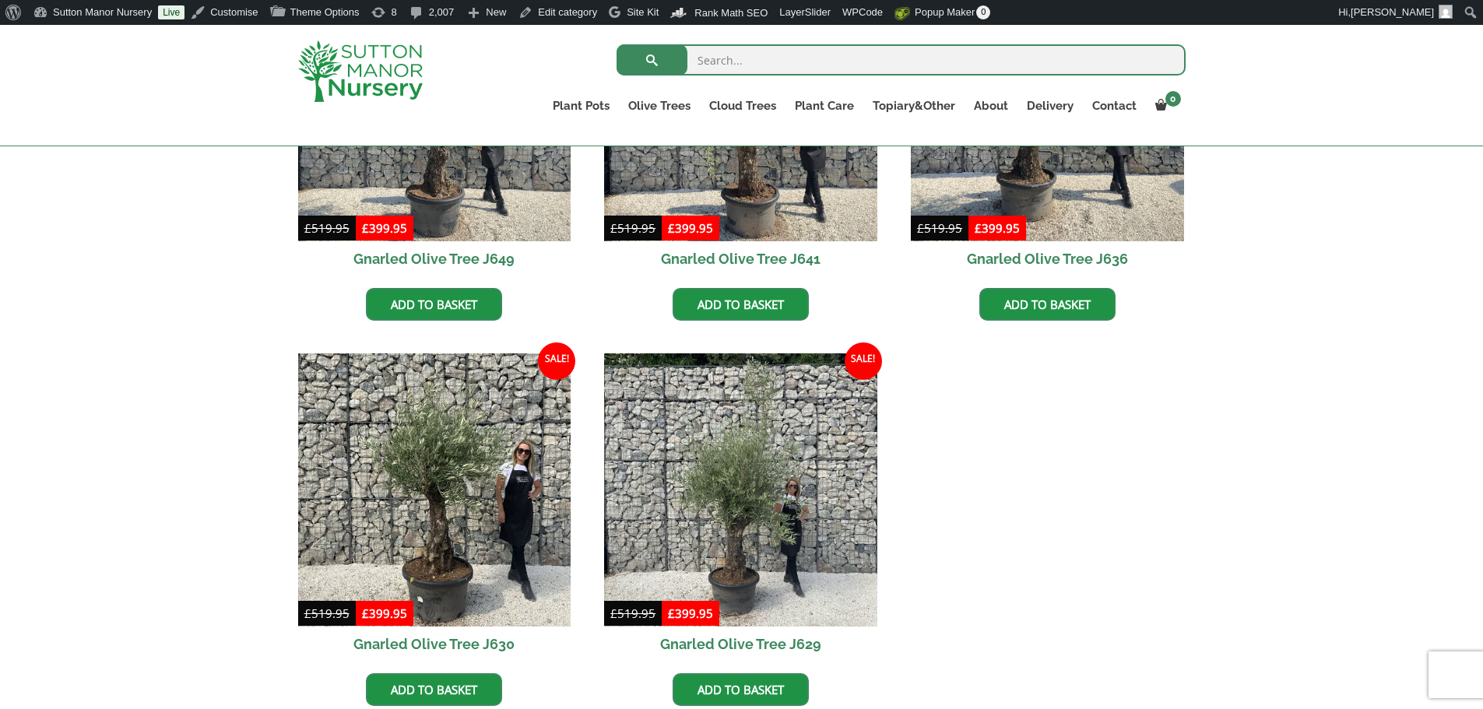
scroll to position [2258, 0]
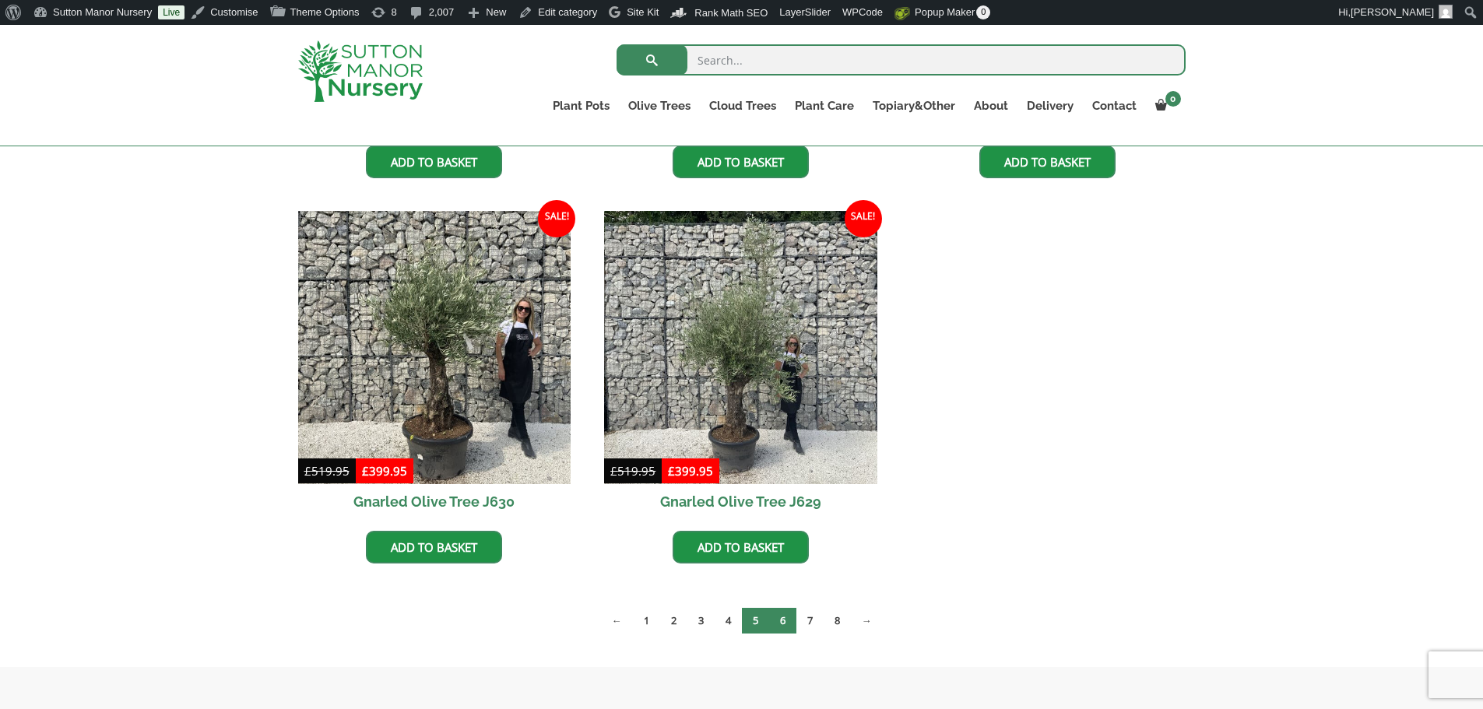
click at [783, 627] on link "6" at bounding box center [782, 621] width 27 height 26
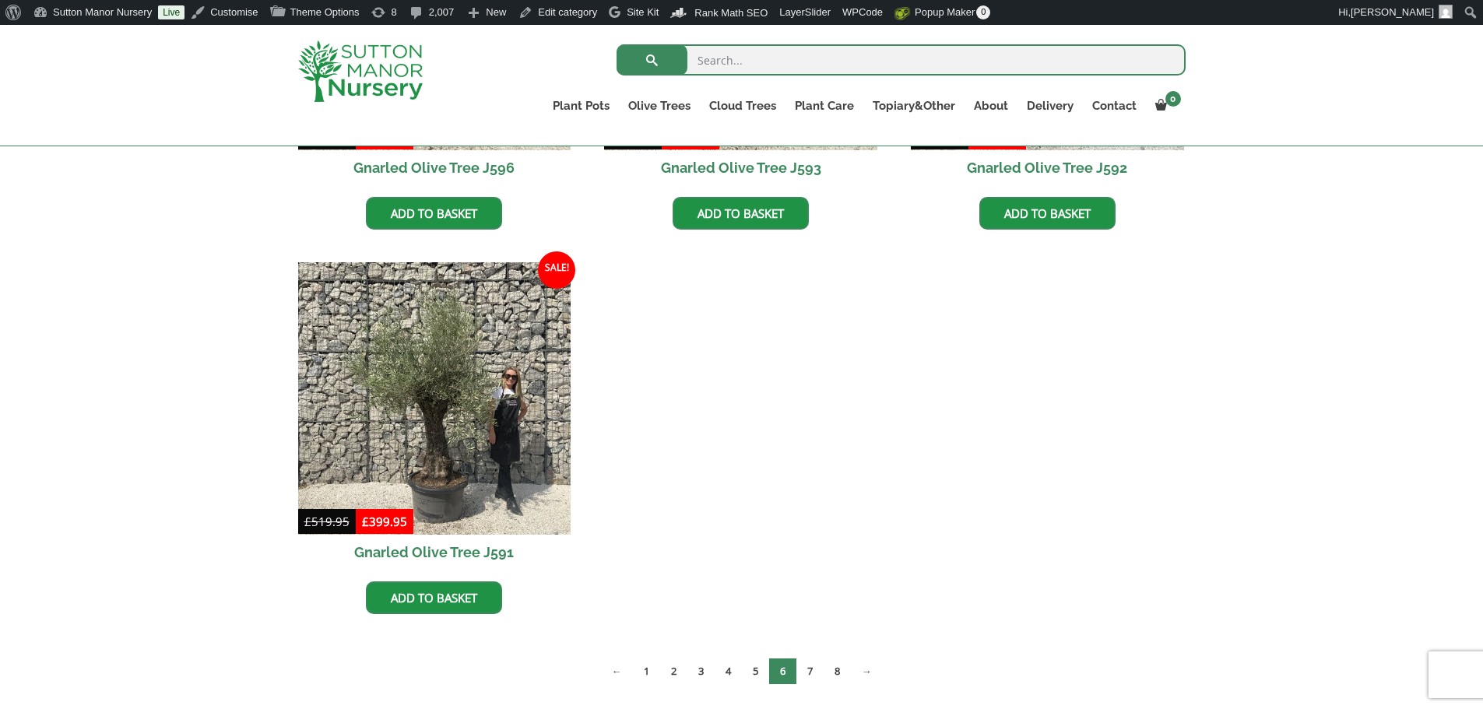
scroll to position [2803, 0]
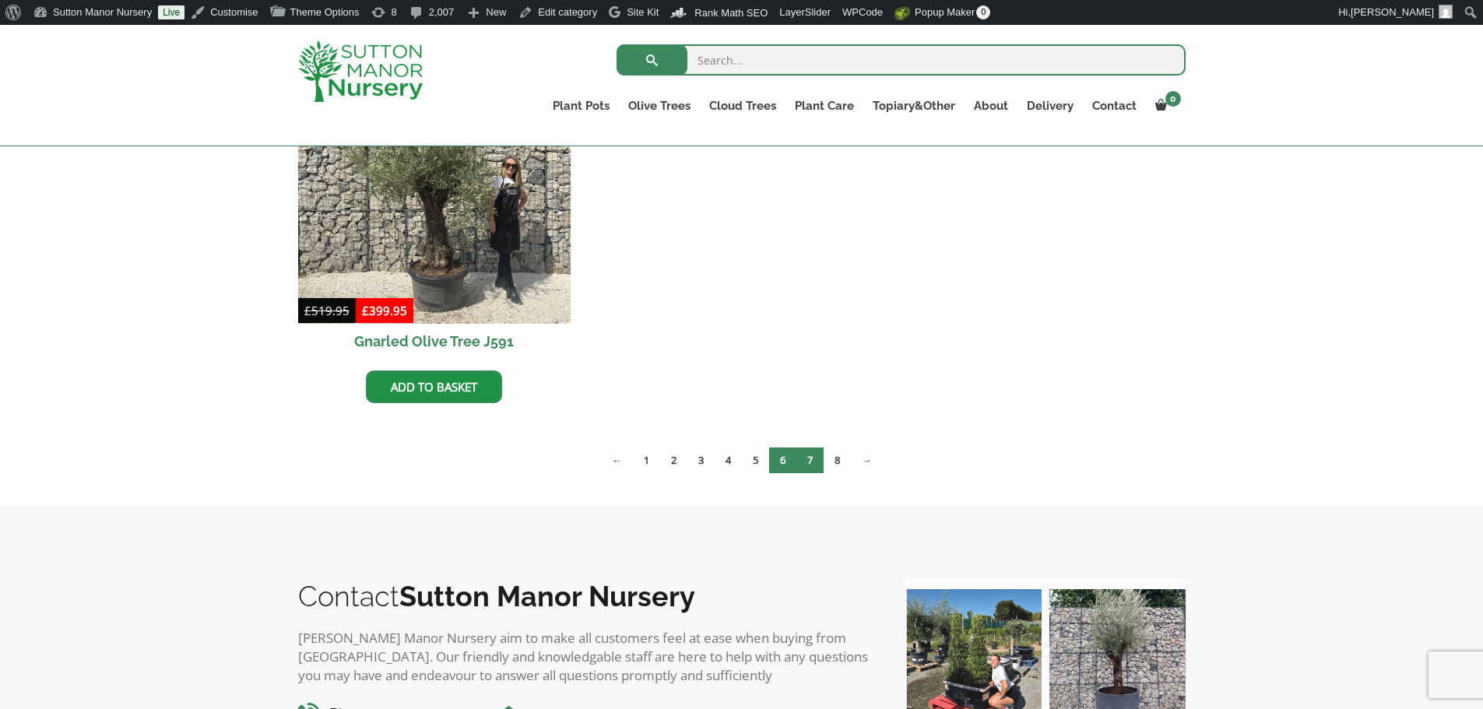
click at [813, 463] on link "7" at bounding box center [809, 461] width 27 height 26
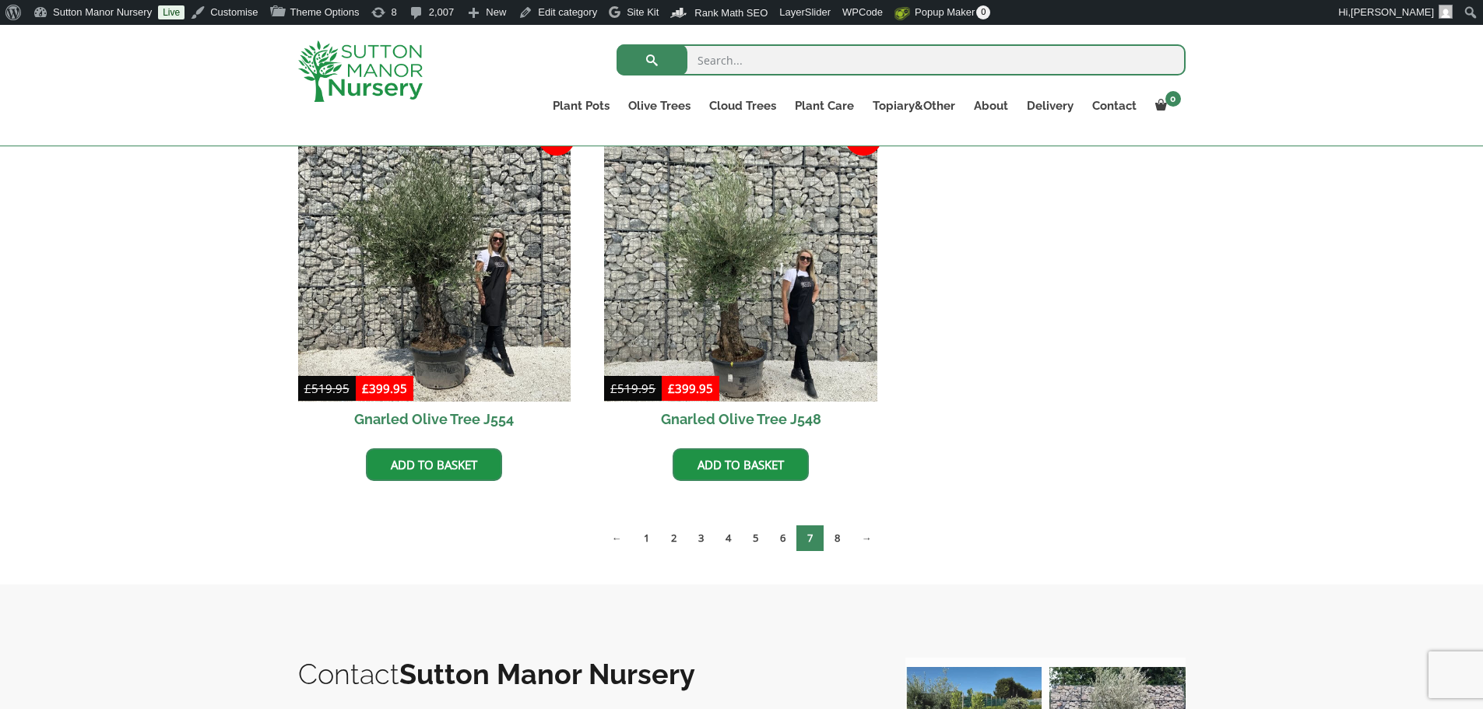
scroll to position [2803, 0]
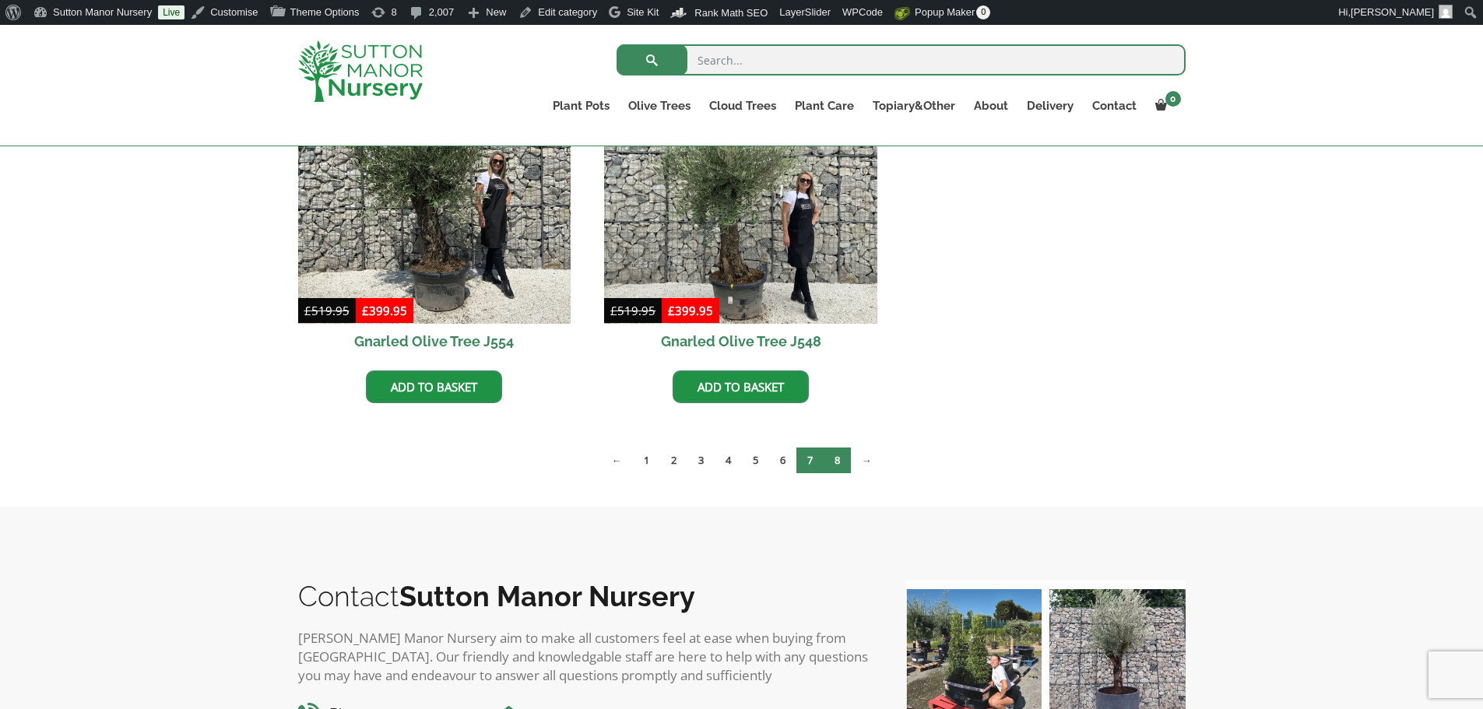
click at [846, 460] on link "8" at bounding box center [837, 461] width 27 height 26
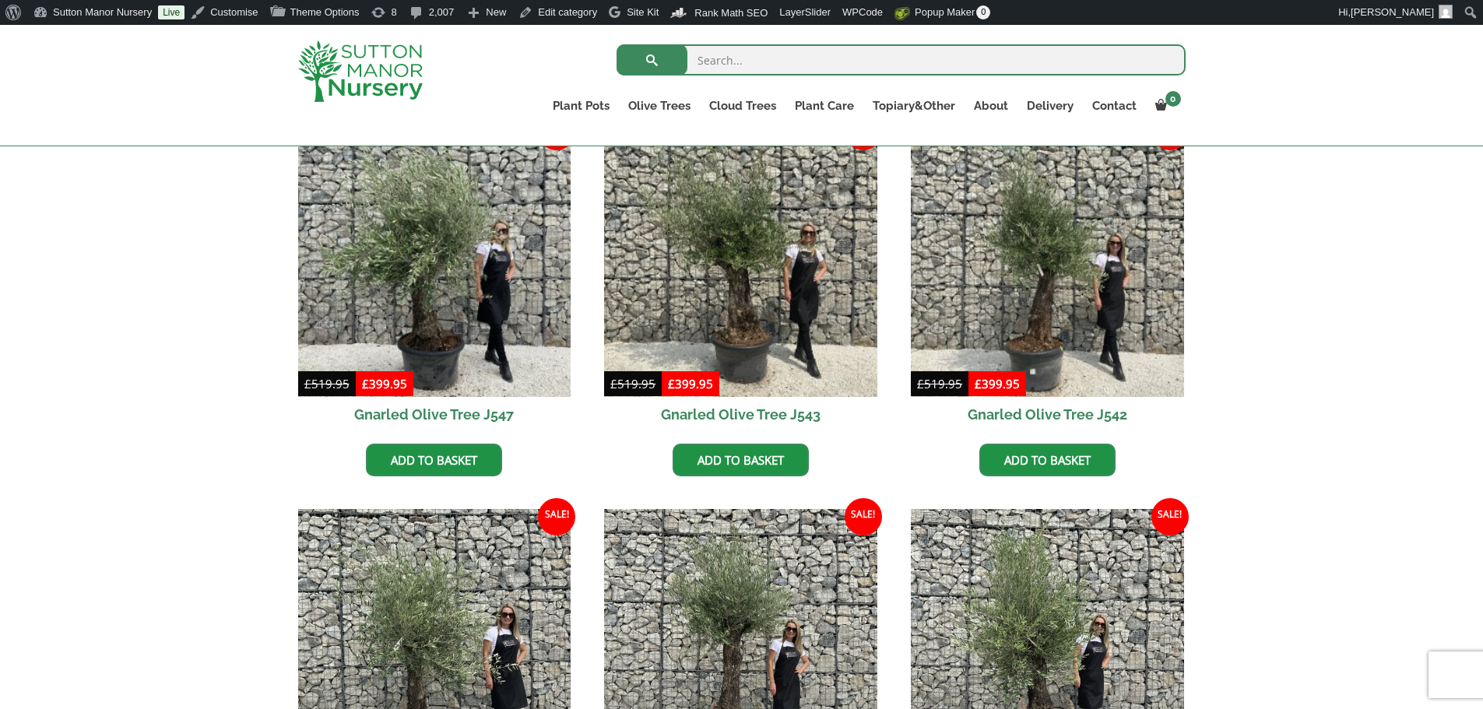
scroll to position [311, 0]
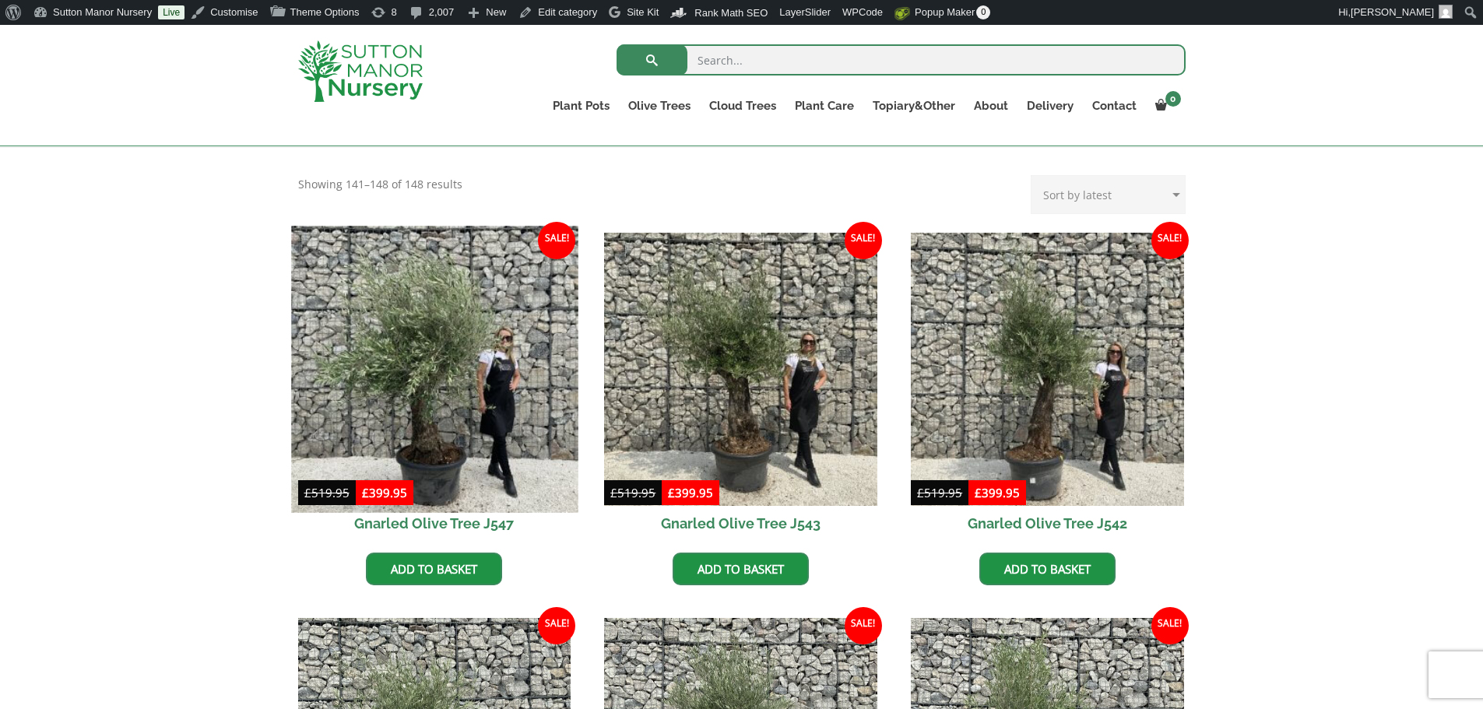
click at [446, 409] on img at bounding box center [434, 369] width 287 height 287
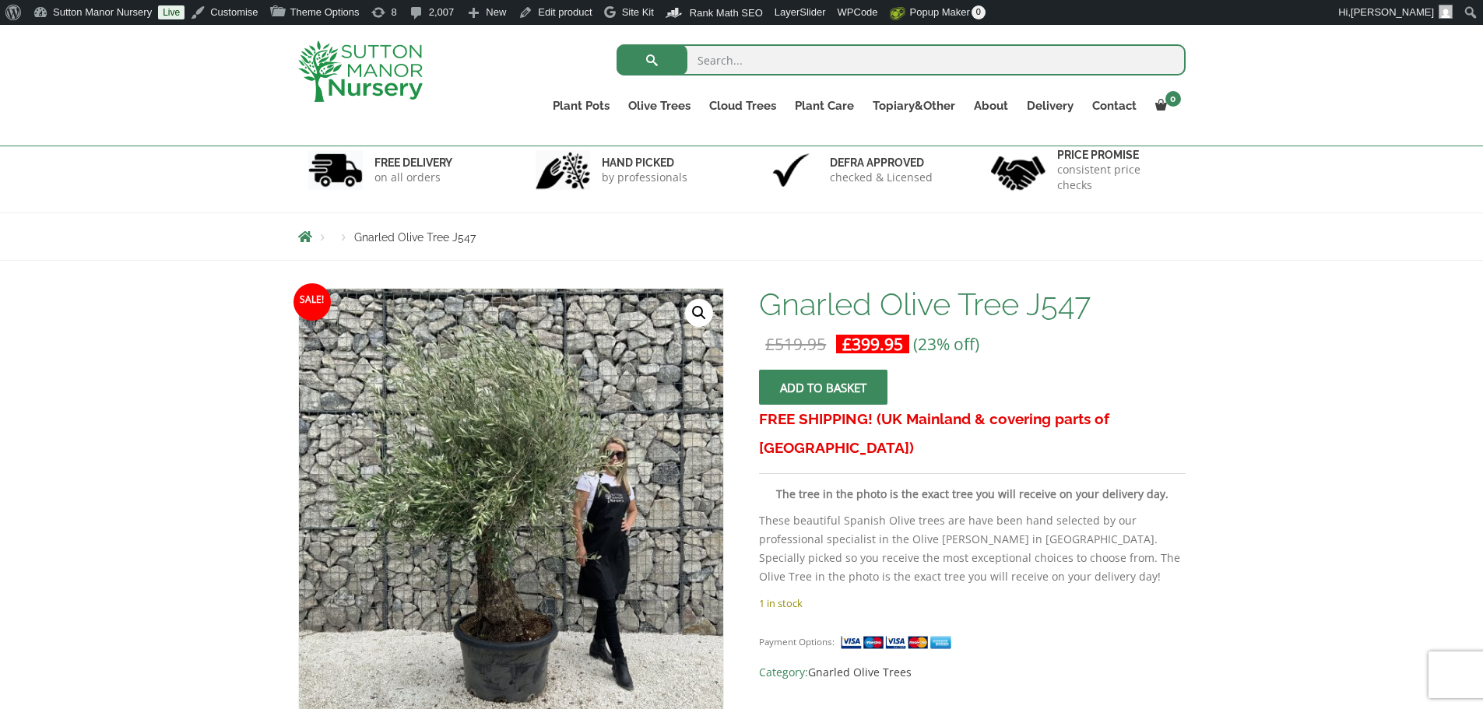
scroll to position [234, 0]
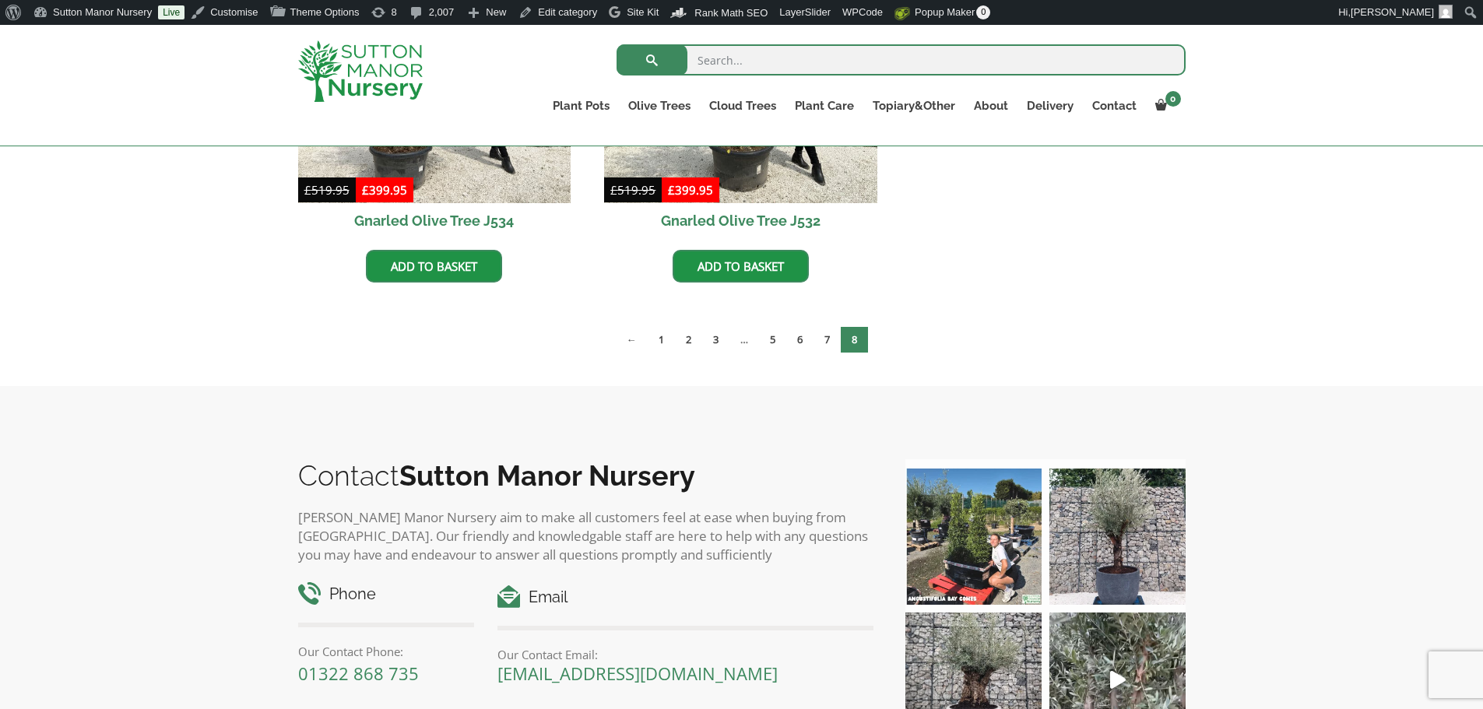
scroll to position [1168, 0]
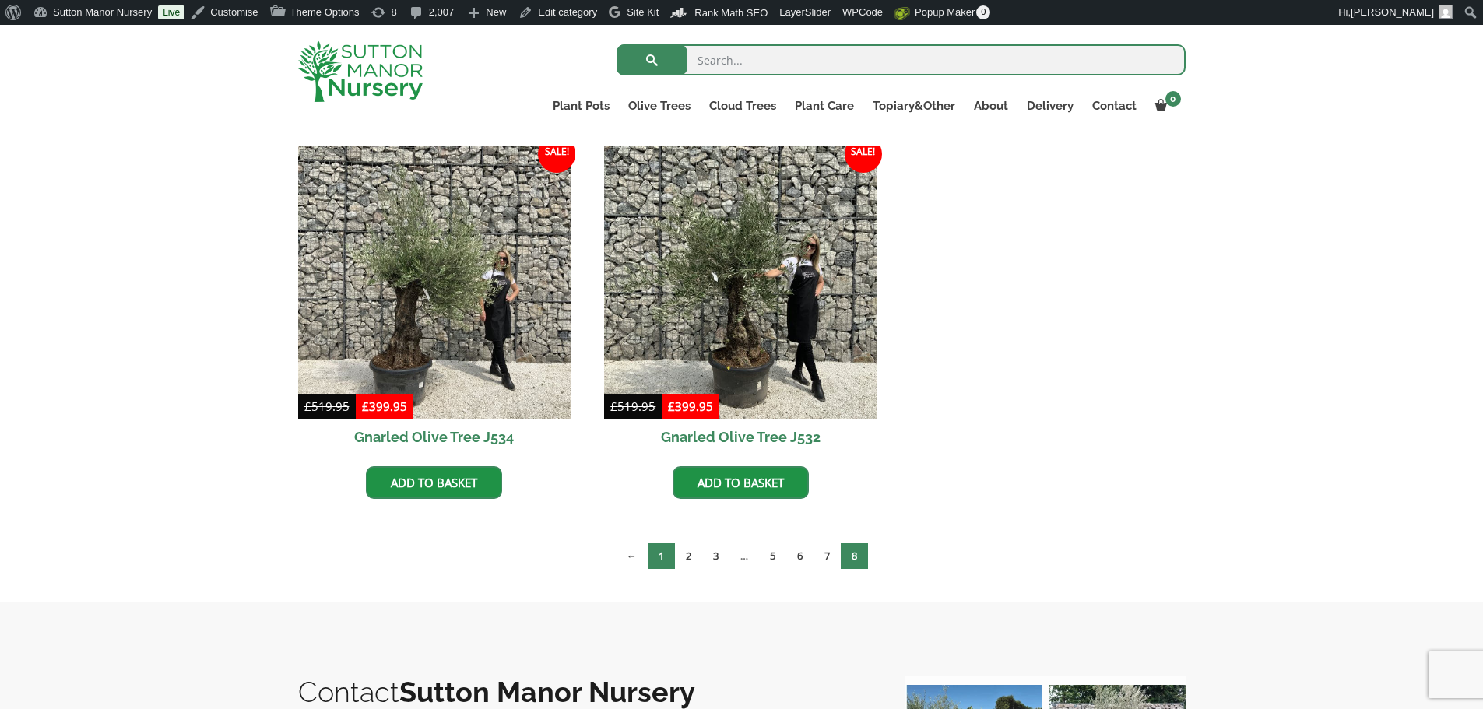
click at [659, 553] on link "1" at bounding box center [661, 556] width 27 height 26
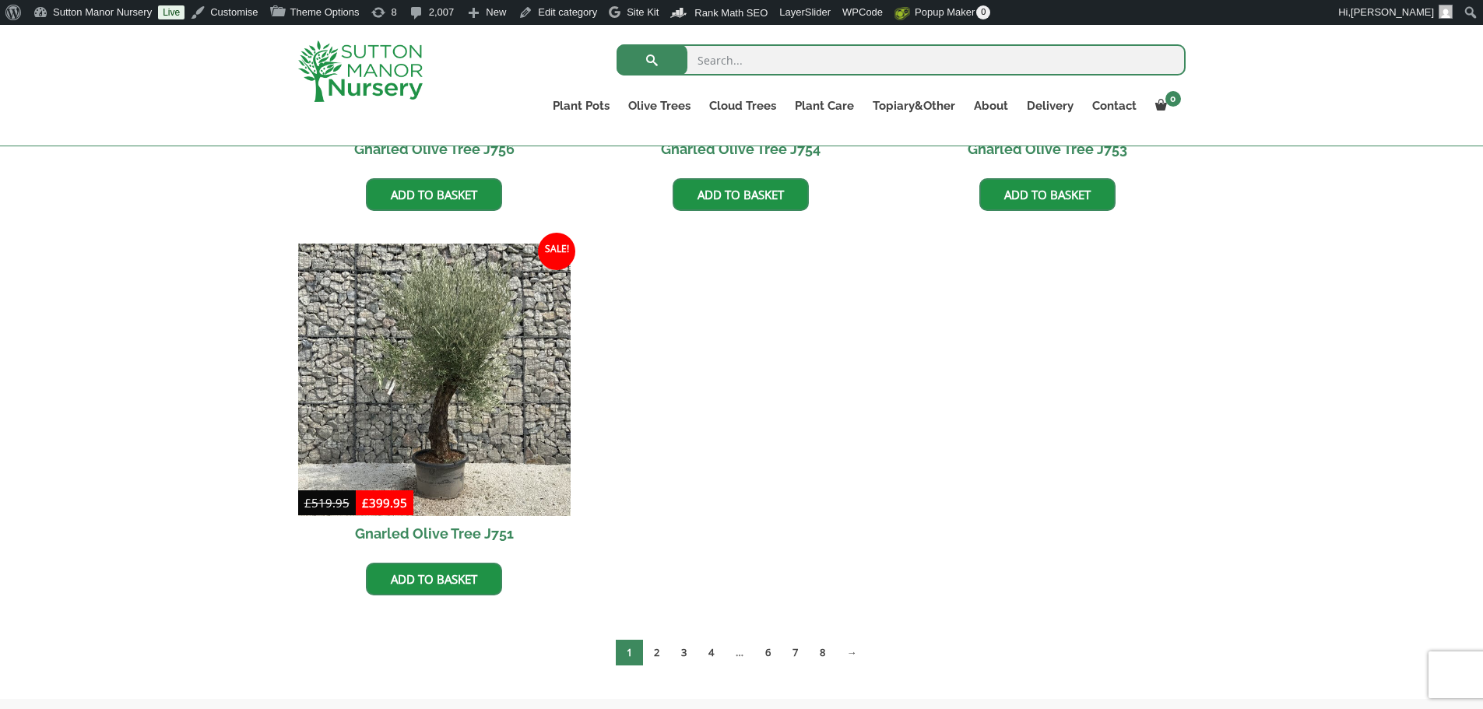
scroll to position [1479, 0]
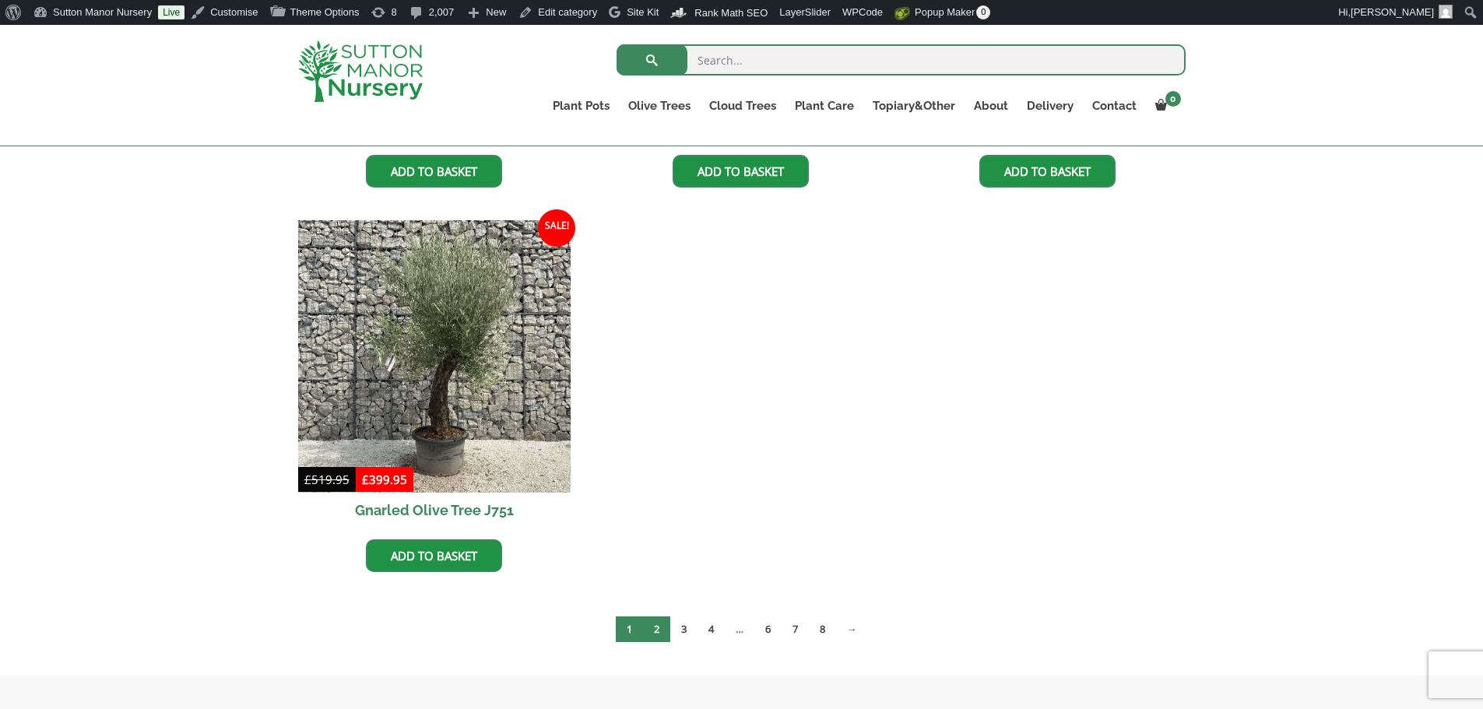
click at [656, 632] on link "2" at bounding box center [656, 630] width 27 height 26
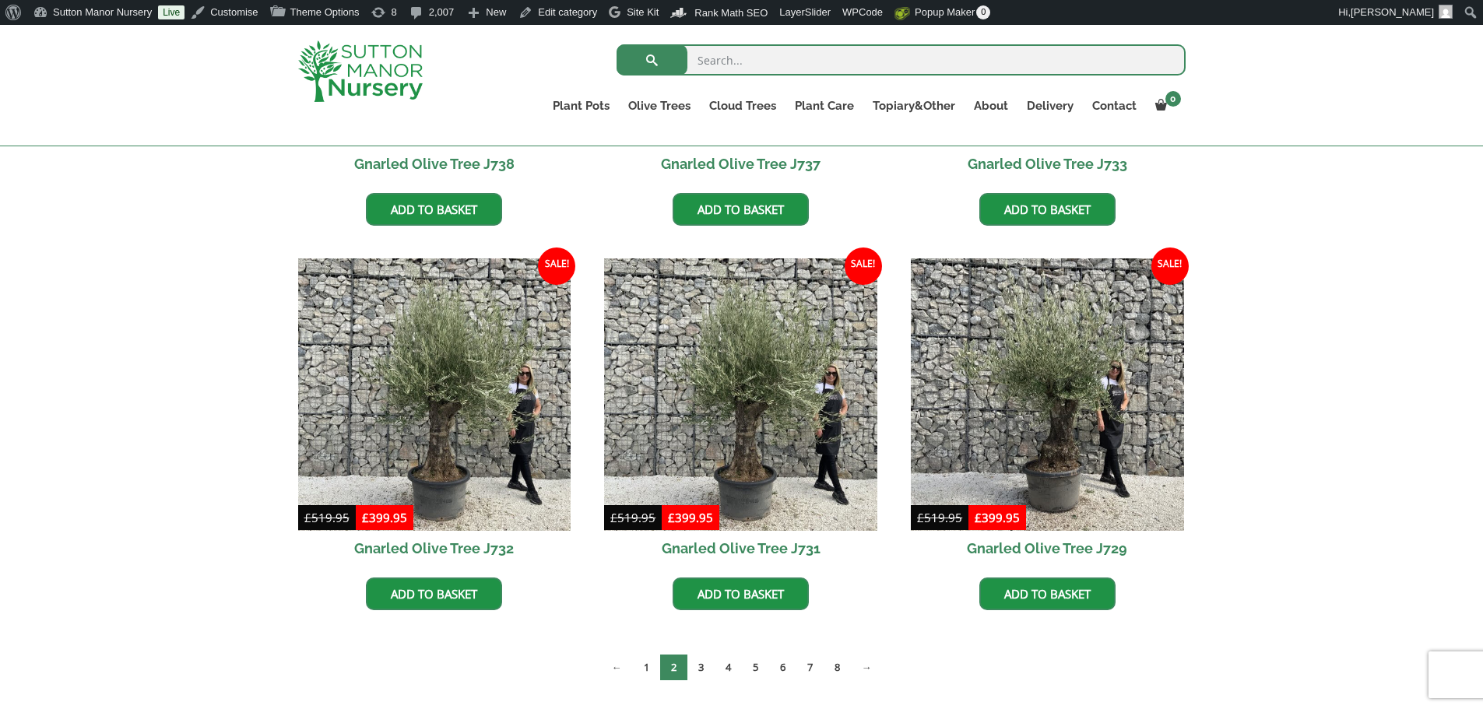
scroll to position [1869, 0]
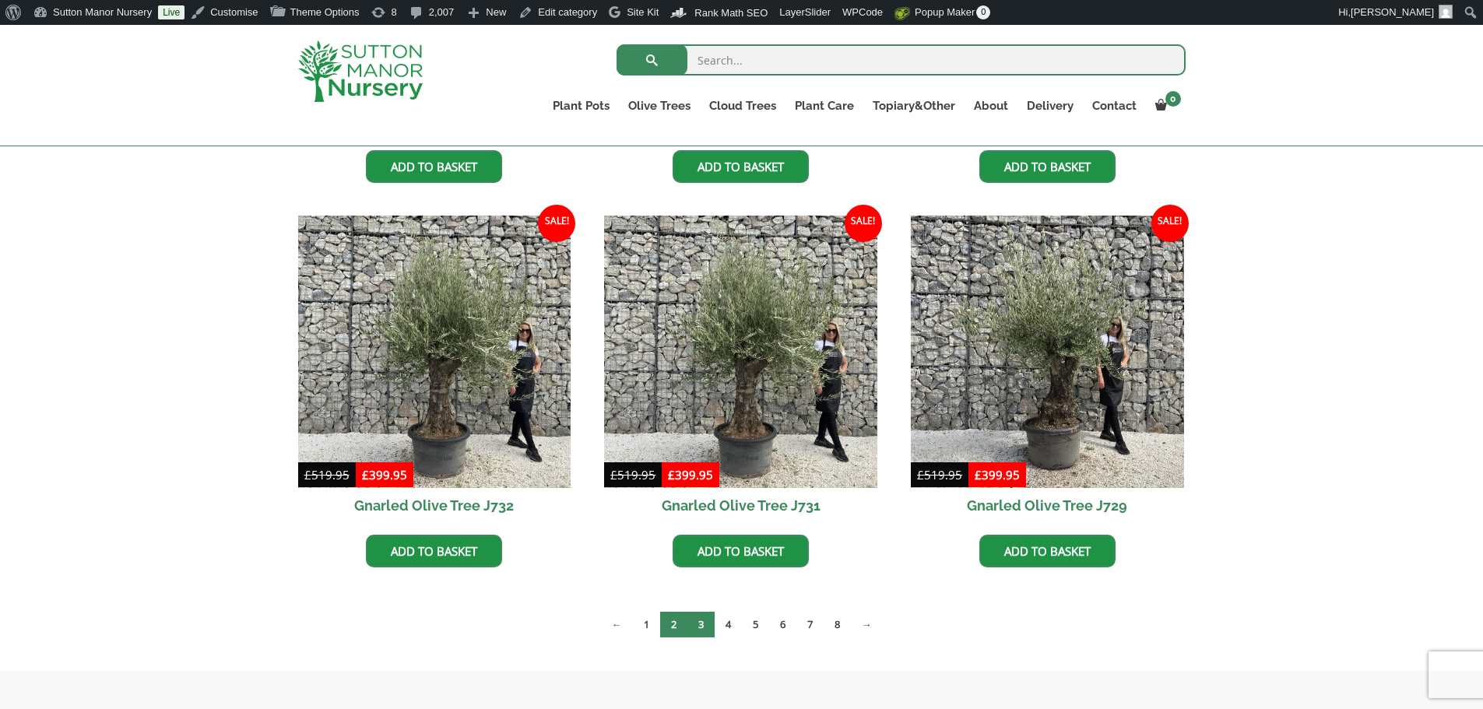
click at [705, 628] on link "3" at bounding box center [700, 625] width 27 height 26
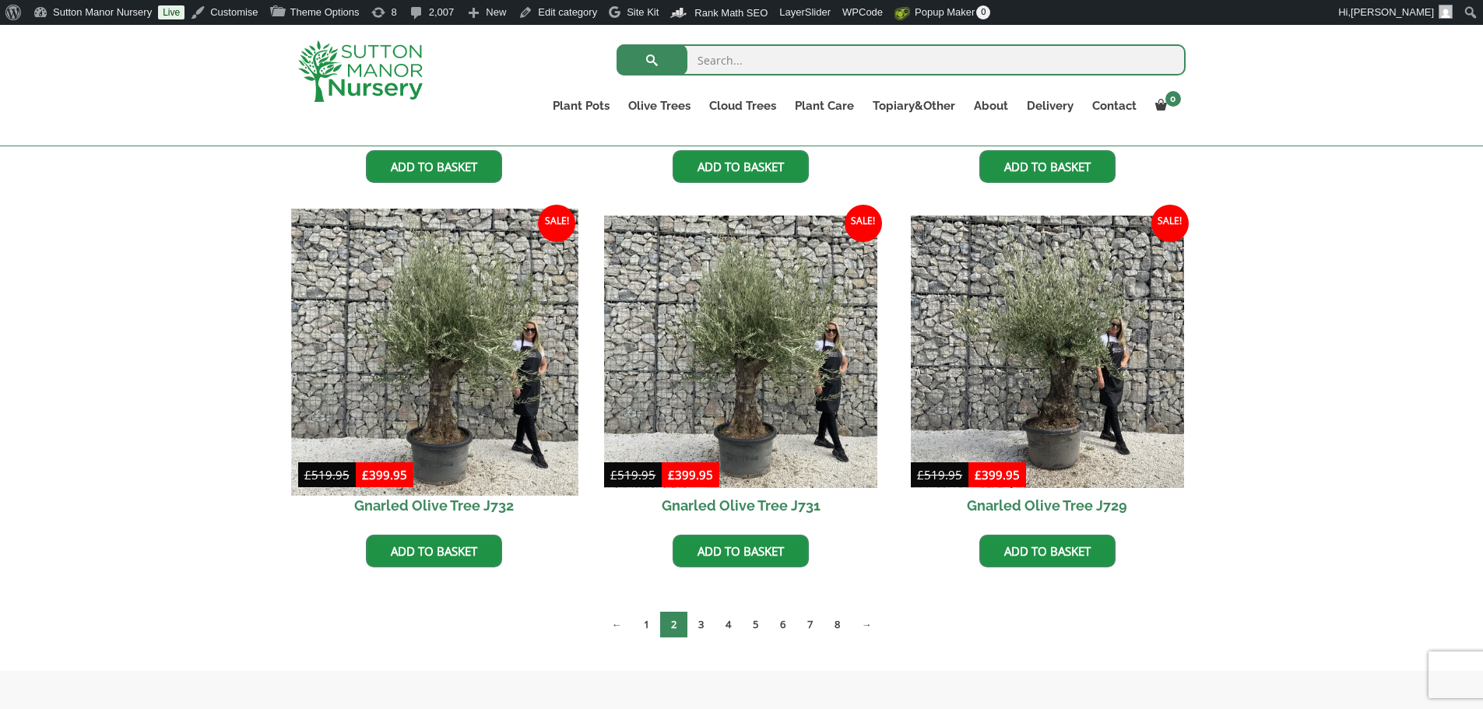
scroll to position [1897, 0]
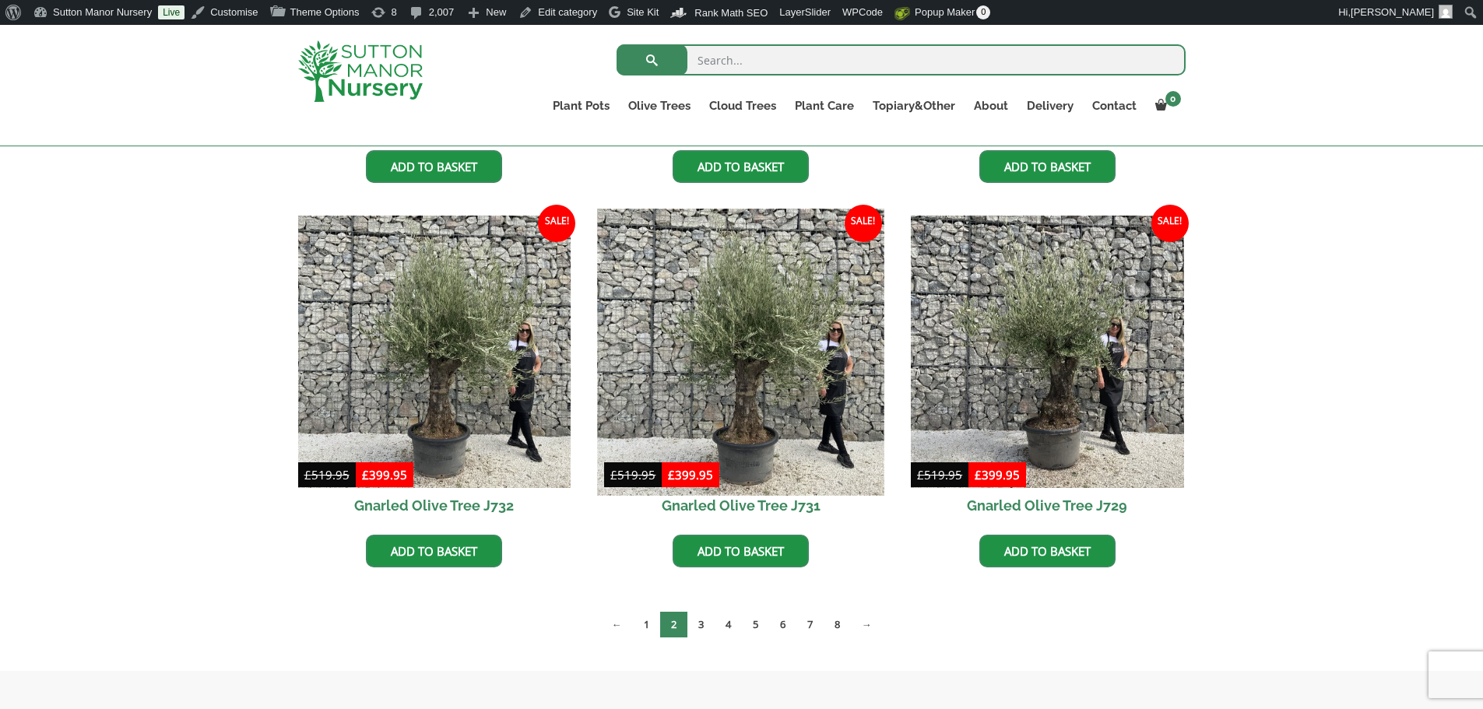
click at [761, 358] on img at bounding box center [741, 352] width 287 height 287
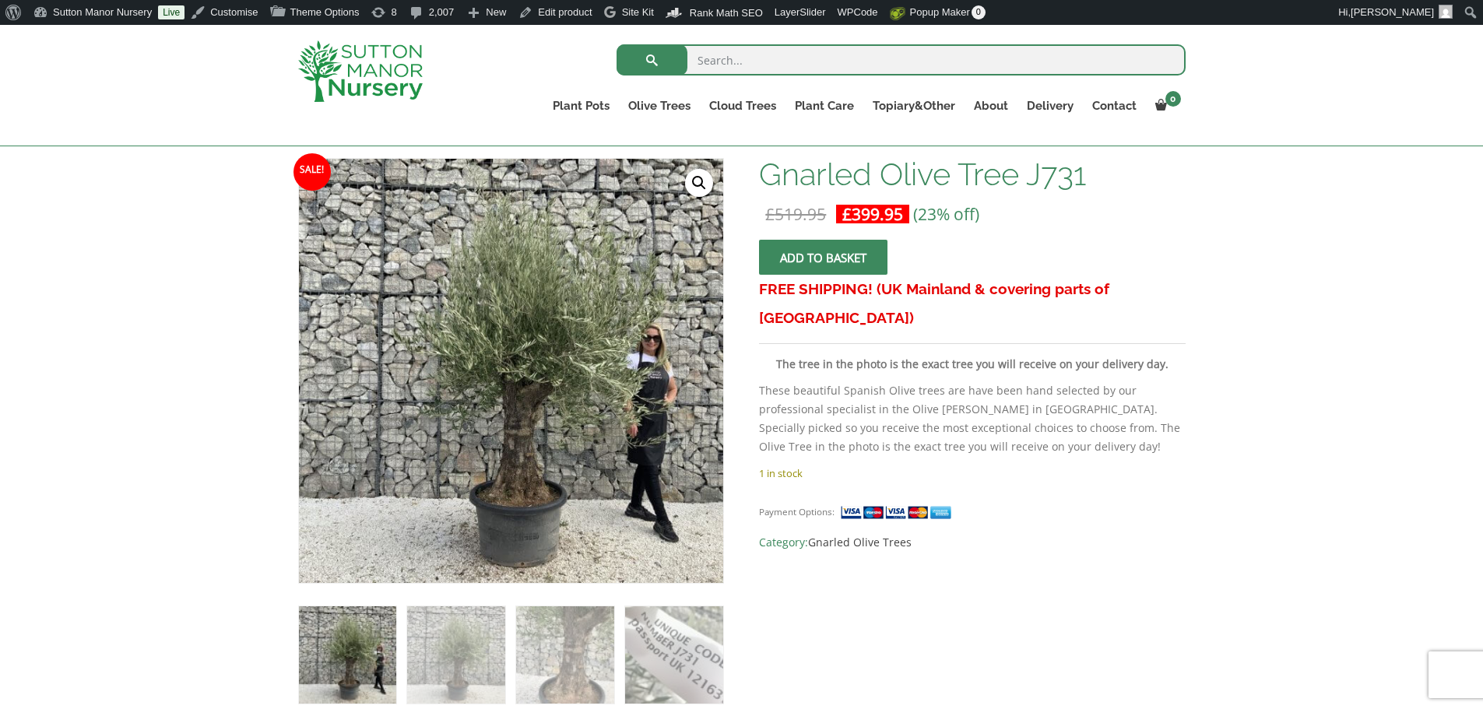
scroll to position [234, 0]
